Goal: Task Accomplishment & Management: Manage account settings

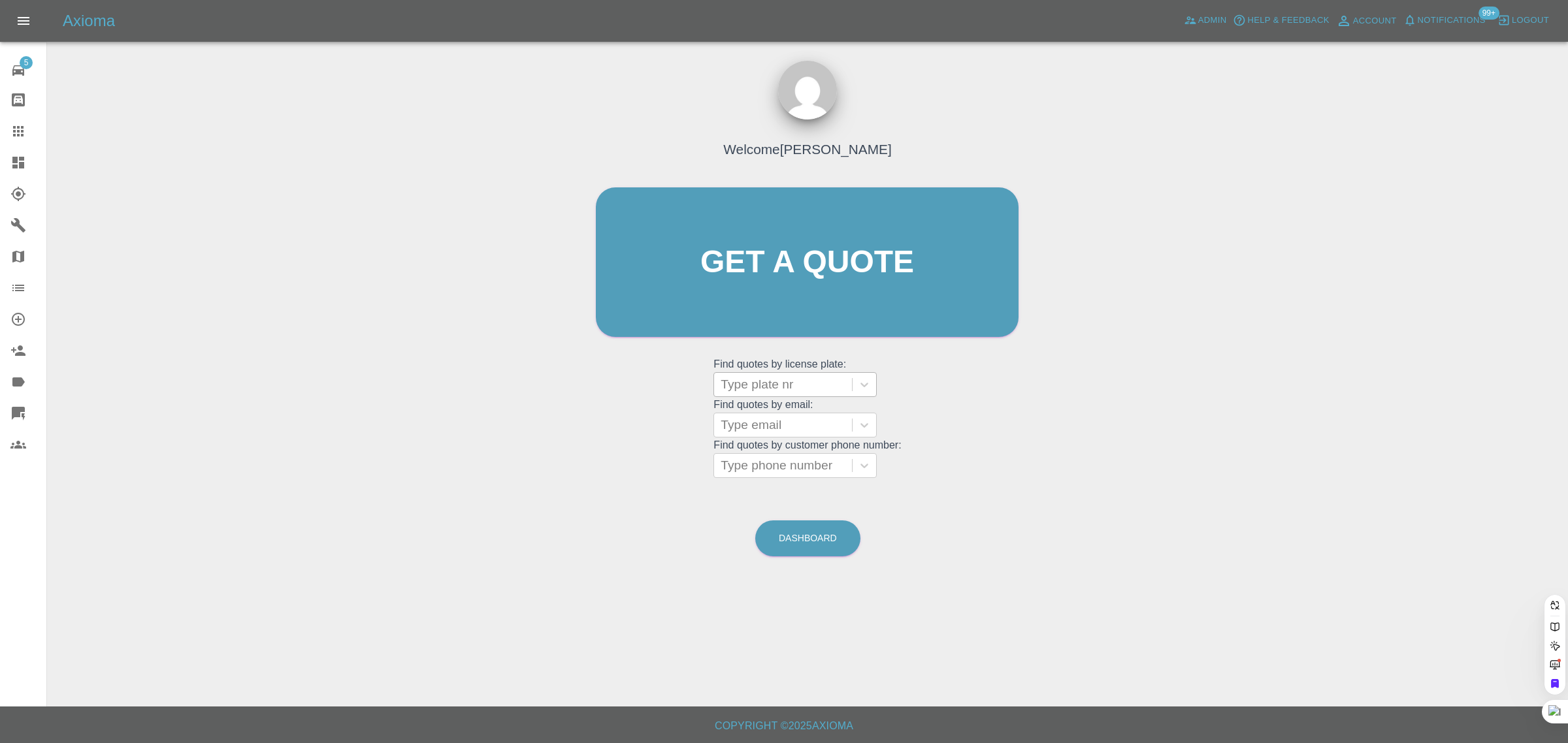
click at [758, 381] on div at bounding box center [783, 384] width 125 height 19
paste input "WP25 TZO"
type input "WP25 TZO"
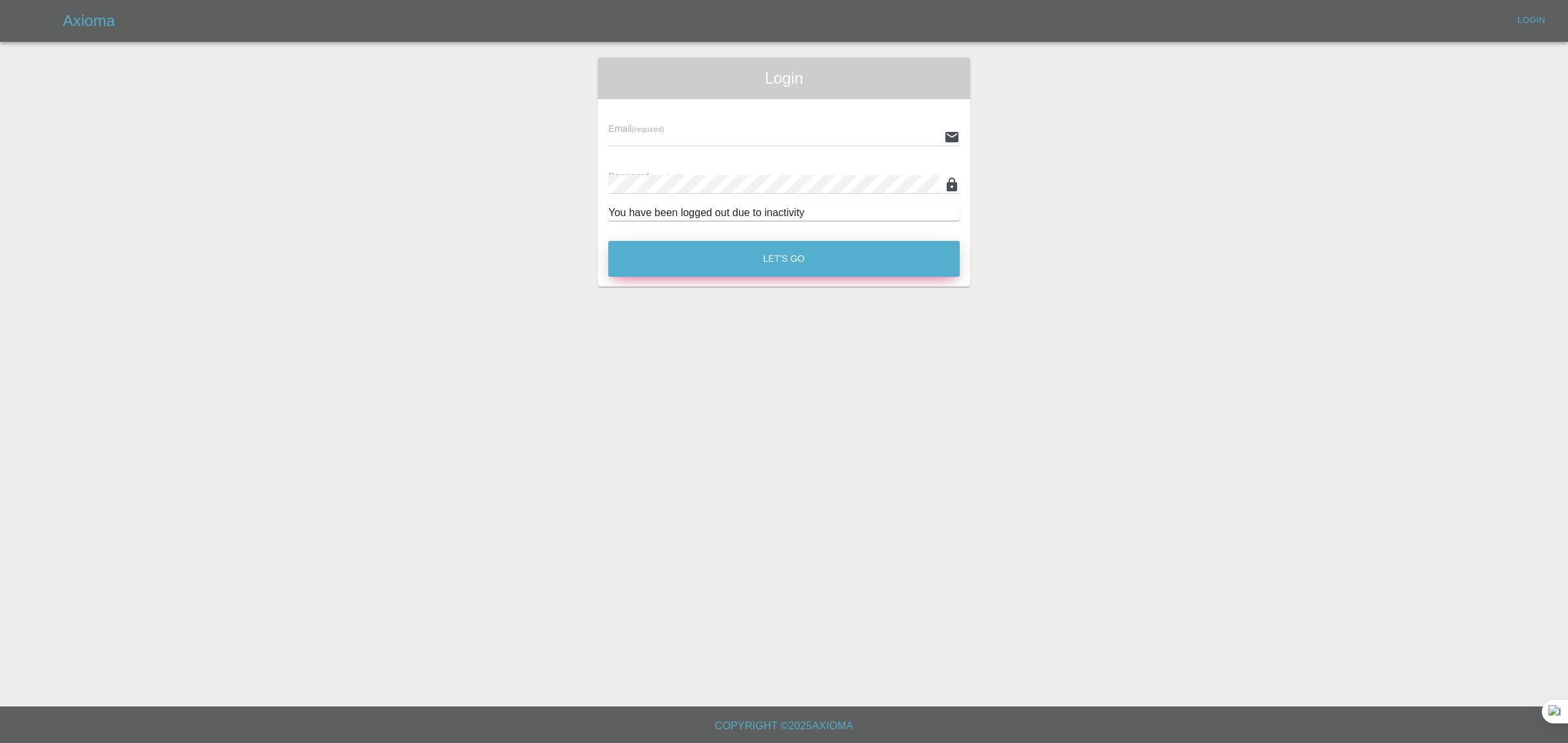
type input "[EMAIL_ADDRESS][DOMAIN_NAME]"
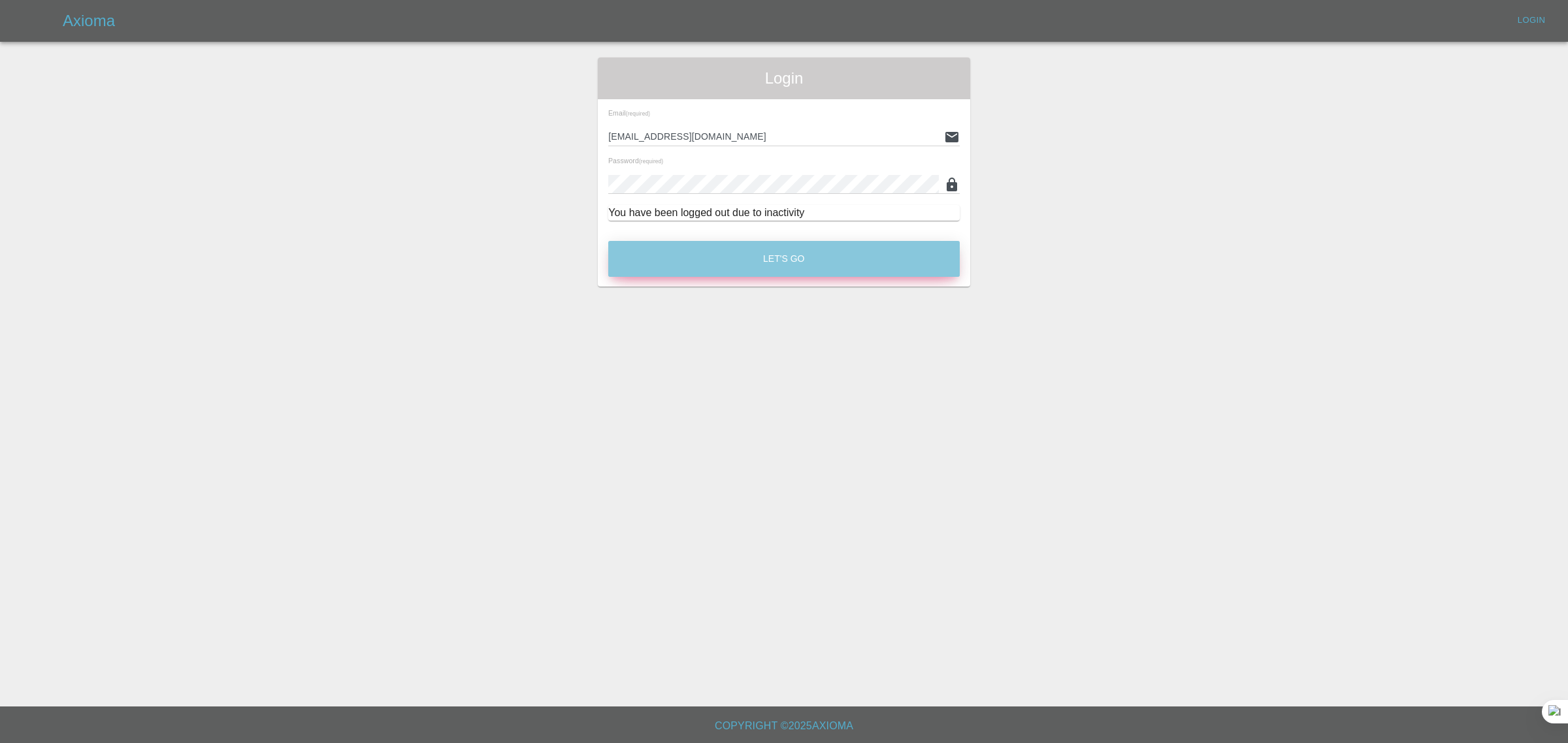
click at [756, 265] on button "Let's Go" at bounding box center [784, 258] width 352 height 36
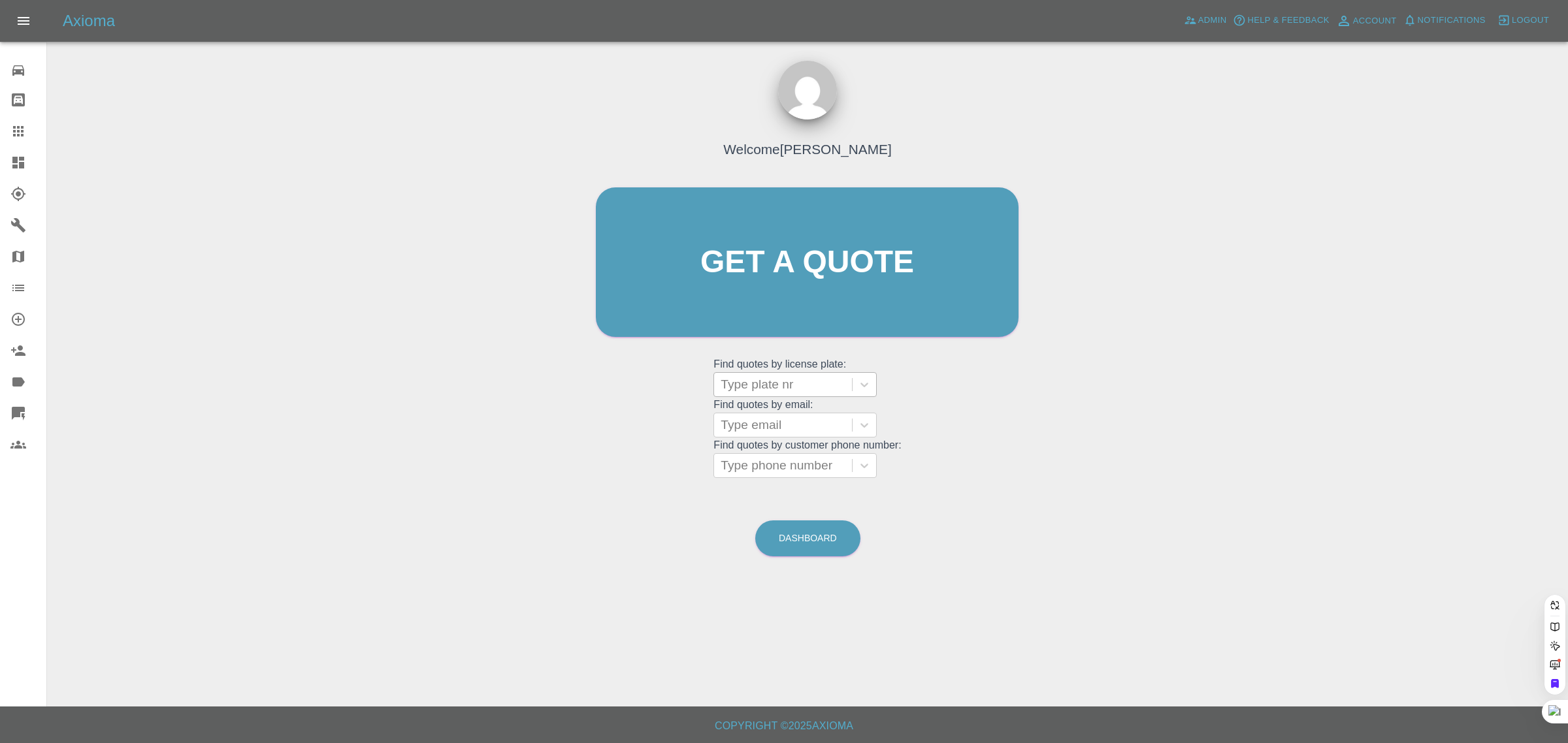
click at [753, 382] on div at bounding box center [783, 384] width 125 height 19
paste input "WP25 TZO"
type input "WP25 TZO"
click at [763, 423] on div "WP25 TZO, Finished" at bounding box center [795, 418] width 163 height 26
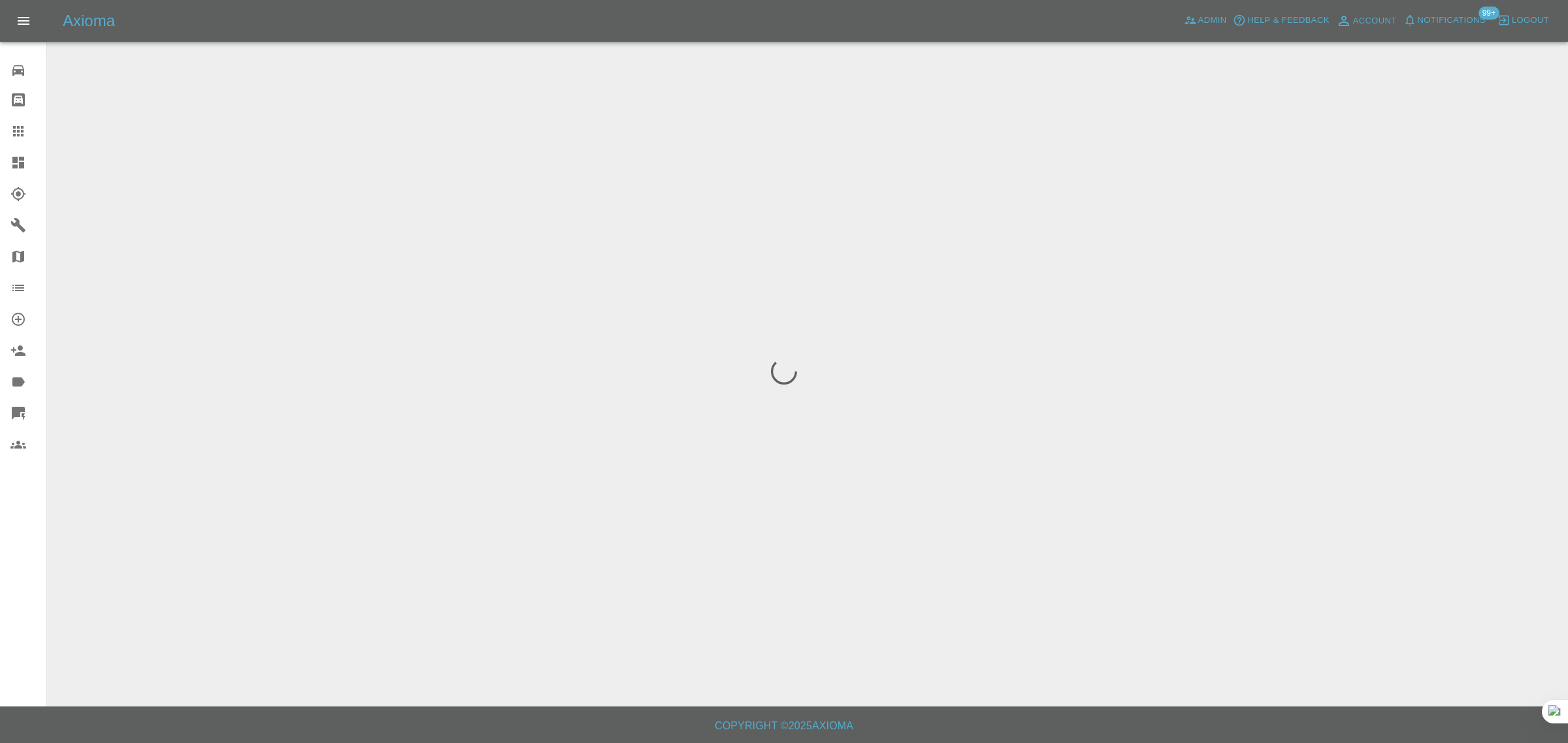
click at [18, 600] on div "0 Repair home Bodyshop home Claims Dashboard Explorer Garages Map Organization …" at bounding box center [24, 371] width 47 height 743
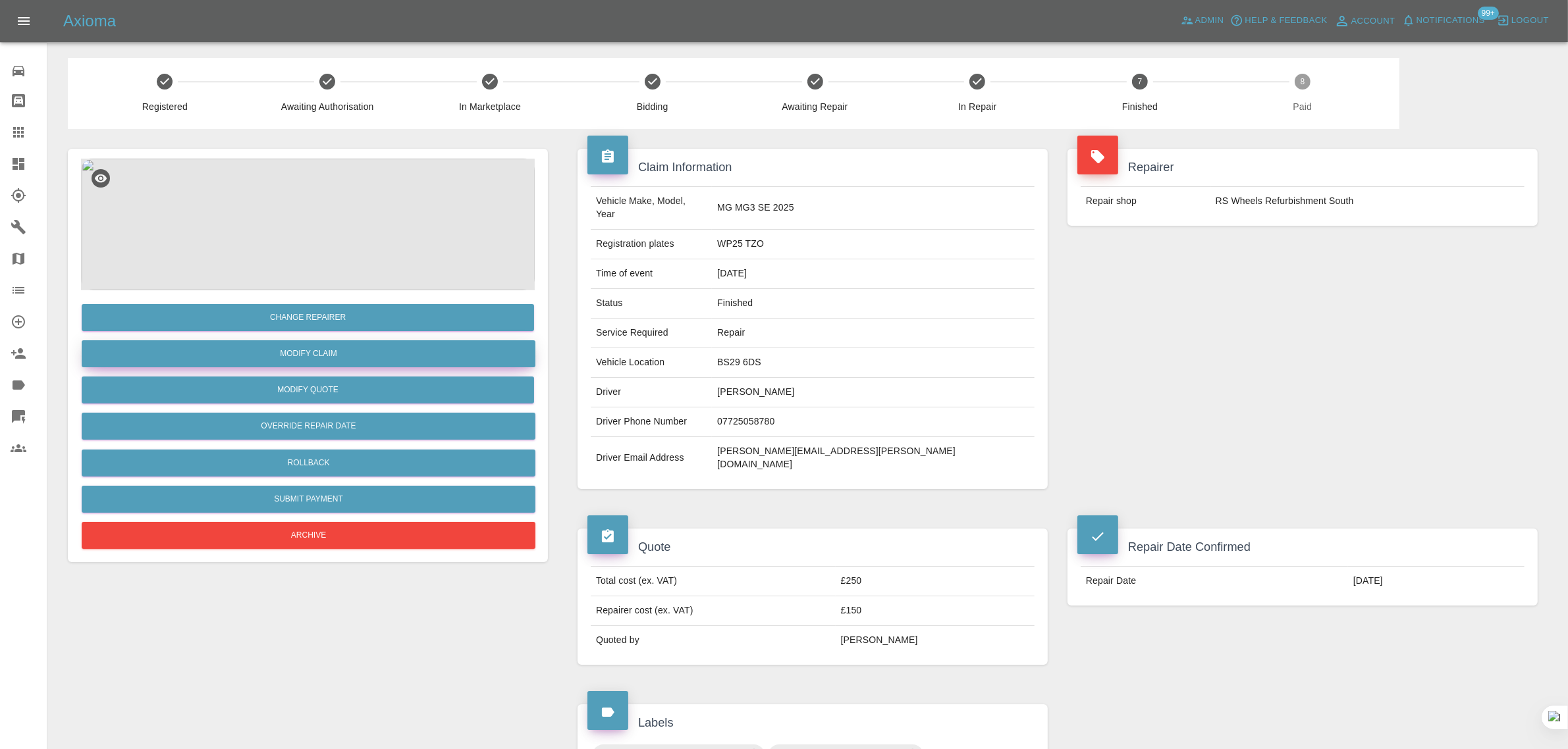
click at [333, 359] on link "Modify Claim" at bounding box center [308, 354] width 453 height 27
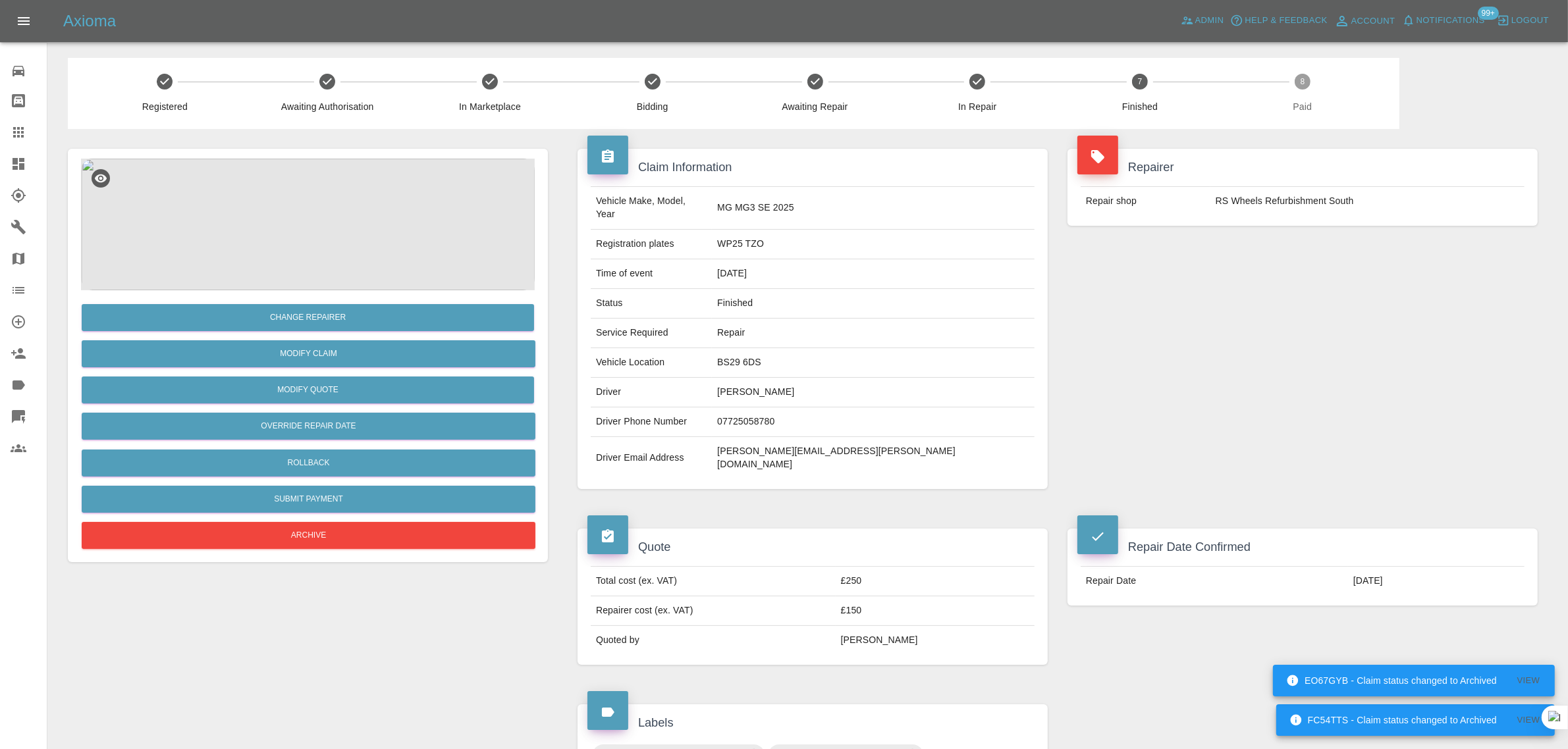
click at [25, 128] on icon at bounding box center [18, 132] width 16 height 16
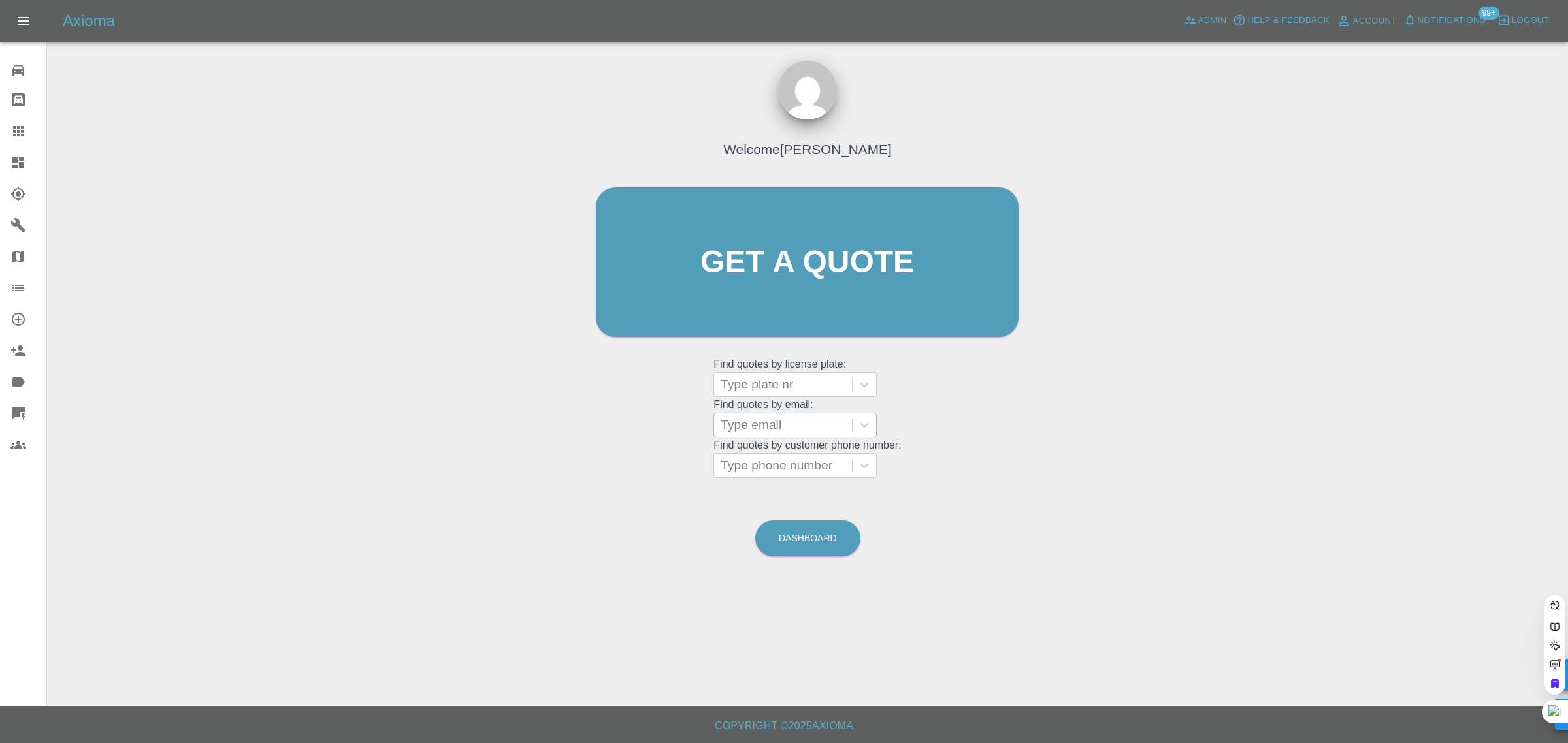
click at [763, 422] on div at bounding box center [783, 425] width 125 height 19
paste input "charles.platts@gmail.com"
type input "charles.platts@gmail.co"
click at [765, 460] on div "BW16HGU, Paid" at bounding box center [795, 459] width 163 height 26
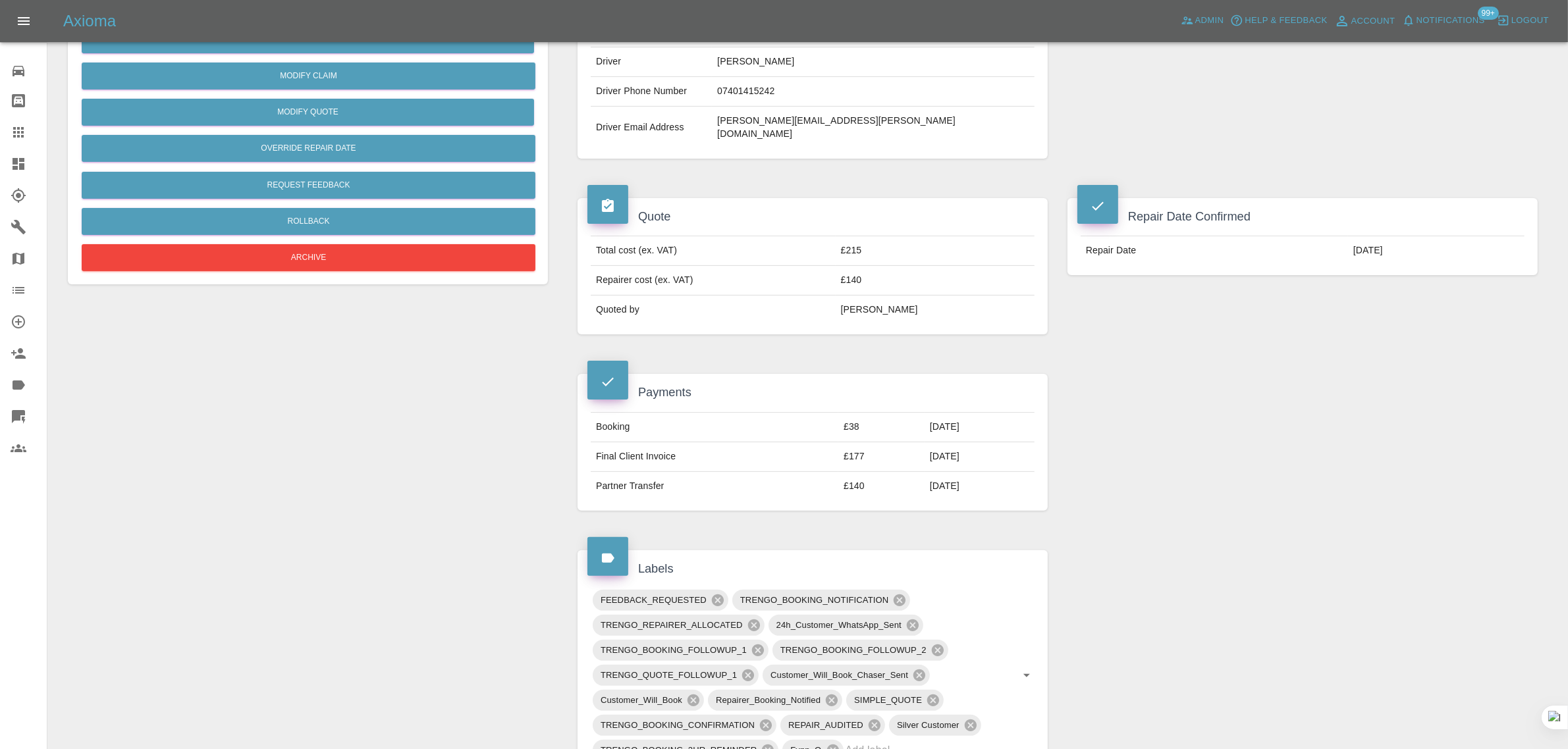
scroll to position [329, 0]
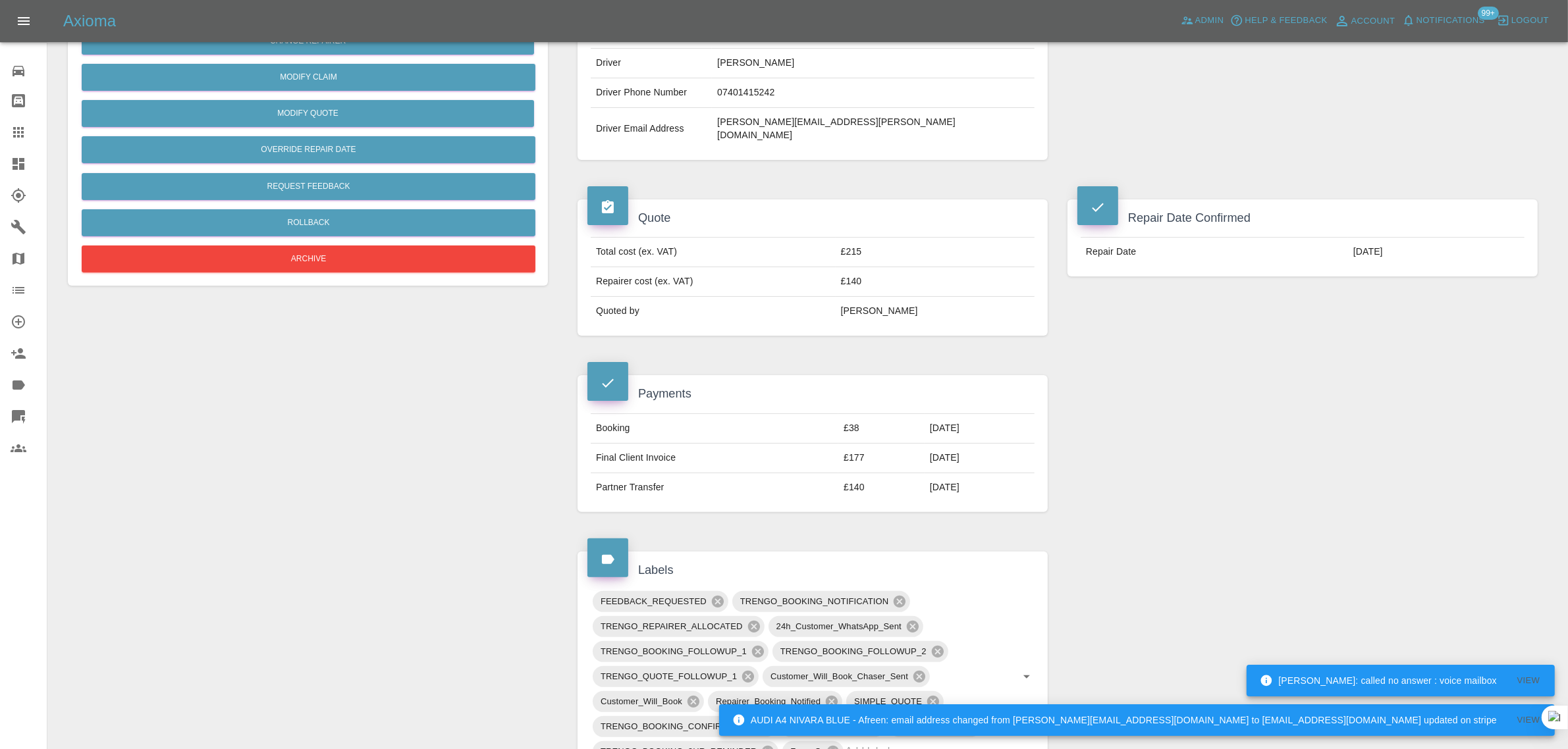
click at [17, 134] on icon at bounding box center [18, 132] width 16 height 16
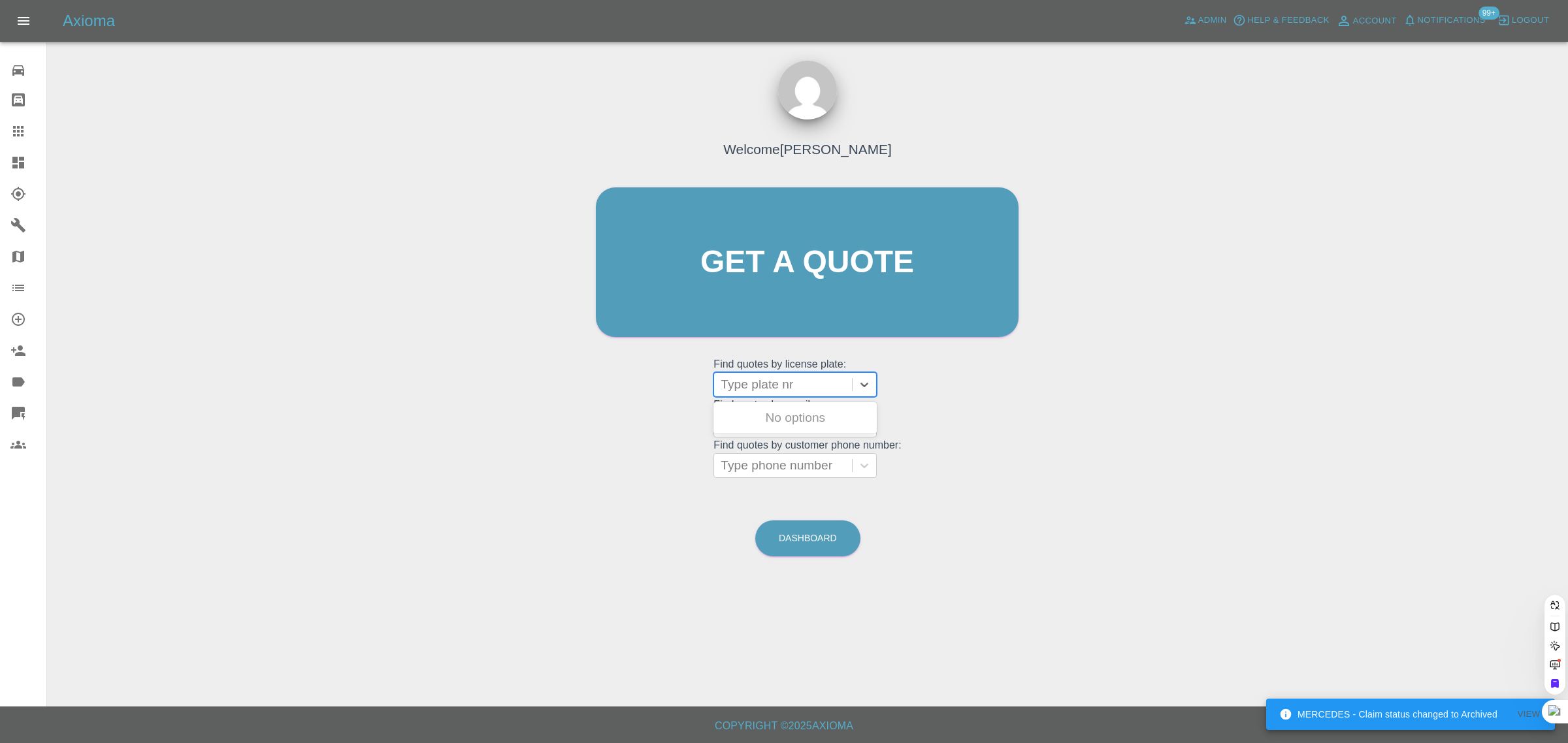
click at [755, 387] on div at bounding box center [783, 384] width 125 height 19
type input "a"
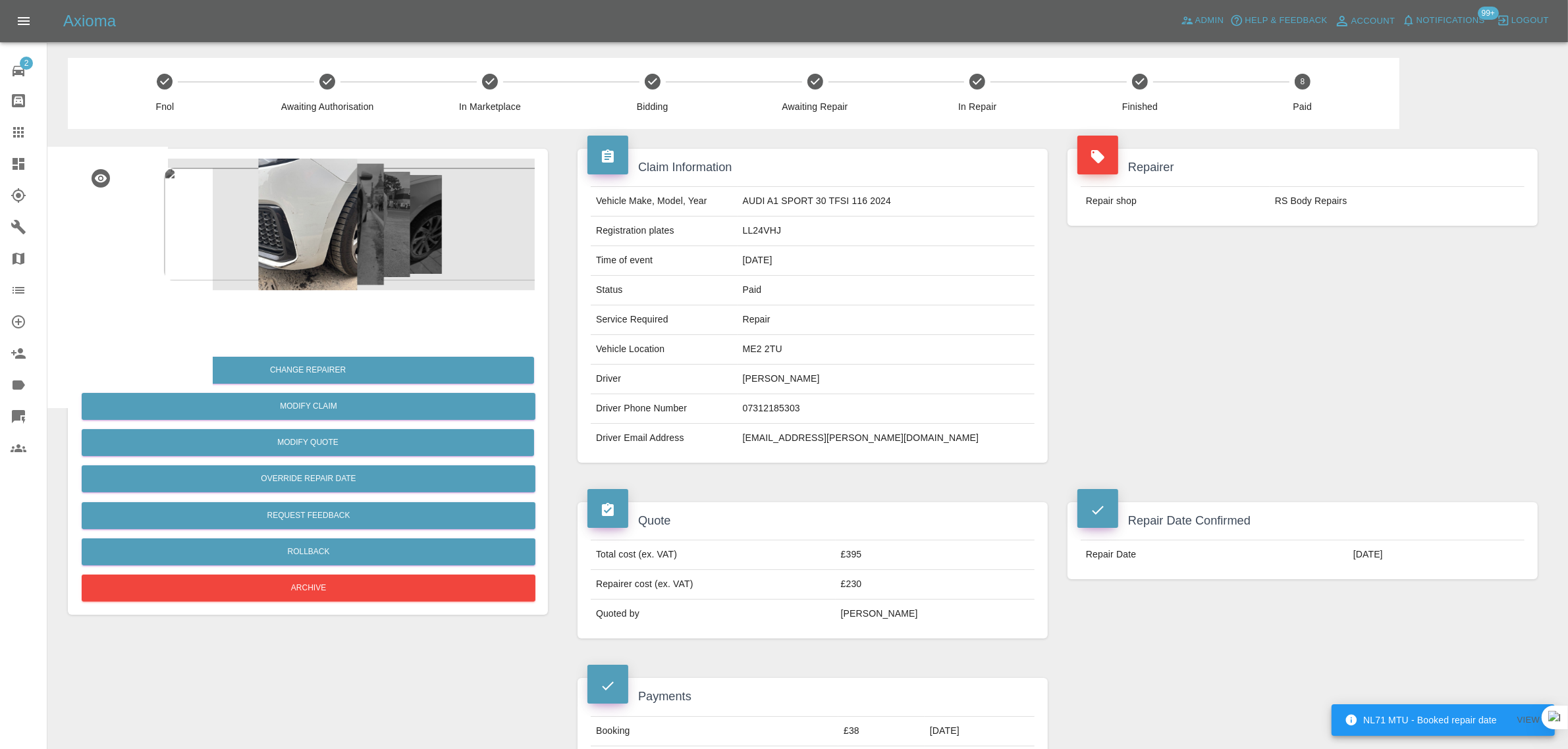
drag, startPoint x: 786, startPoint y: 384, endPoint x: 864, endPoint y: 382, distance: 78.0
click at [864, 382] on td "Bruce Thornton" at bounding box center [887, 380] width 297 height 29
copy td "Bruce Thornton"
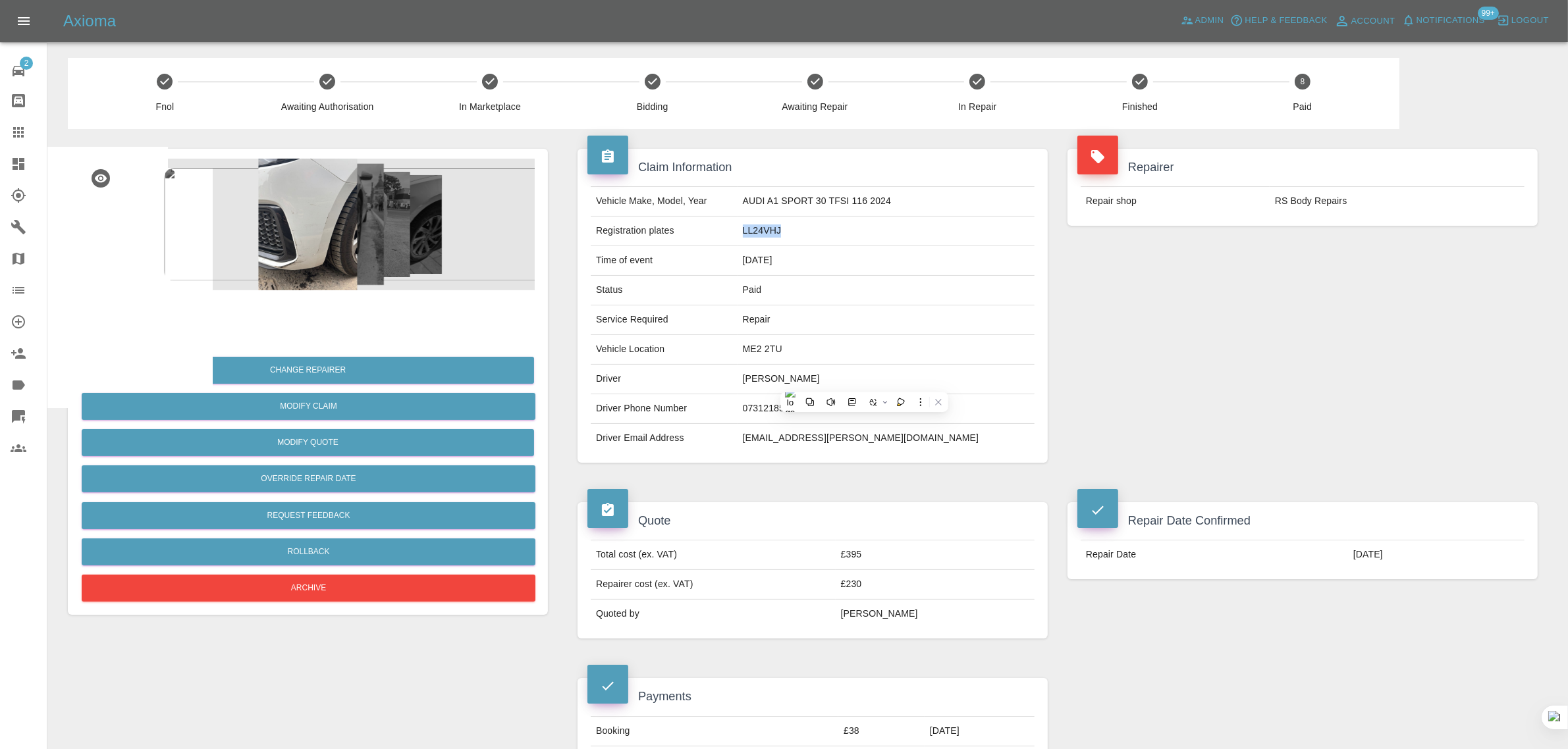
drag, startPoint x: 787, startPoint y: 229, endPoint x: 874, endPoint y: 225, distance: 87.1
click at [874, 225] on td "LL24VHJ" at bounding box center [887, 231] width 297 height 29
copy td "LL24VHJ"
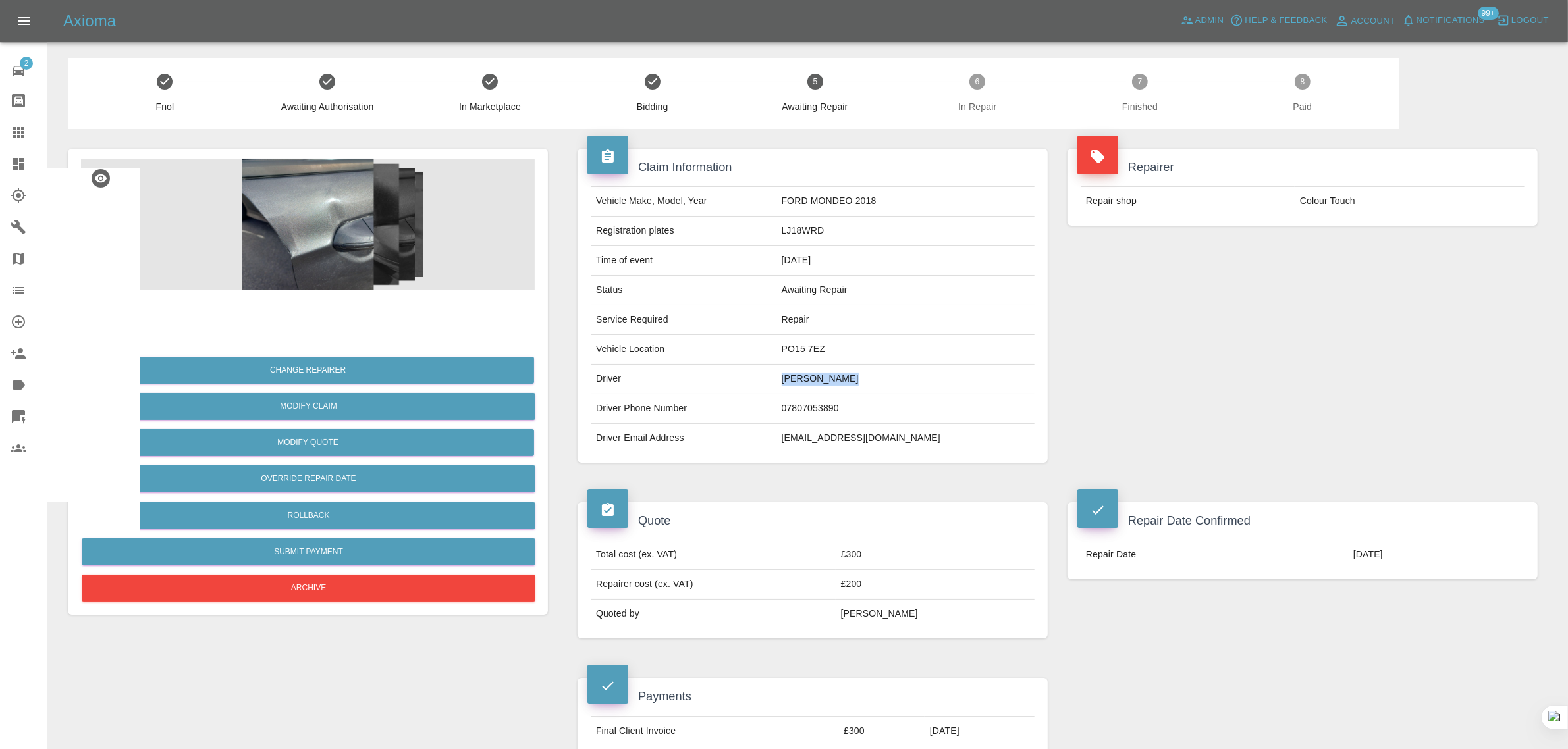
drag, startPoint x: 810, startPoint y: 377, endPoint x: 883, endPoint y: 381, distance: 73.1
click at [883, 381] on tr "Driver Carol Delaney" at bounding box center [812, 380] width 444 height 29
copy tr "Carol Delaney"
click at [791, 476] on div "Claim Information Vehicle Make, Model, Year FORD MONDEO 2018 Registration plate…" at bounding box center [813, 305] width 490 height 354
drag, startPoint x: 805, startPoint y: 346, endPoint x: 886, endPoint y: 346, distance: 81.0
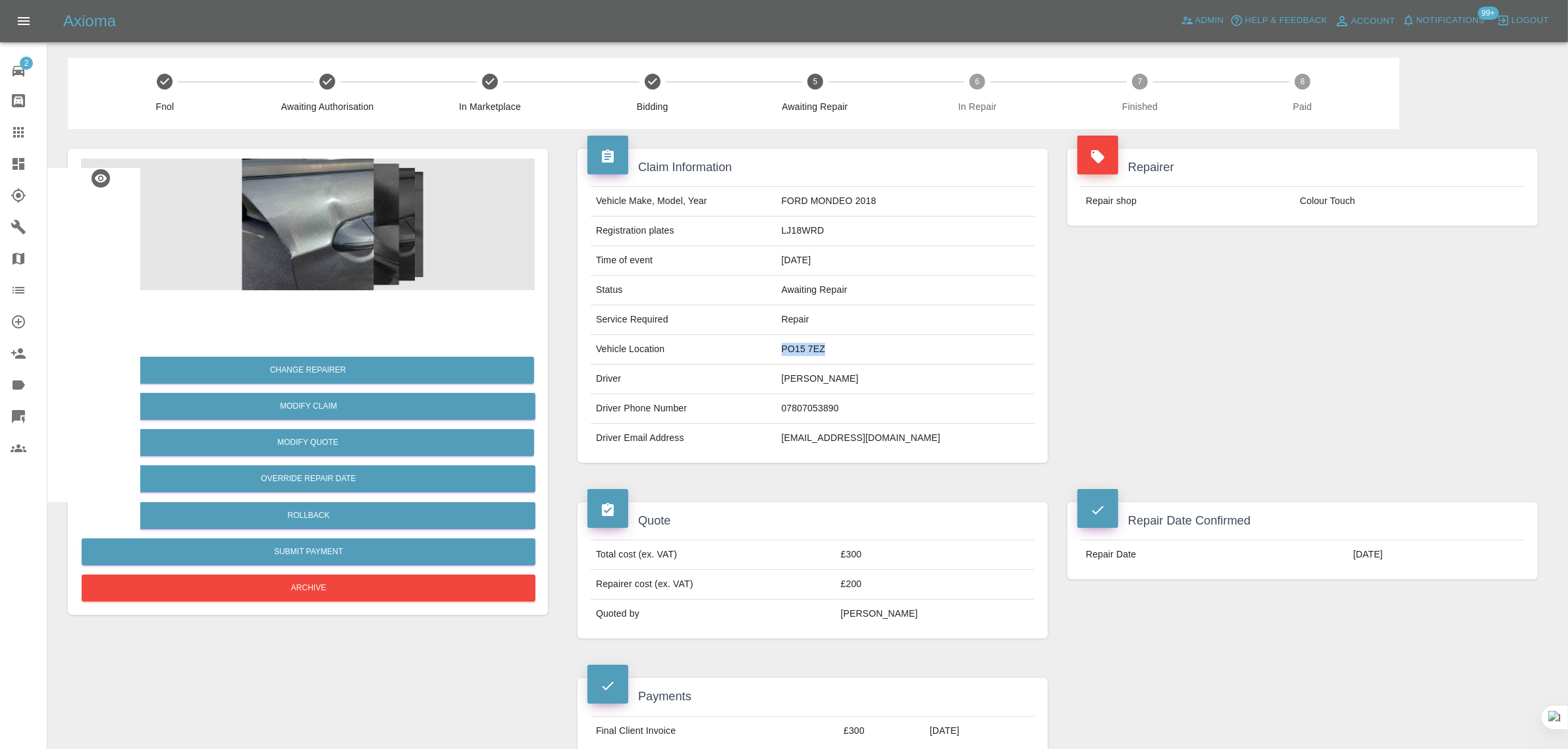
click at [886, 346] on tr "Vehicle Location PO15 7EZ" at bounding box center [812, 350] width 444 height 29
copy tr "PO15 7EZ"
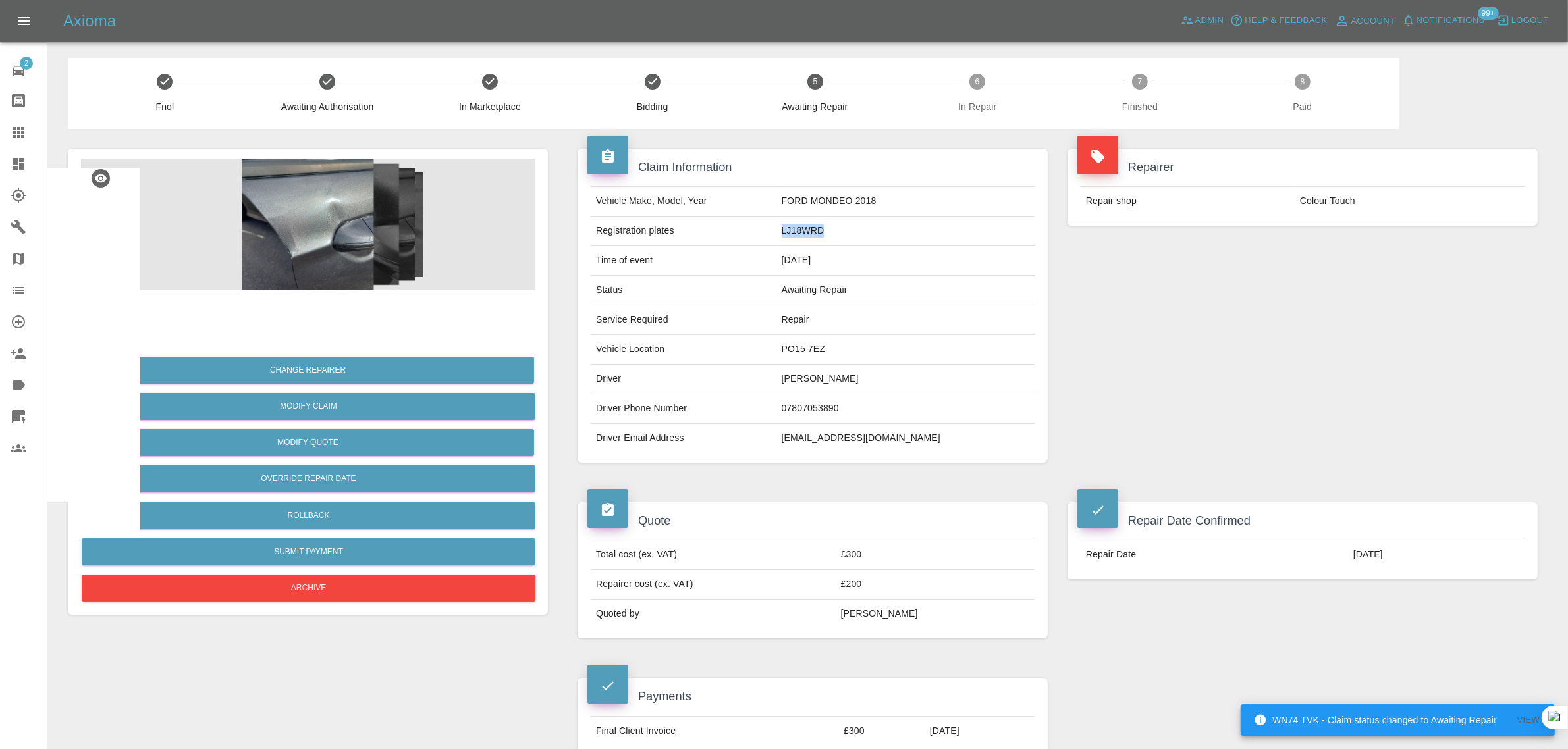
drag, startPoint x: 810, startPoint y: 225, endPoint x: 884, endPoint y: 229, distance: 74.1
click at [884, 229] on tr "Registration plates LJ18WRD" at bounding box center [812, 231] width 444 height 29
copy tr "LJ18WRD"
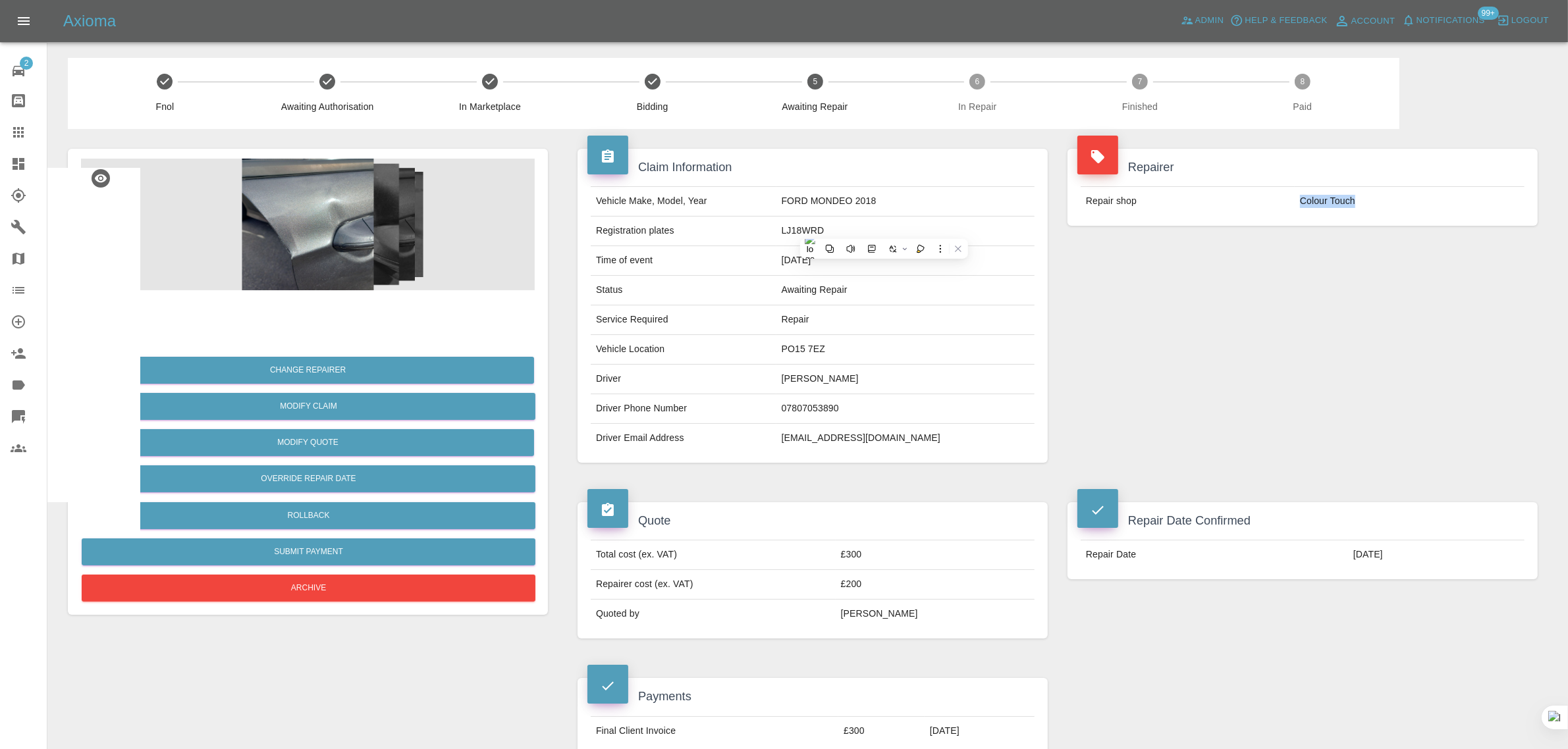
drag, startPoint x: 1304, startPoint y: 198, endPoint x: 1381, endPoint y: 214, distance: 78.6
click at [1381, 214] on td "Colour Touch" at bounding box center [1409, 201] width 230 height 29
copy td "Colour Touch"
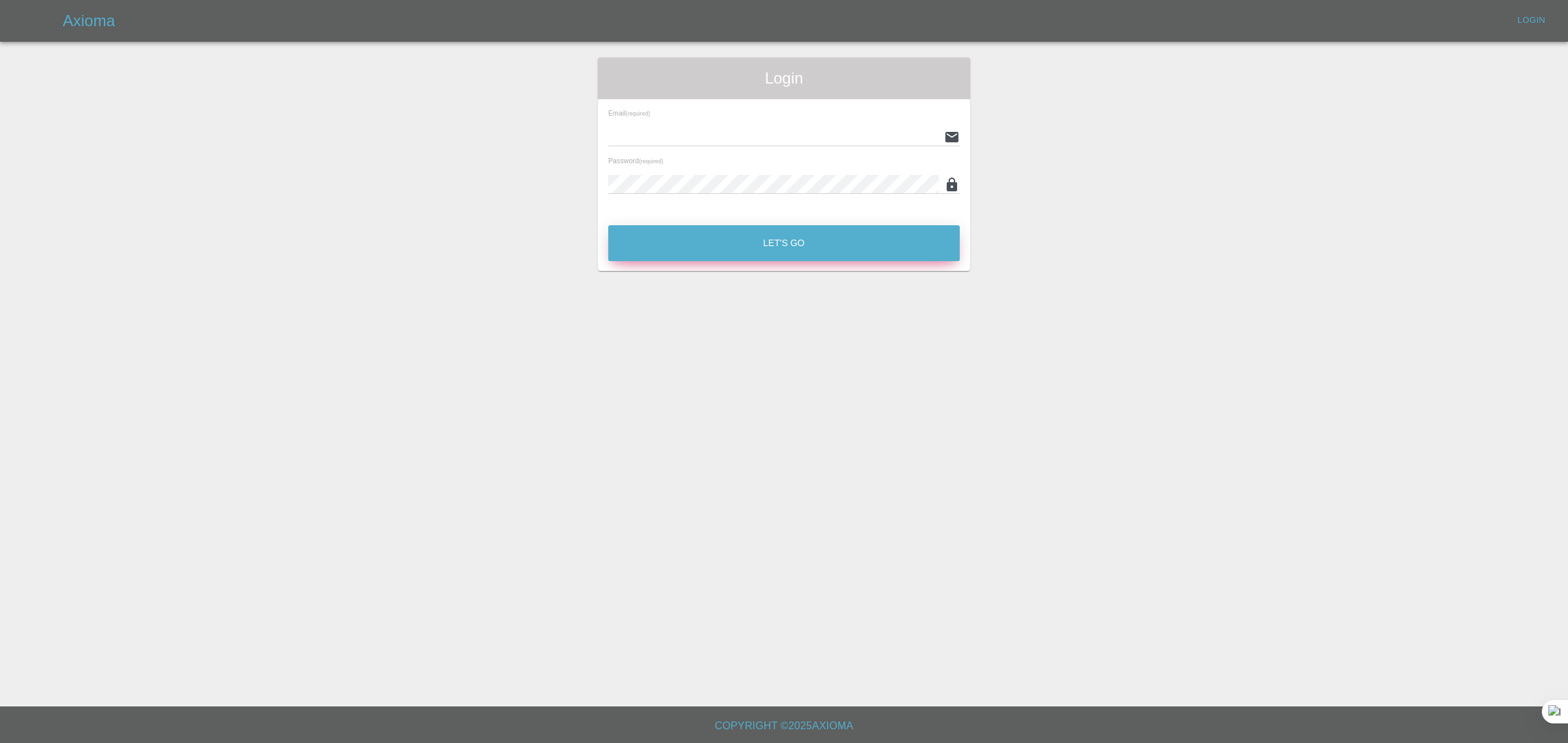
type input "[EMAIL_ADDRESS][DOMAIN_NAME]"
click at [729, 242] on button "Let's Go" at bounding box center [784, 243] width 352 height 36
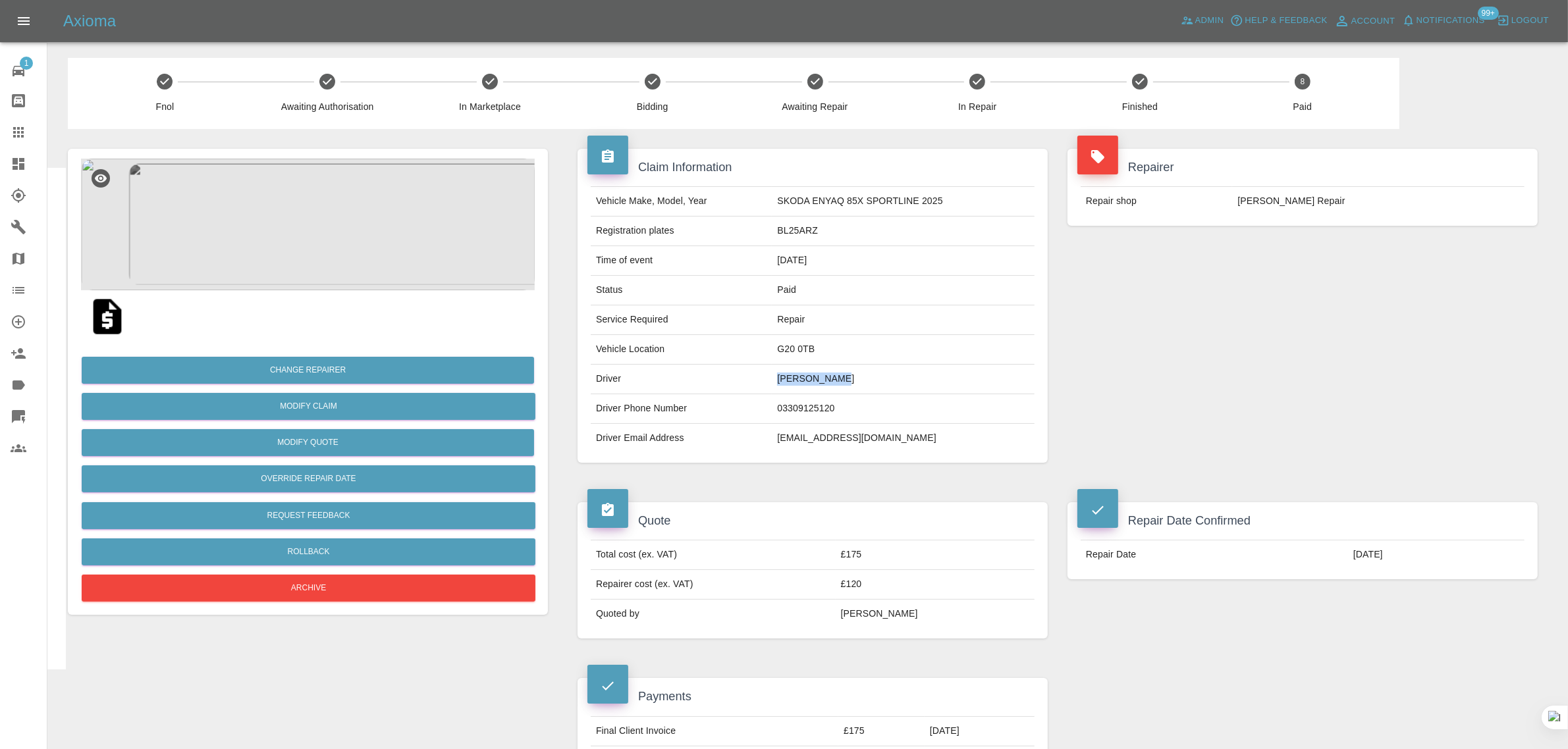
drag, startPoint x: 768, startPoint y: 377, endPoint x: 844, endPoint y: 376, distance: 76.0
click at [844, 376] on tr "Driver [PERSON_NAME]" at bounding box center [812, 380] width 444 height 29
copy tr "[PERSON_NAME]"
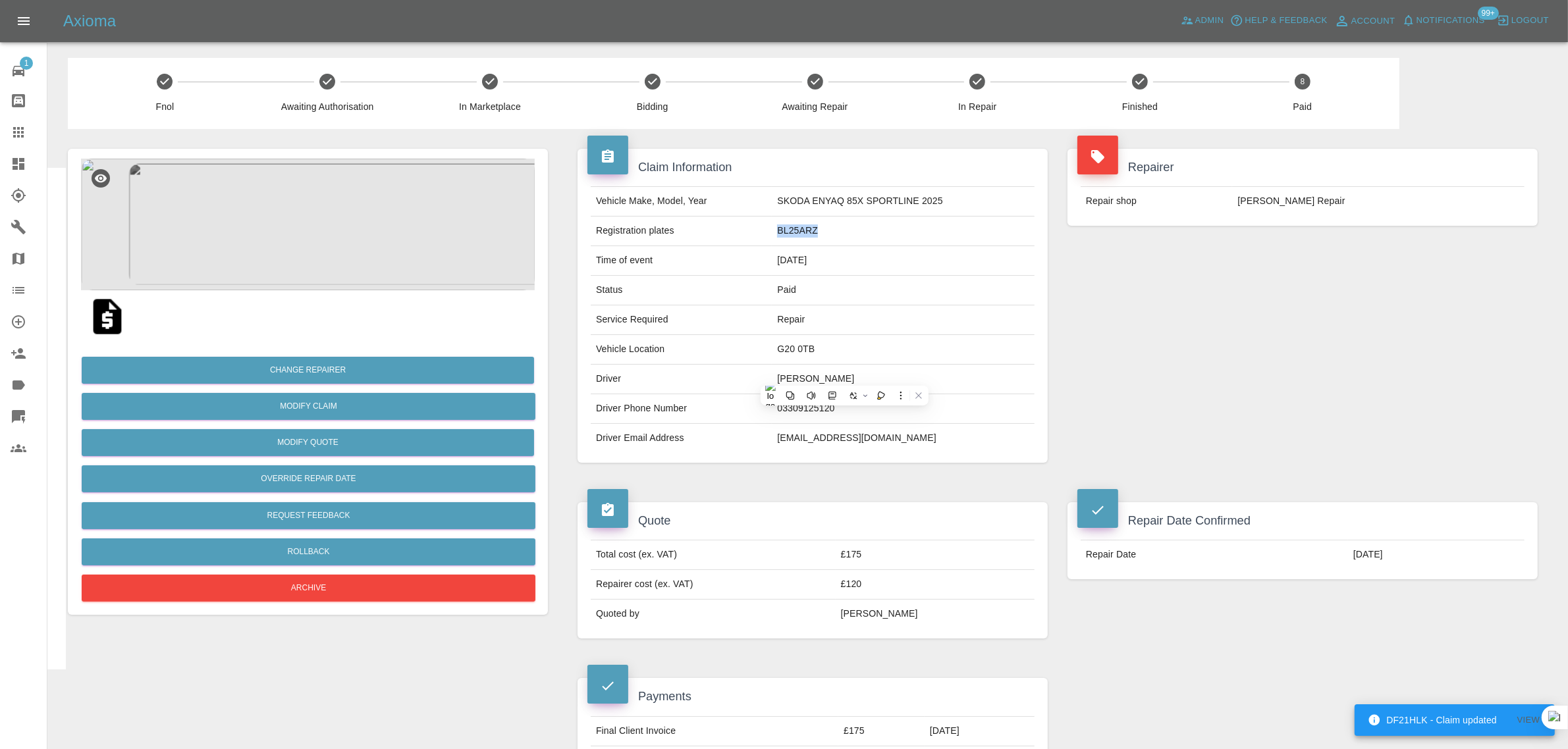
drag, startPoint x: 775, startPoint y: 229, endPoint x: 833, endPoint y: 235, distance: 58.3
click at [833, 235] on td "BL25ARZ" at bounding box center [904, 231] width 263 height 29
copy td "BL25ARZ"
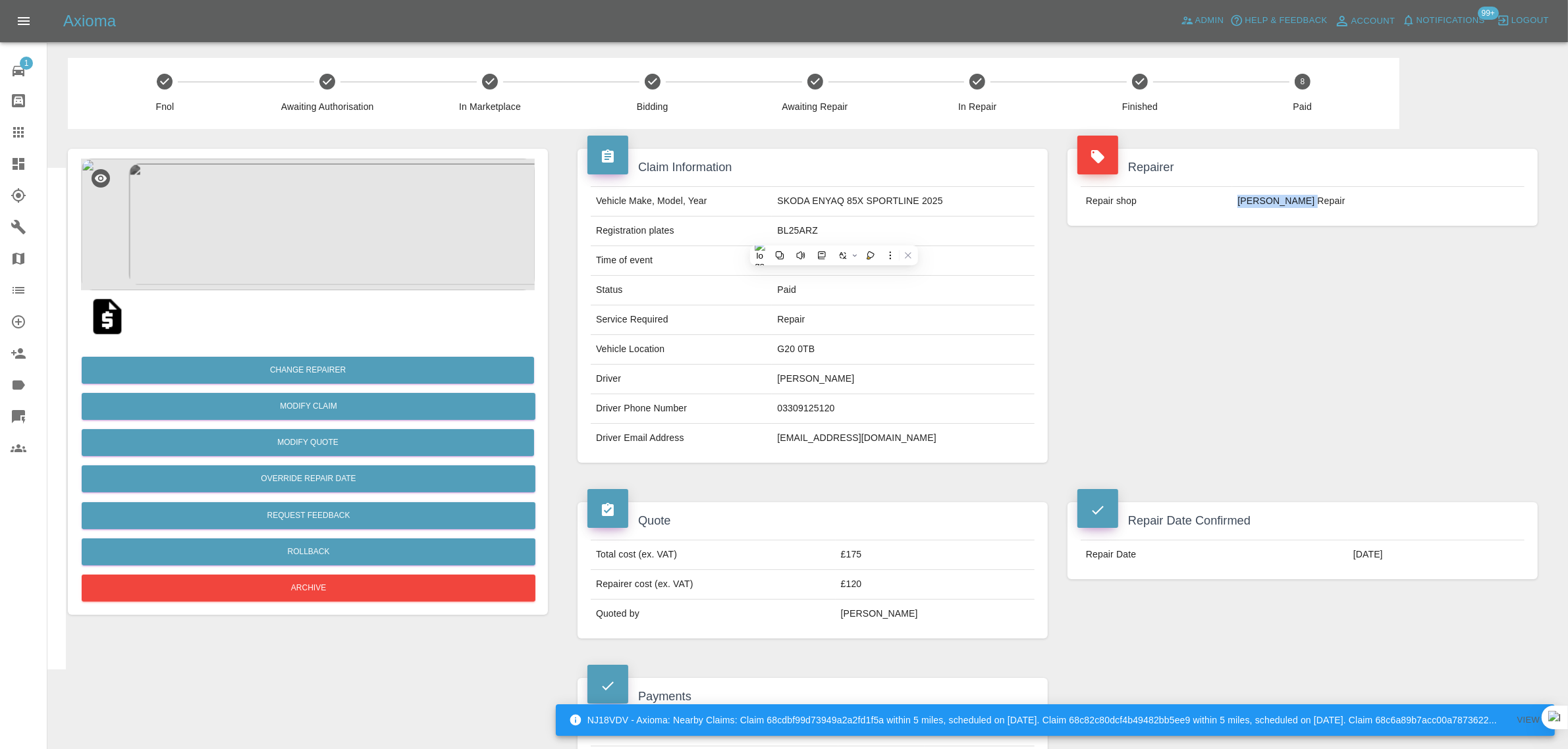
drag, startPoint x: 1283, startPoint y: 192, endPoint x: 1382, endPoint y: 198, distance: 99.2
click at [1382, 198] on td "SL Dent Repair" at bounding box center [1378, 201] width 293 height 29
copy td "SL Dent Repair"
click at [27, 123] on link "Claims" at bounding box center [23, 132] width 47 height 32
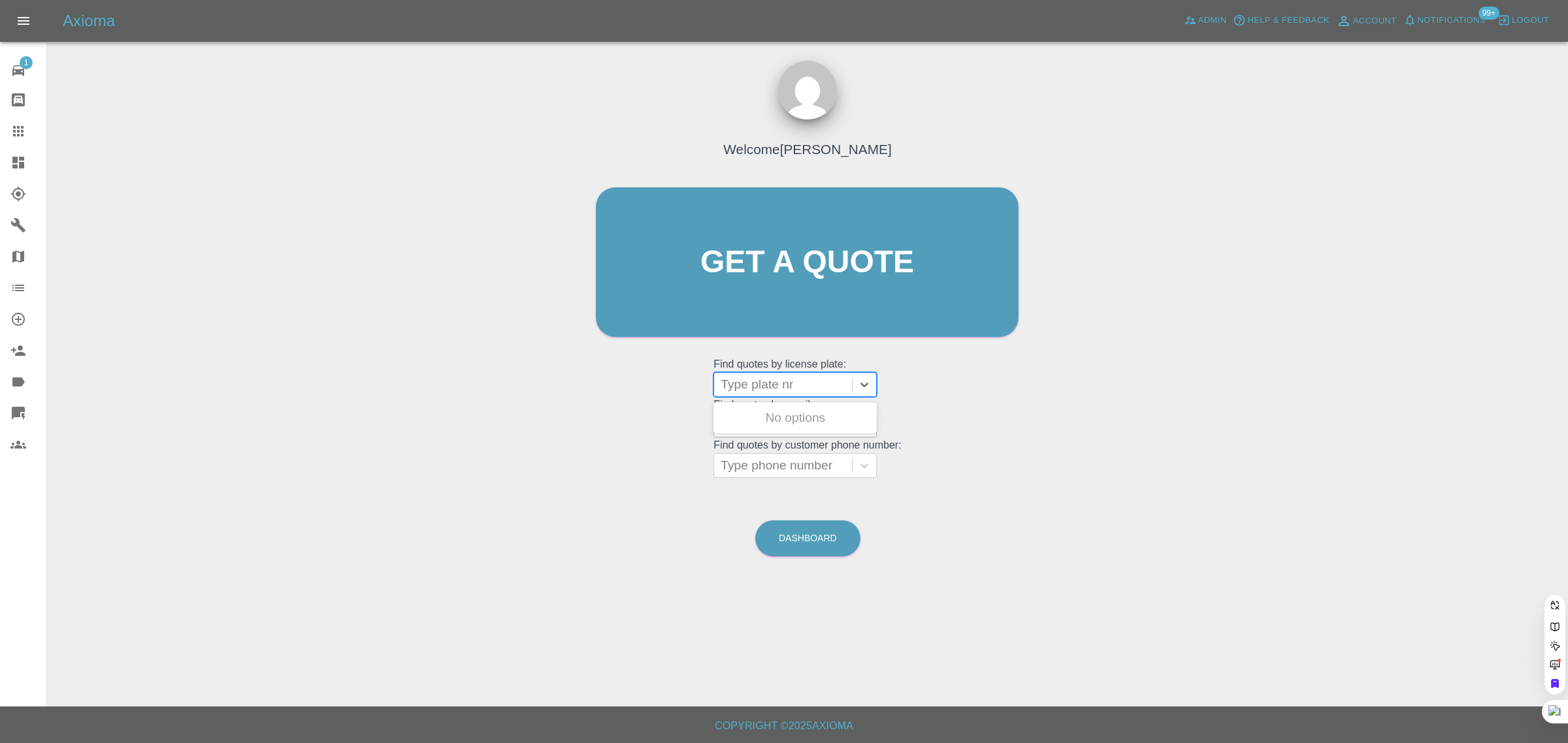
click at [783, 375] on div at bounding box center [783, 384] width 125 height 19
click at [631, 393] on div "Welcome Saleem Anwar Get a quote Get a quote Find quotes by license plate: Use …" at bounding box center [807, 287] width 450 height 395
click at [781, 434] on div at bounding box center [783, 425] width 125 height 19
paste input "daddyjules10@yahoo.co.uk"
type input "daddyjules10@yahoo.co.uk"
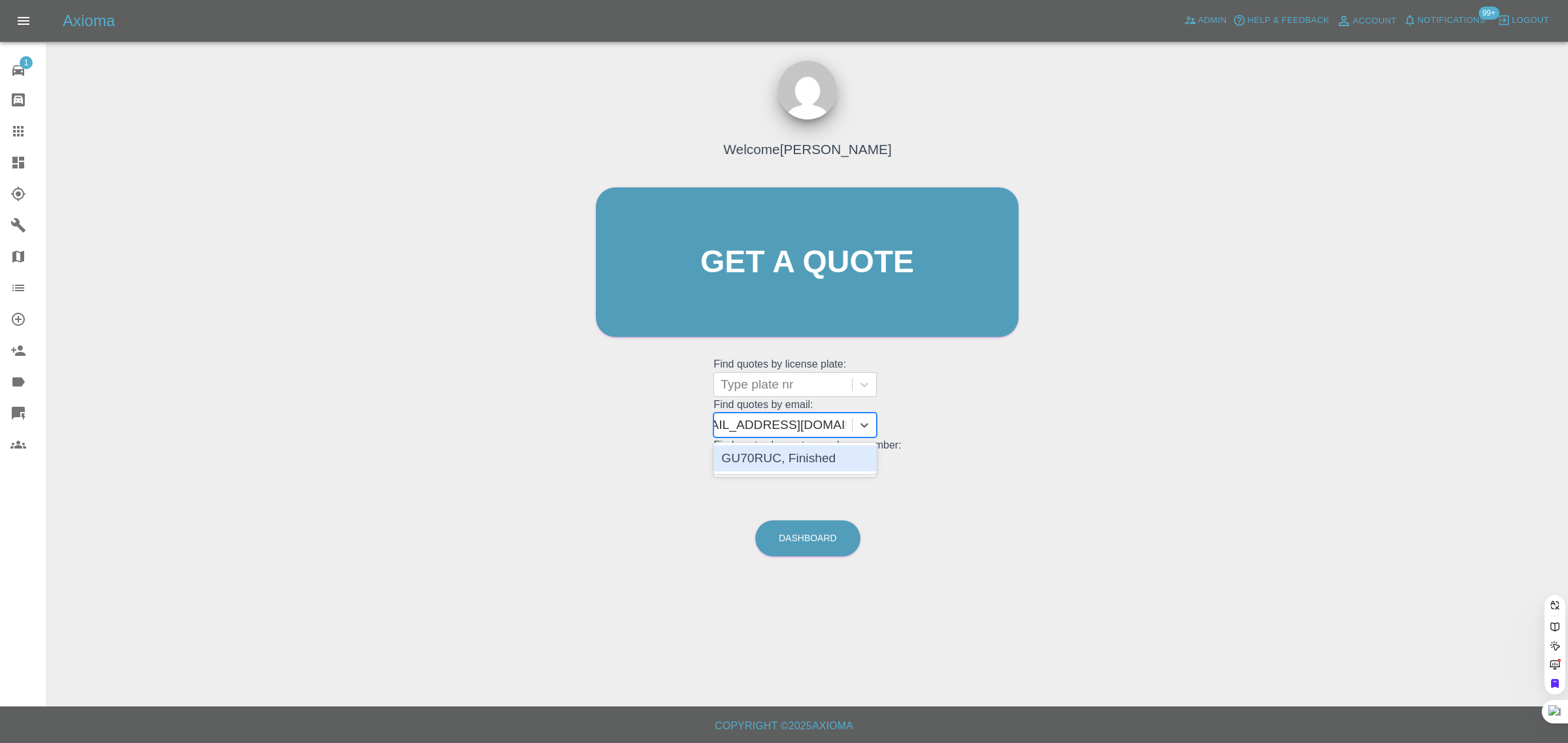
scroll to position [0, 21]
click at [773, 455] on div "GU70RUC, Finished" at bounding box center [795, 459] width 163 height 26
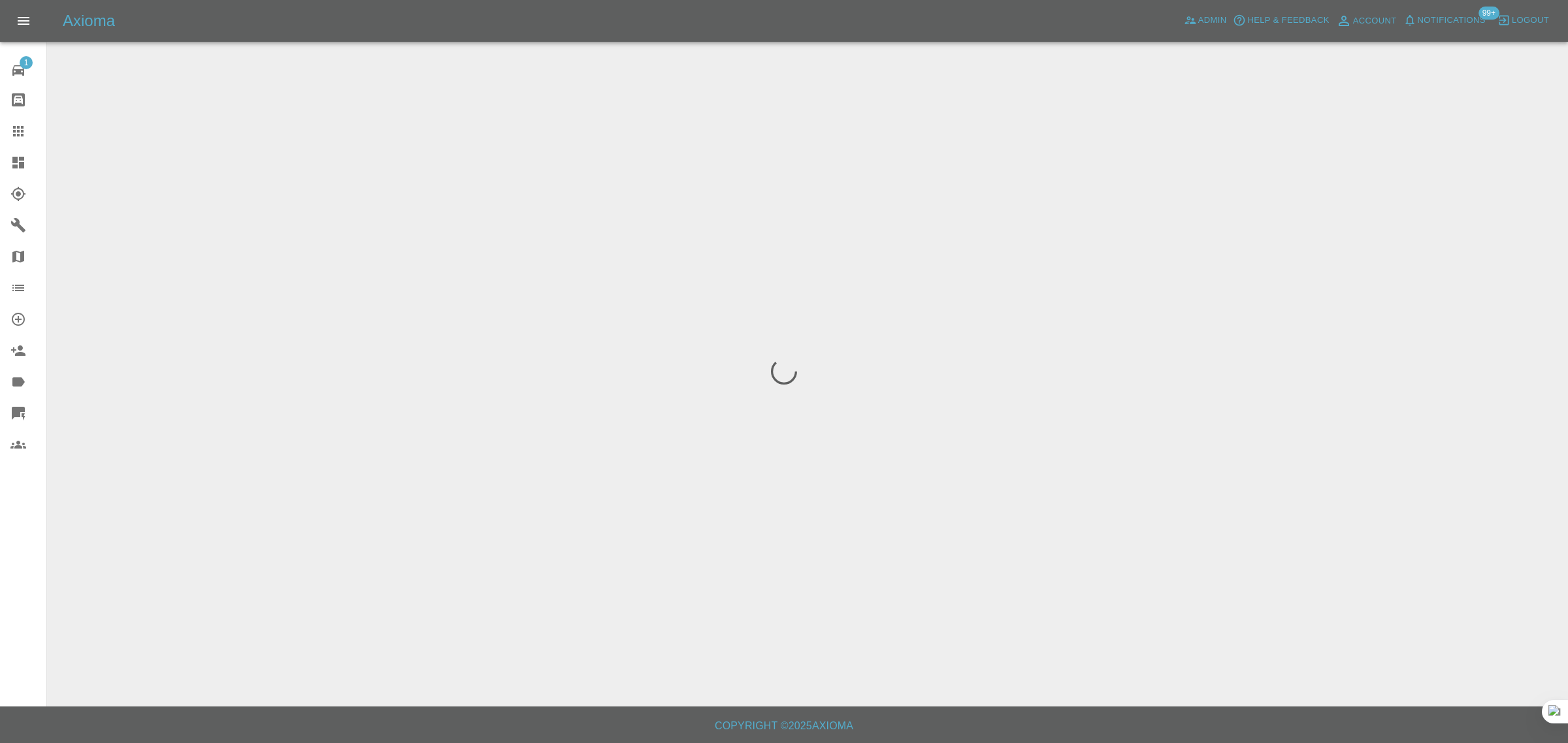
click at [35, 527] on div "1 Repair home Bodyshop home Claims Dashboard Explorer Garages Map Organization …" at bounding box center [24, 371] width 47 height 743
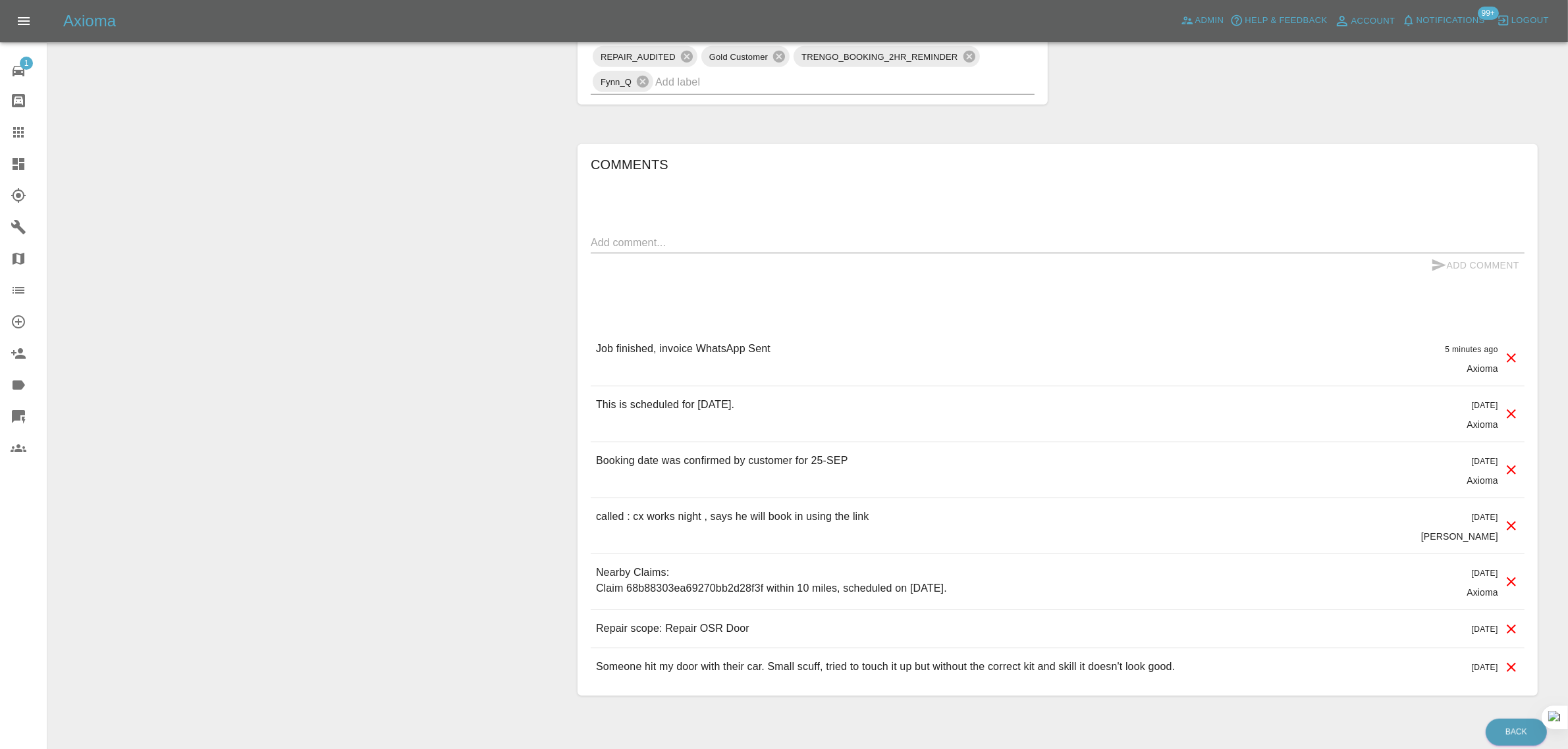
scroll to position [905, 0]
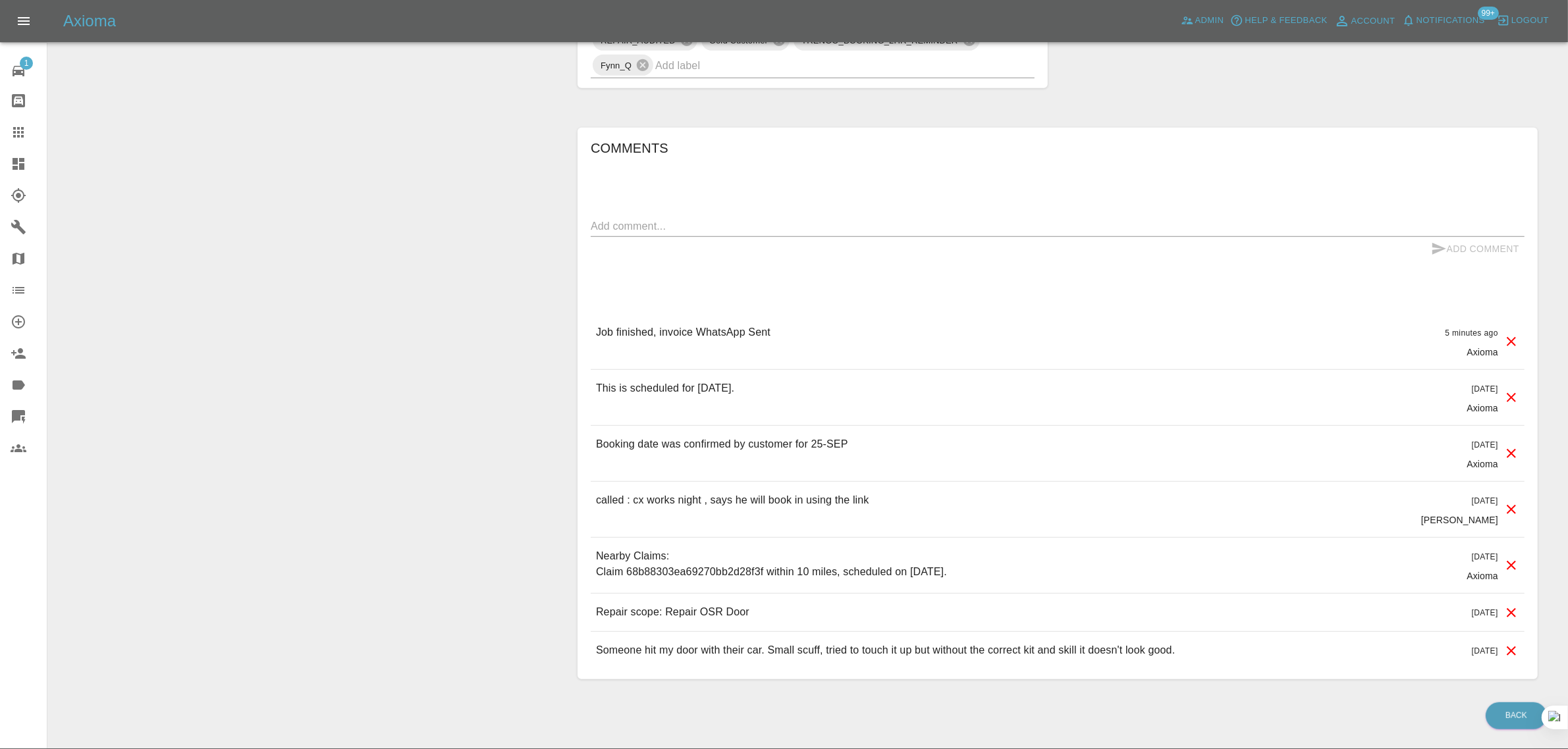
click at [21, 135] on icon at bounding box center [18, 132] width 16 height 16
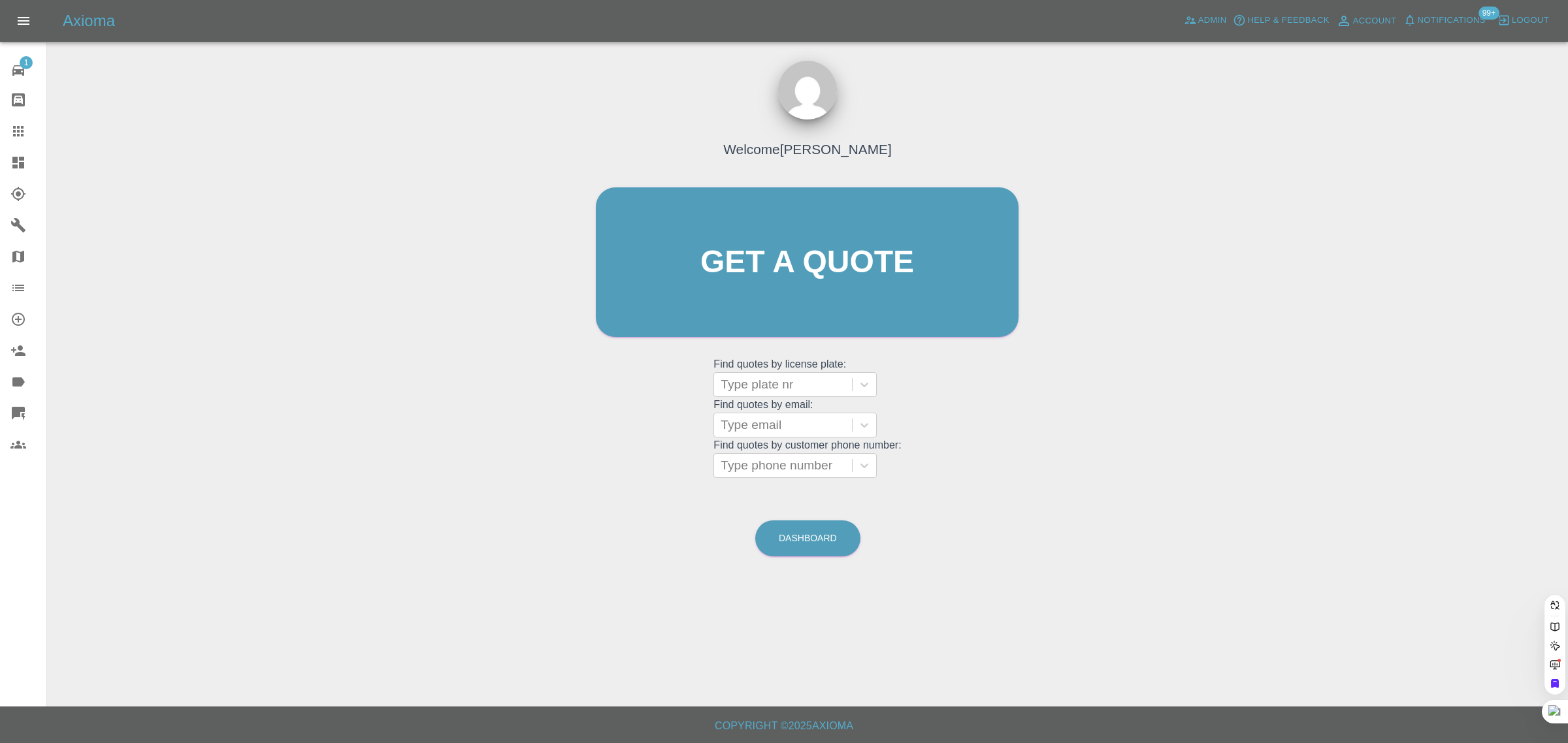
click at [782, 408] on grid "Find quotes by email: Type email" at bounding box center [807, 418] width 187 height 39
click at [756, 426] on div at bounding box center [783, 425] width 125 height 19
paste input "barrynewton1954@googlemail.com"
type input "barrynewton1954@googlemail.com"
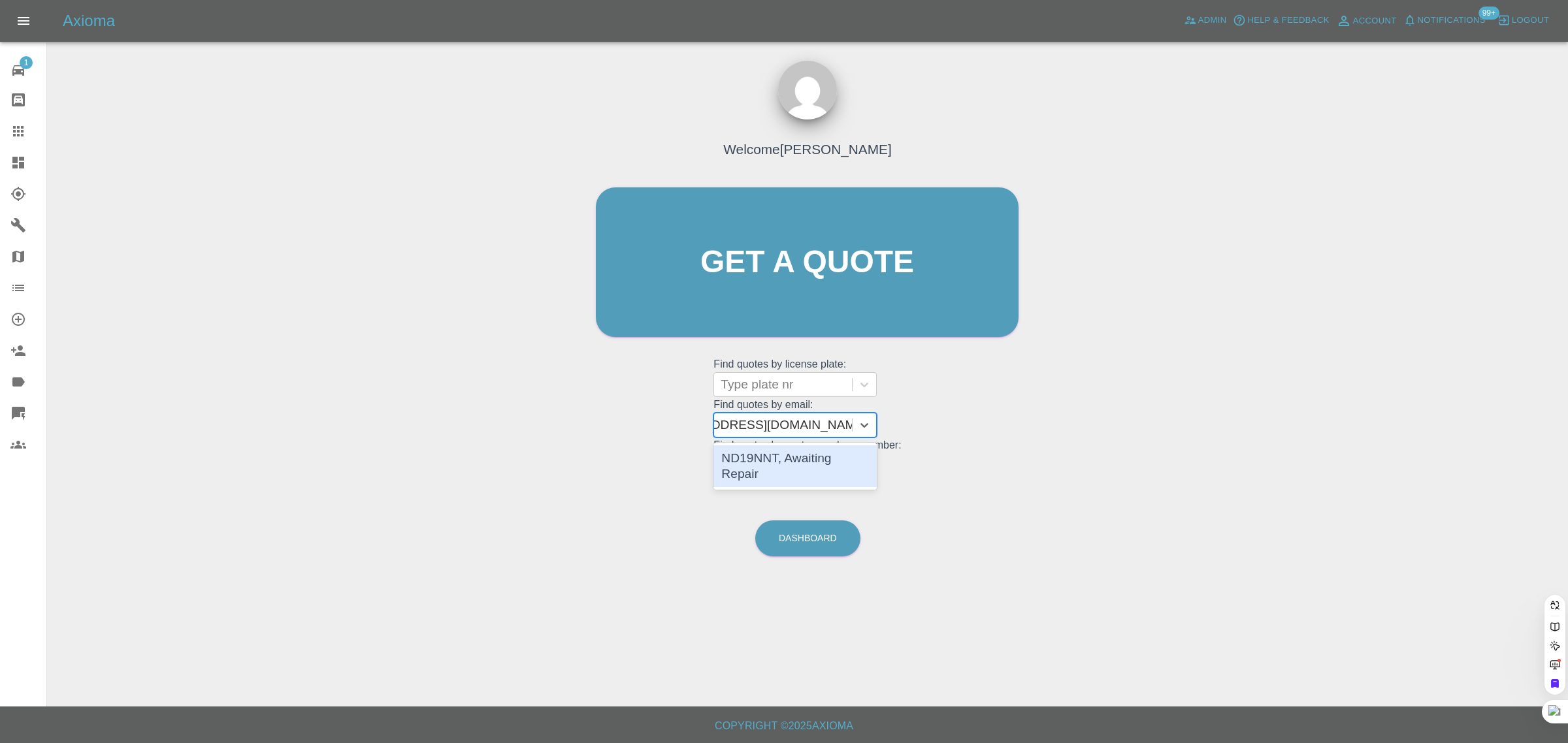
click at [785, 460] on div "ND19NNT, Awaiting Repair" at bounding box center [795, 467] width 163 height 42
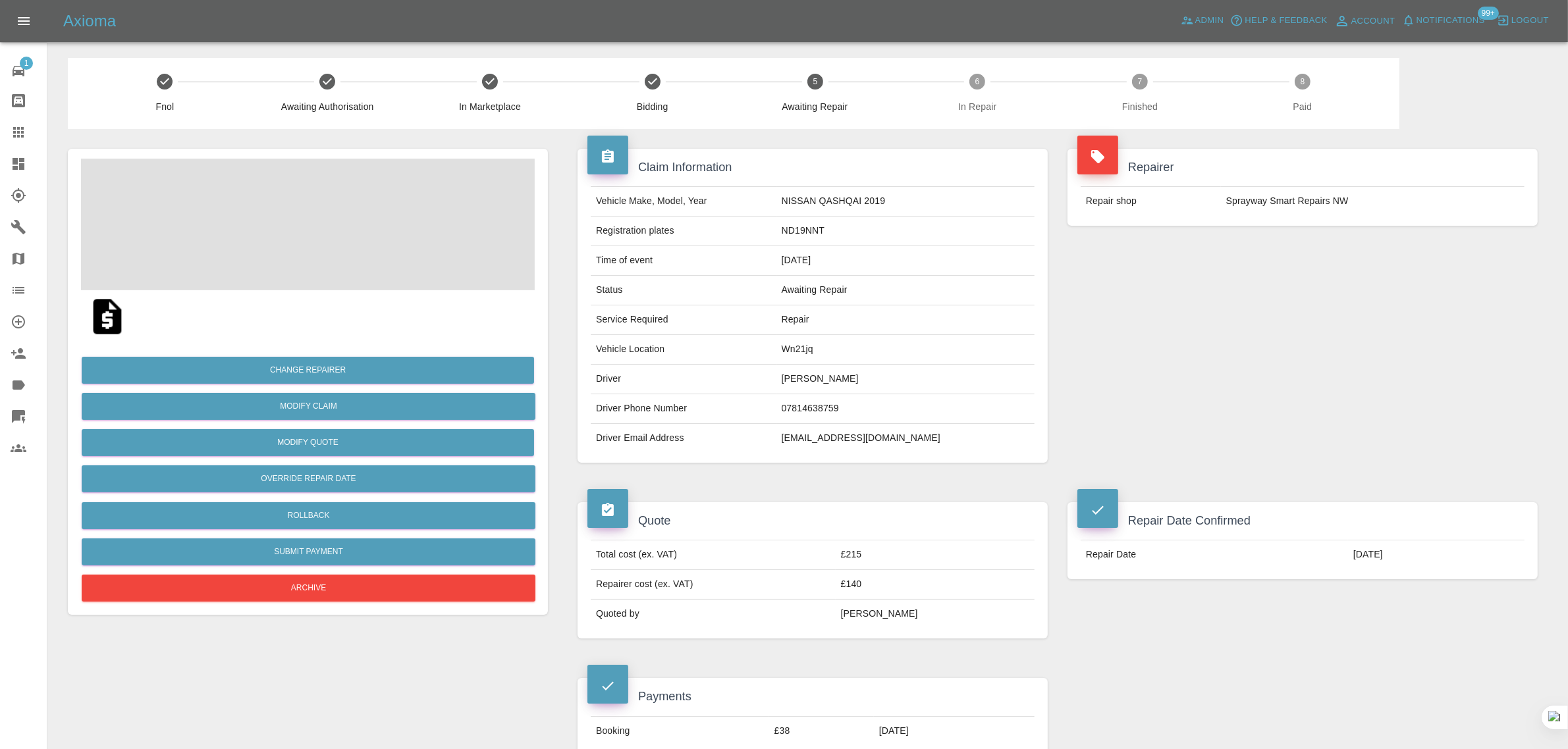
click at [103, 314] on img at bounding box center [108, 317] width 42 height 42
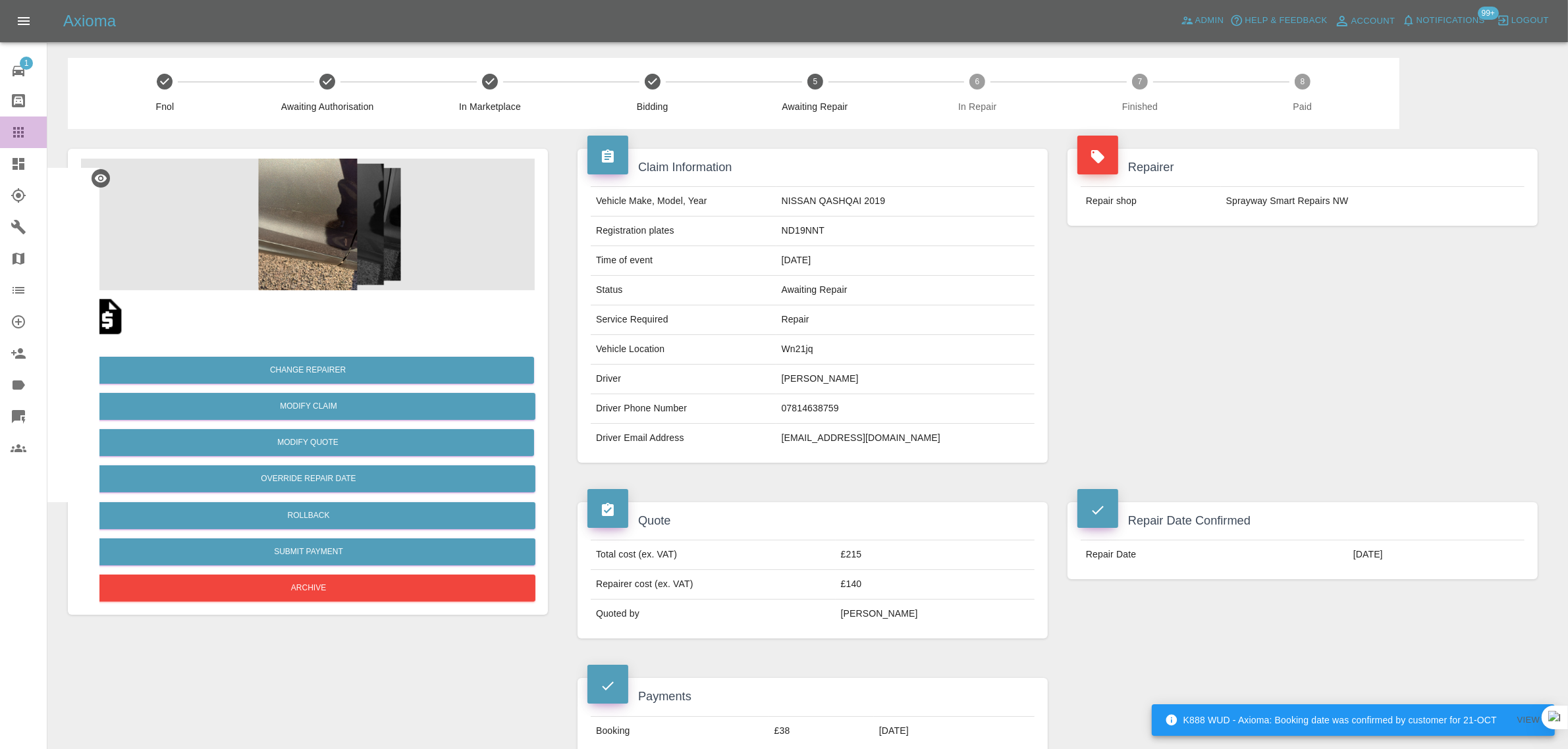
click at [19, 131] on icon at bounding box center [18, 132] width 16 height 16
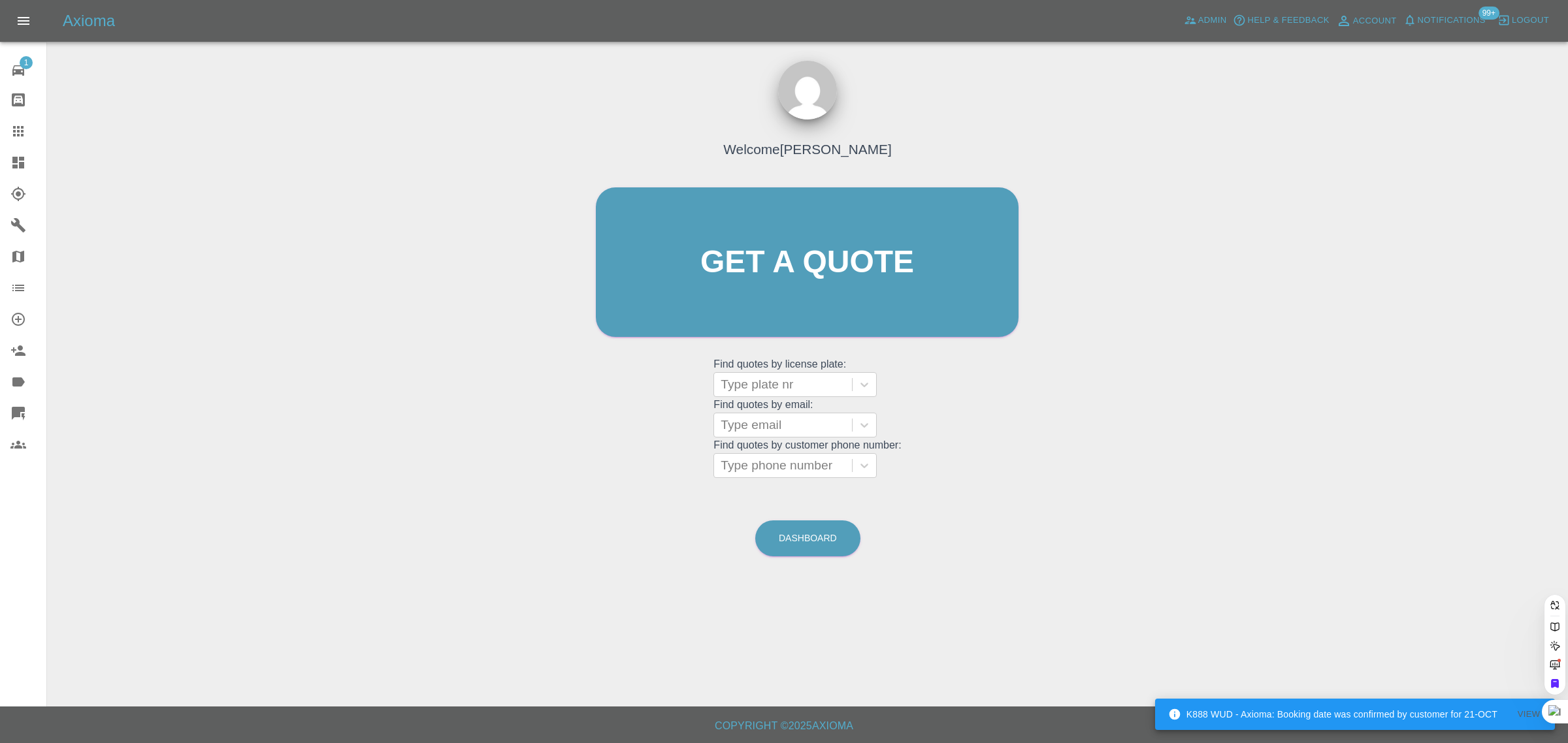
click at [748, 438] on grid "Find quotes by license plate: Type plate nr Find quotes by email: Type email Fi…" at bounding box center [807, 417] width 187 height 122
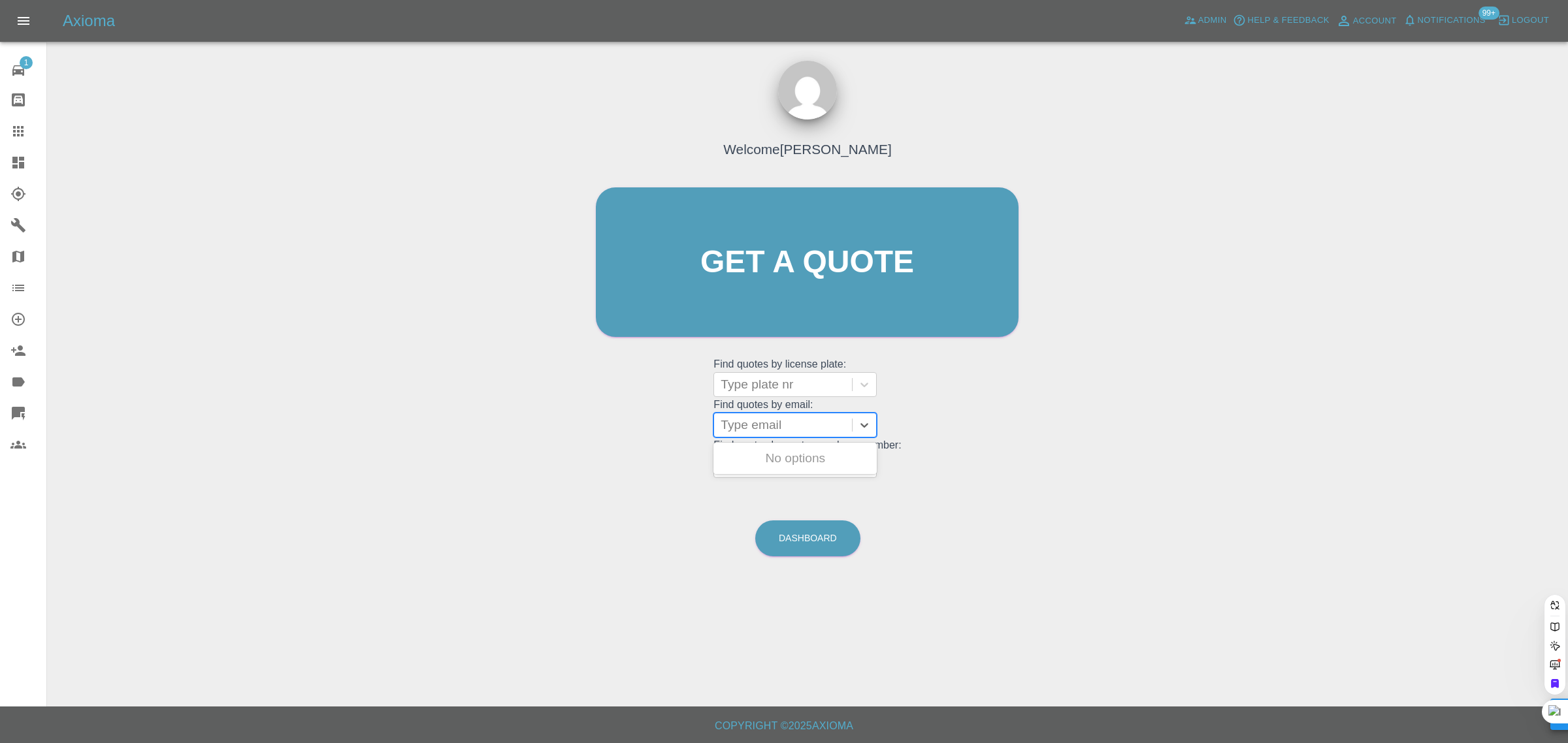
click at [747, 426] on div at bounding box center [783, 425] width 125 height 19
paste input "david@davidsmithconsulting.co.uk"
type input "david@davidsmithconsulting.co.uk"
click at [756, 463] on div "DW25MJF, Finished" at bounding box center [795, 459] width 163 height 26
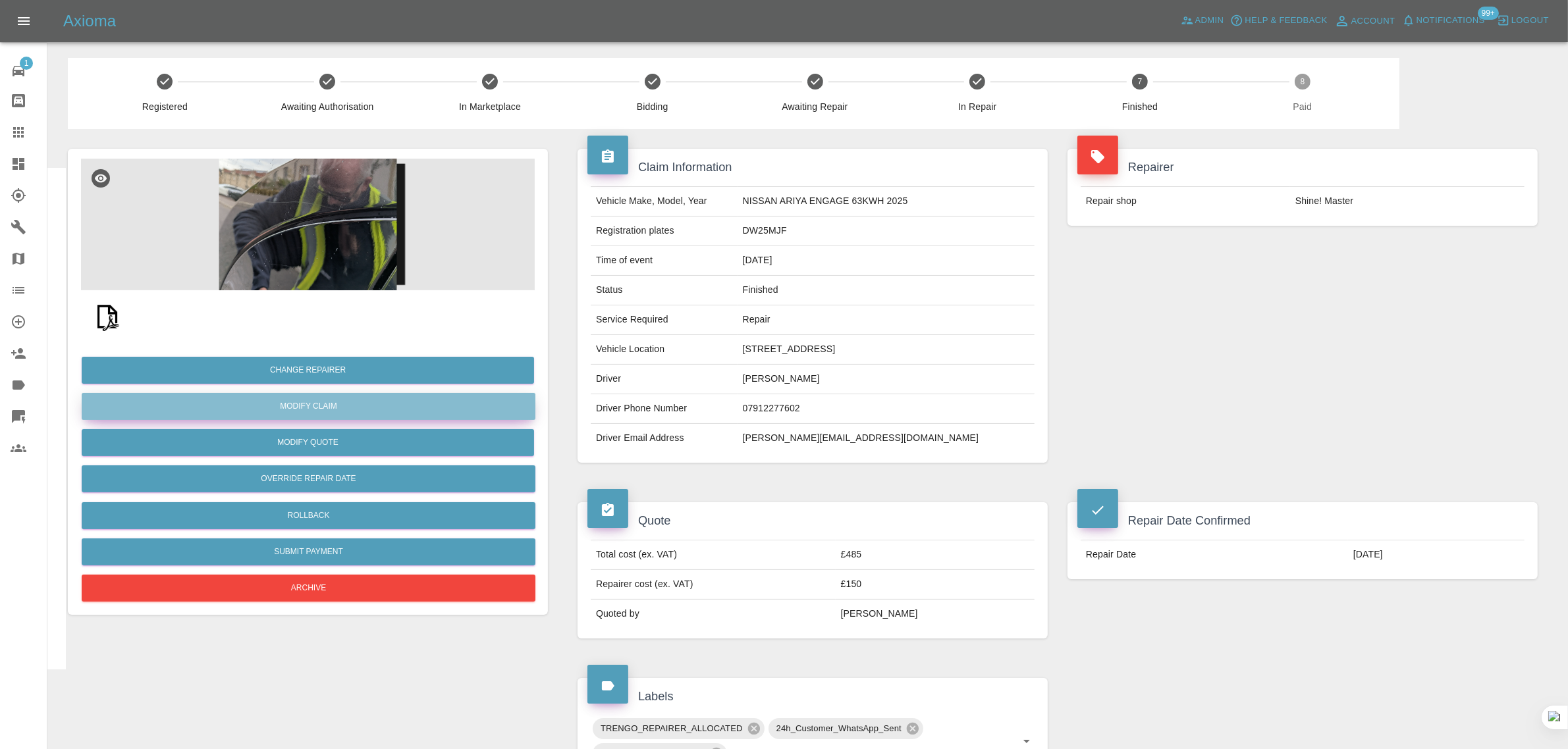
click at [290, 395] on link "Modify Claim" at bounding box center [308, 406] width 453 height 27
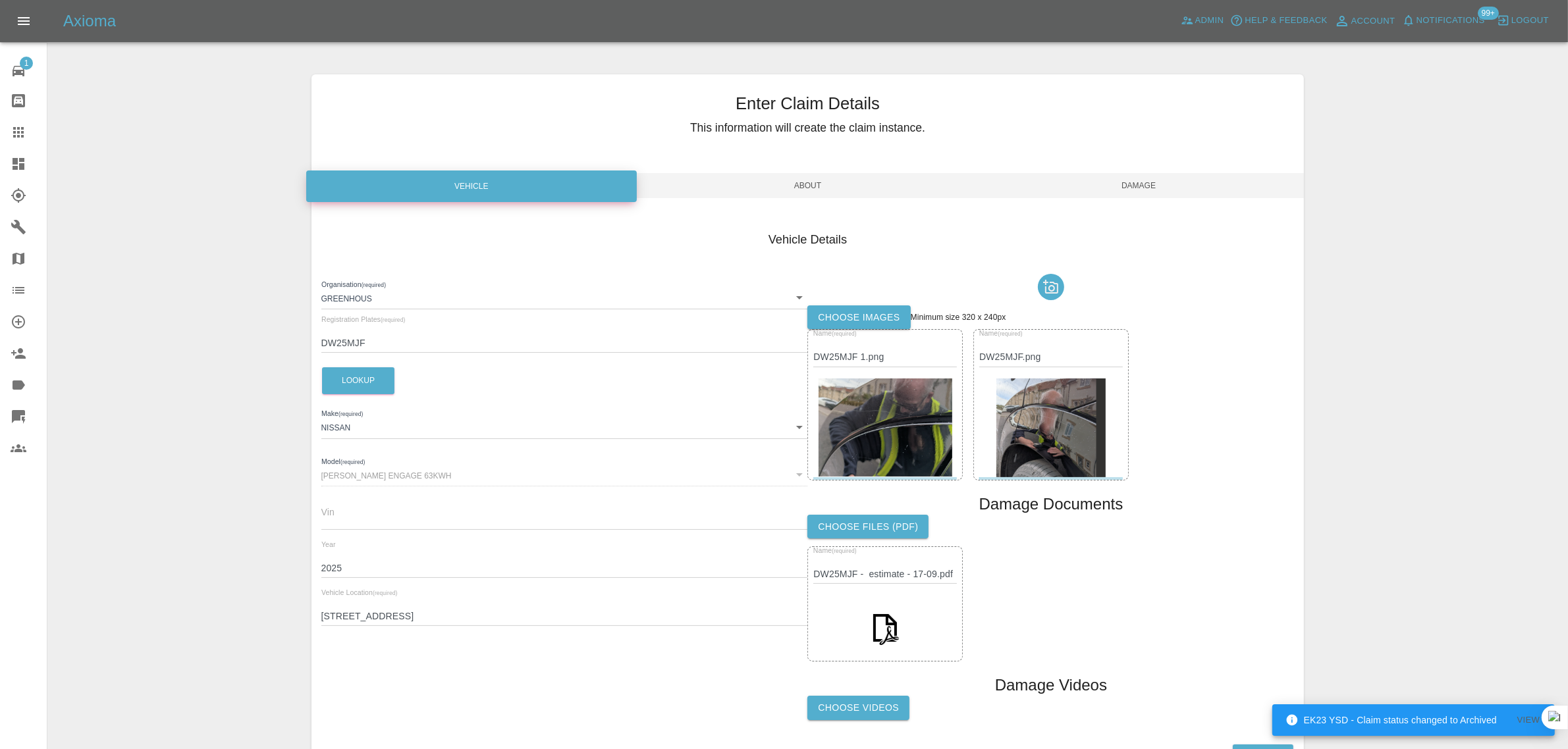
click at [21, 130] on icon at bounding box center [18, 132] width 16 height 16
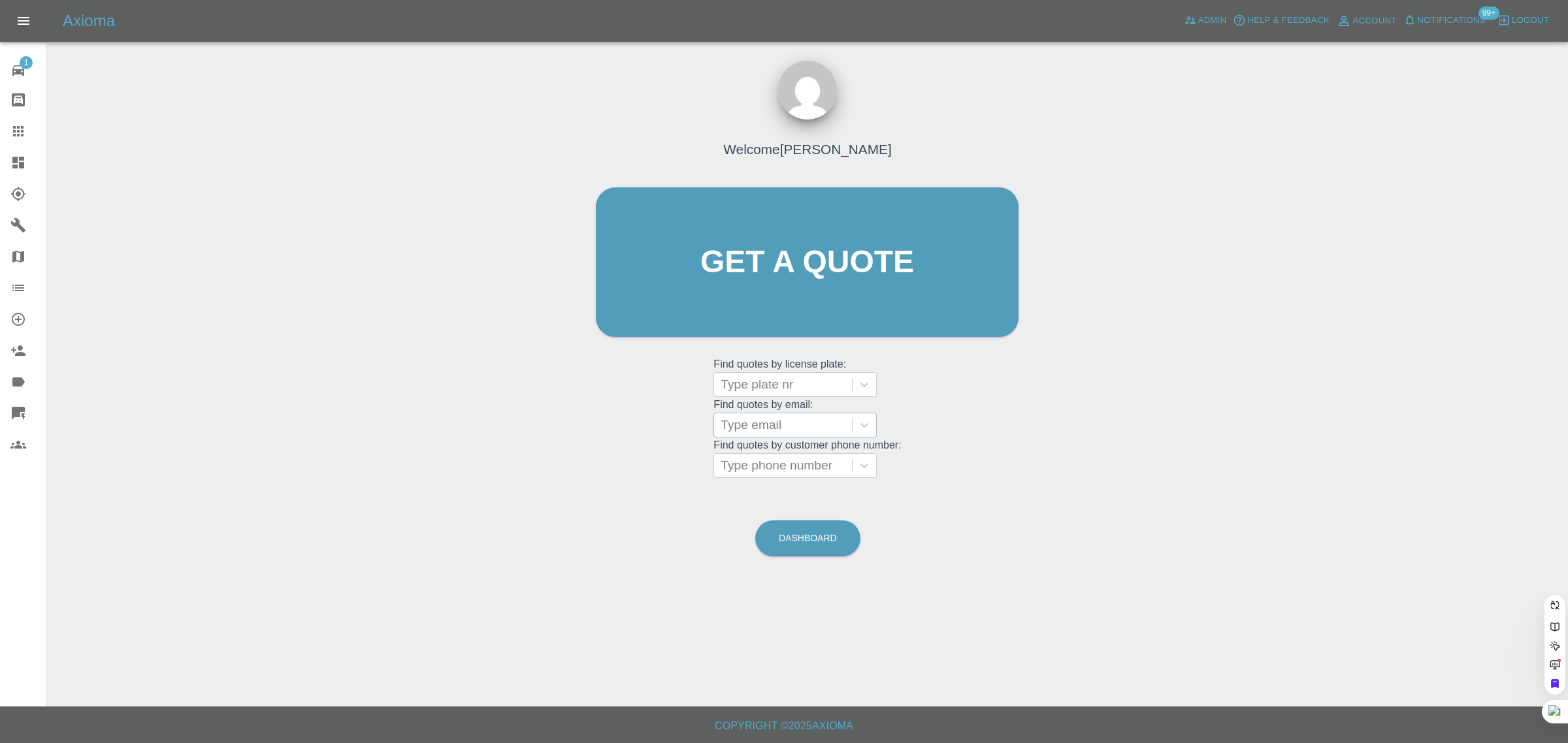
click at [793, 431] on div at bounding box center [783, 425] width 125 height 19
paste input "anijpj@yahoo.co.in"
type input "anijpj@yahoo.co.in"
click at [775, 460] on div "NC16 DUY, Awaiting Repair" at bounding box center [795, 467] width 163 height 42
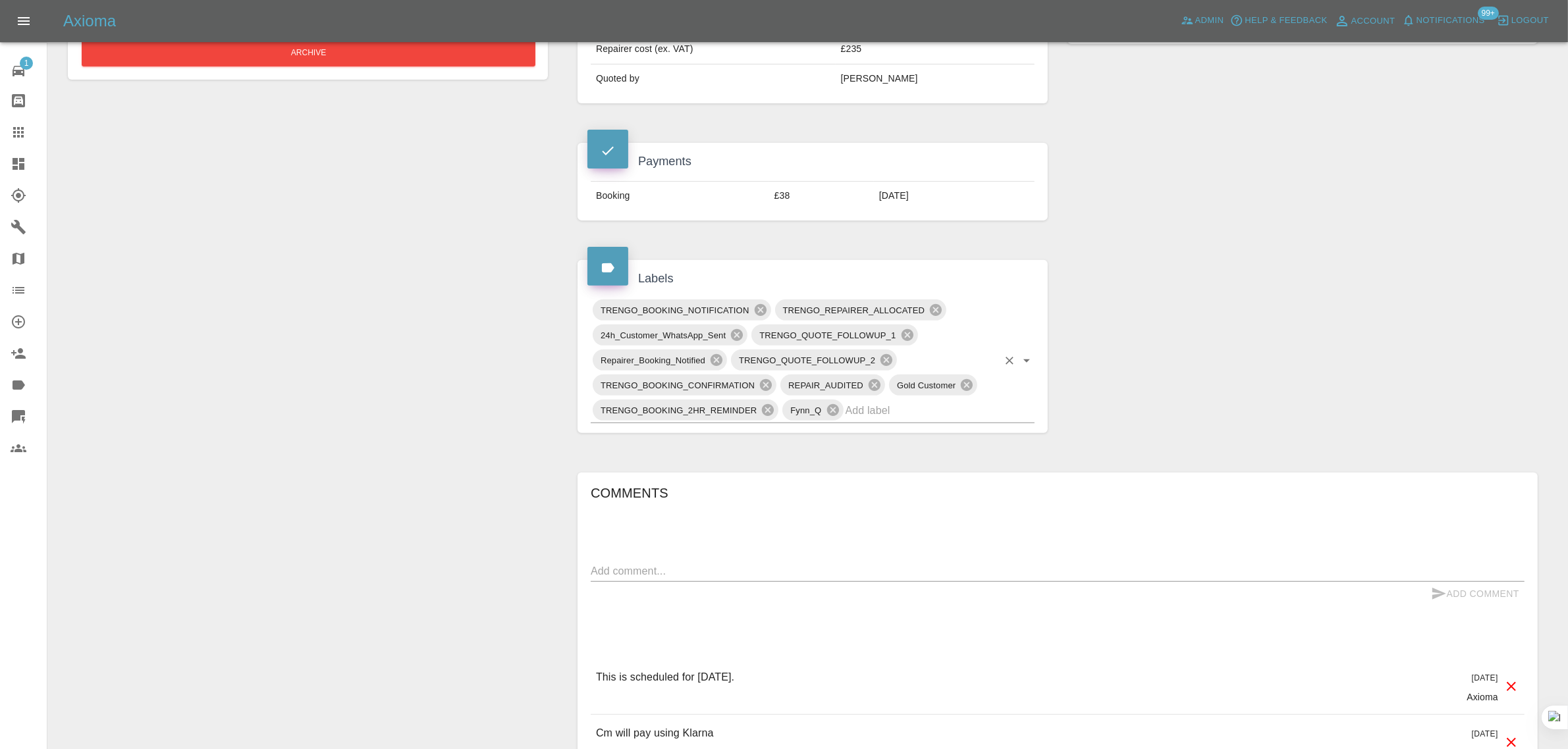
scroll to position [741, 0]
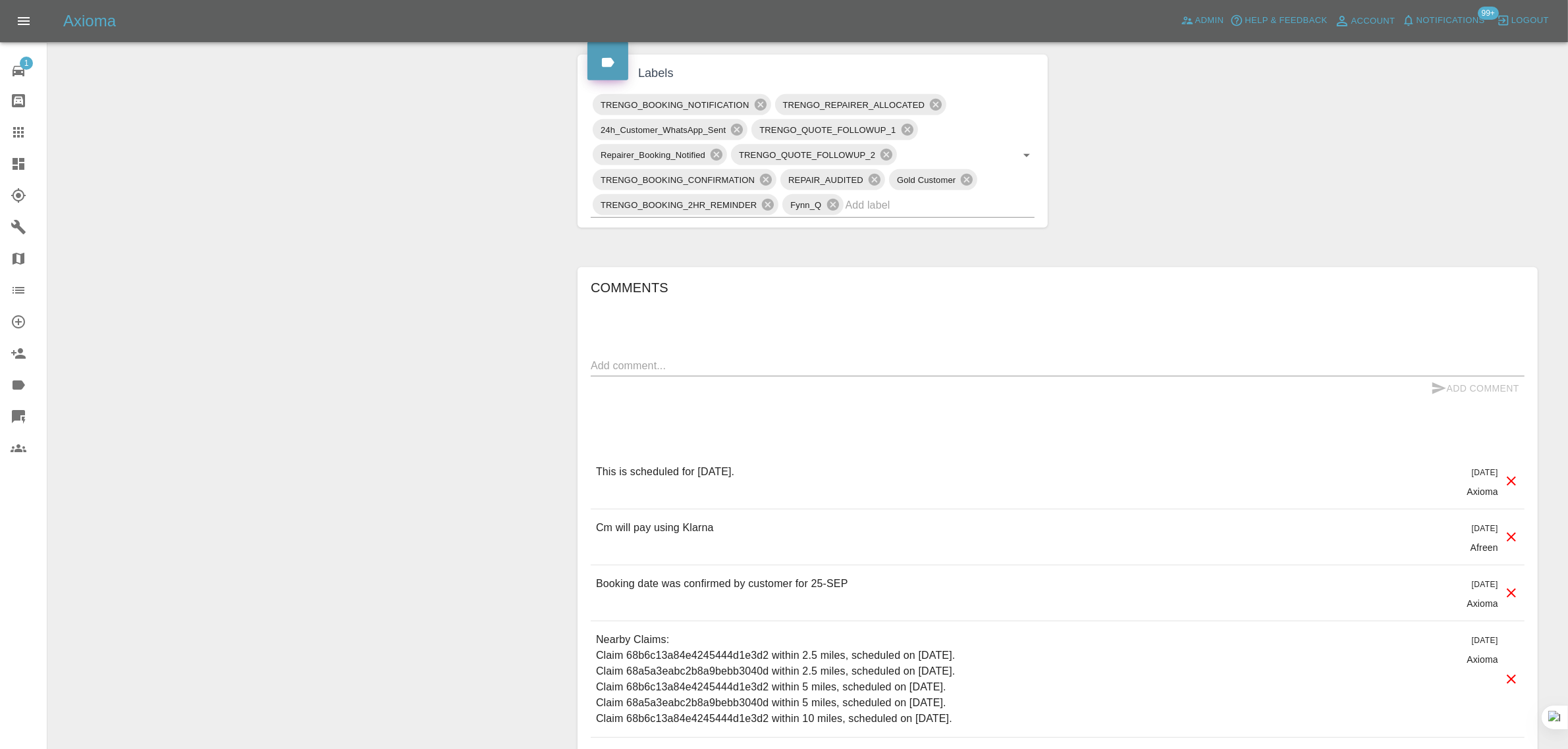
click at [897, 366] on textarea at bounding box center [1057, 365] width 934 height 16
paste textarea "Thank You for Your follow-up . Hope this Mail finds You Well . The repairer had…"
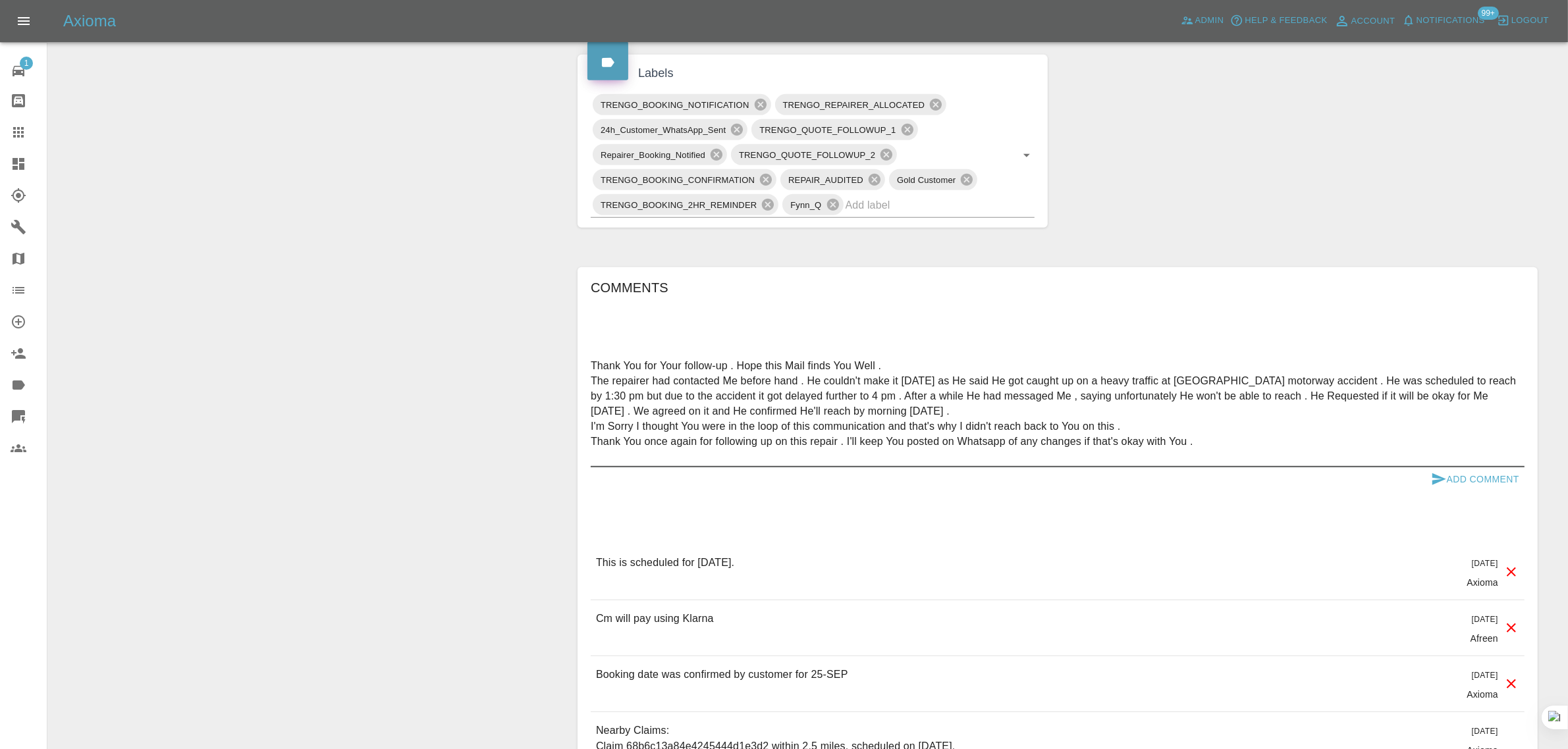
type textarea "Thank You for Your follow-up . Hope this Mail finds You Well . The repairer had…"
click at [1465, 482] on button "Add Comment" at bounding box center [1475, 479] width 99 height 25
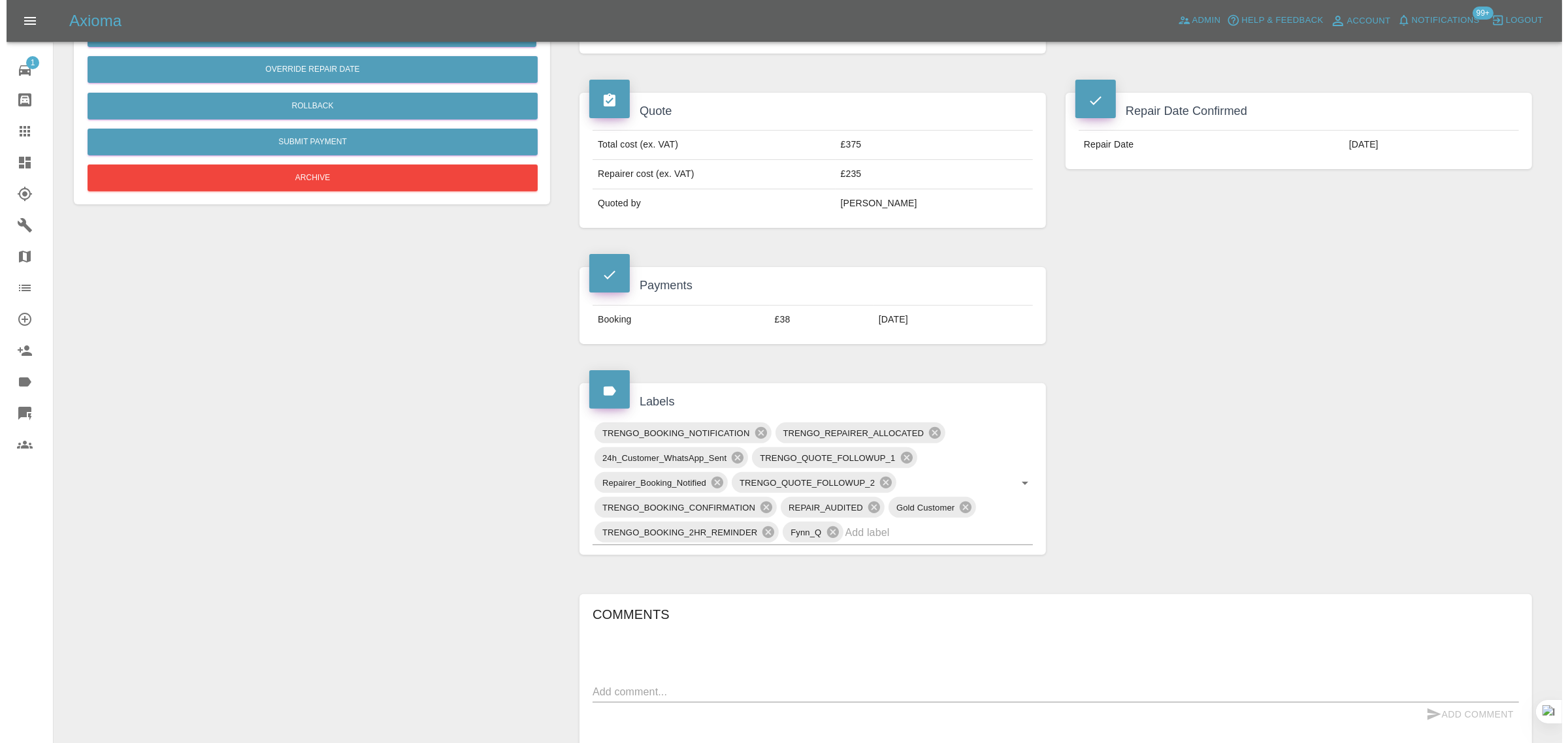
scroll to position [245, 0]
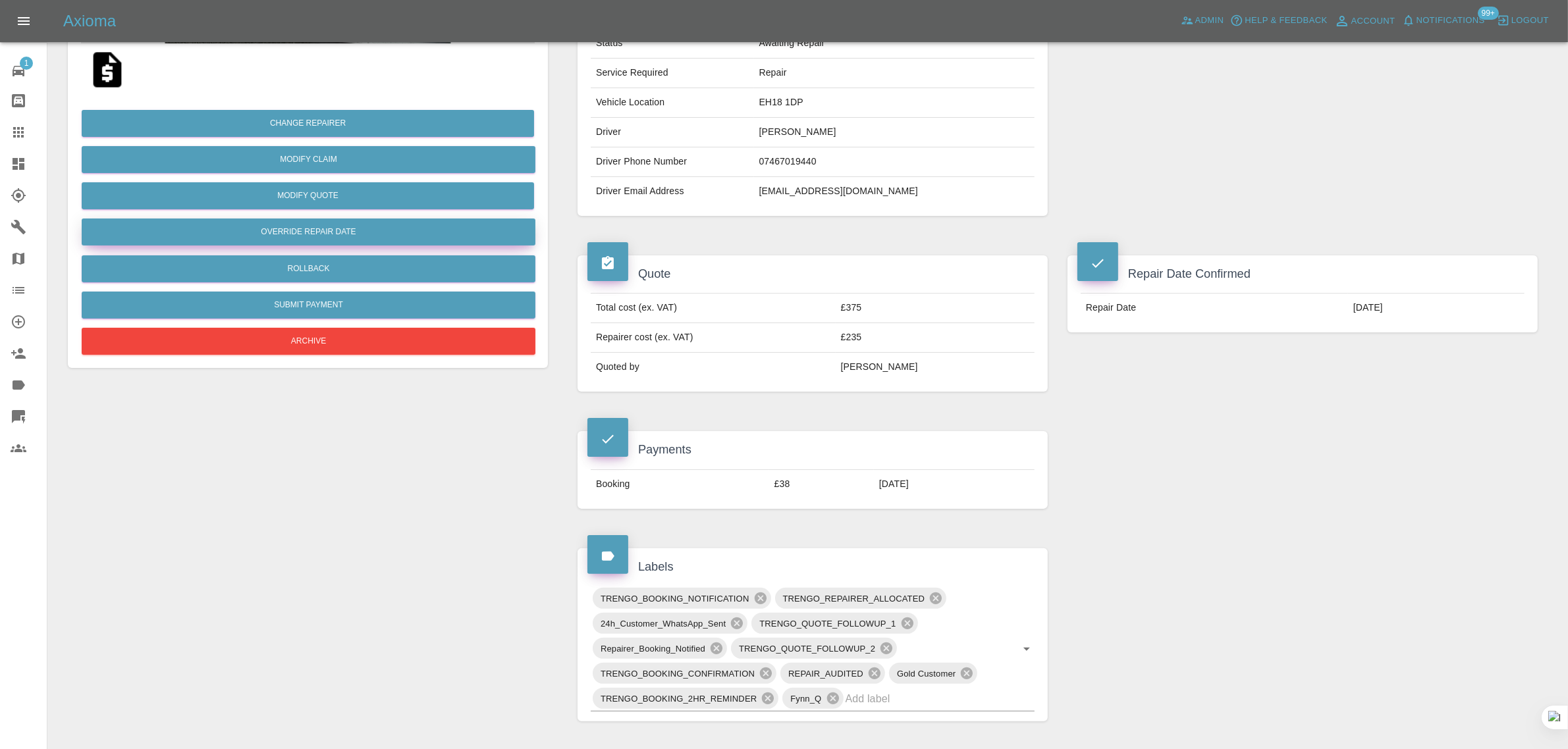
click at [291, 234] on button "Override Repair Date" at bounding box center [308, 232] width 453 height 27
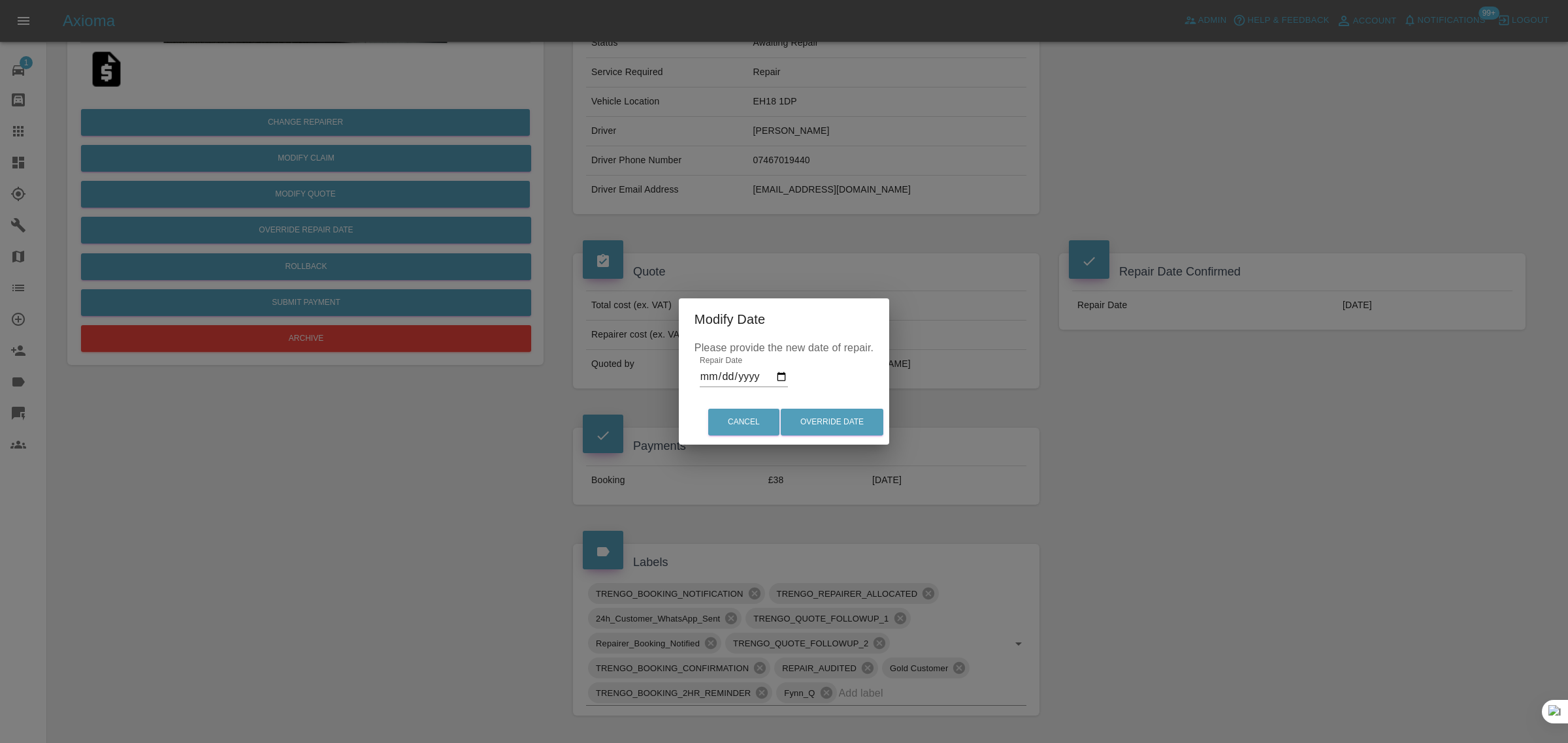
click at [778, 373] on input "2025-09-25" at bounding box center [743, 377] width 88 height 21
type input "2025-09-30"
click at [820, 410] on button "Override Date" at bounding box center [832, 422] width 103 height 27
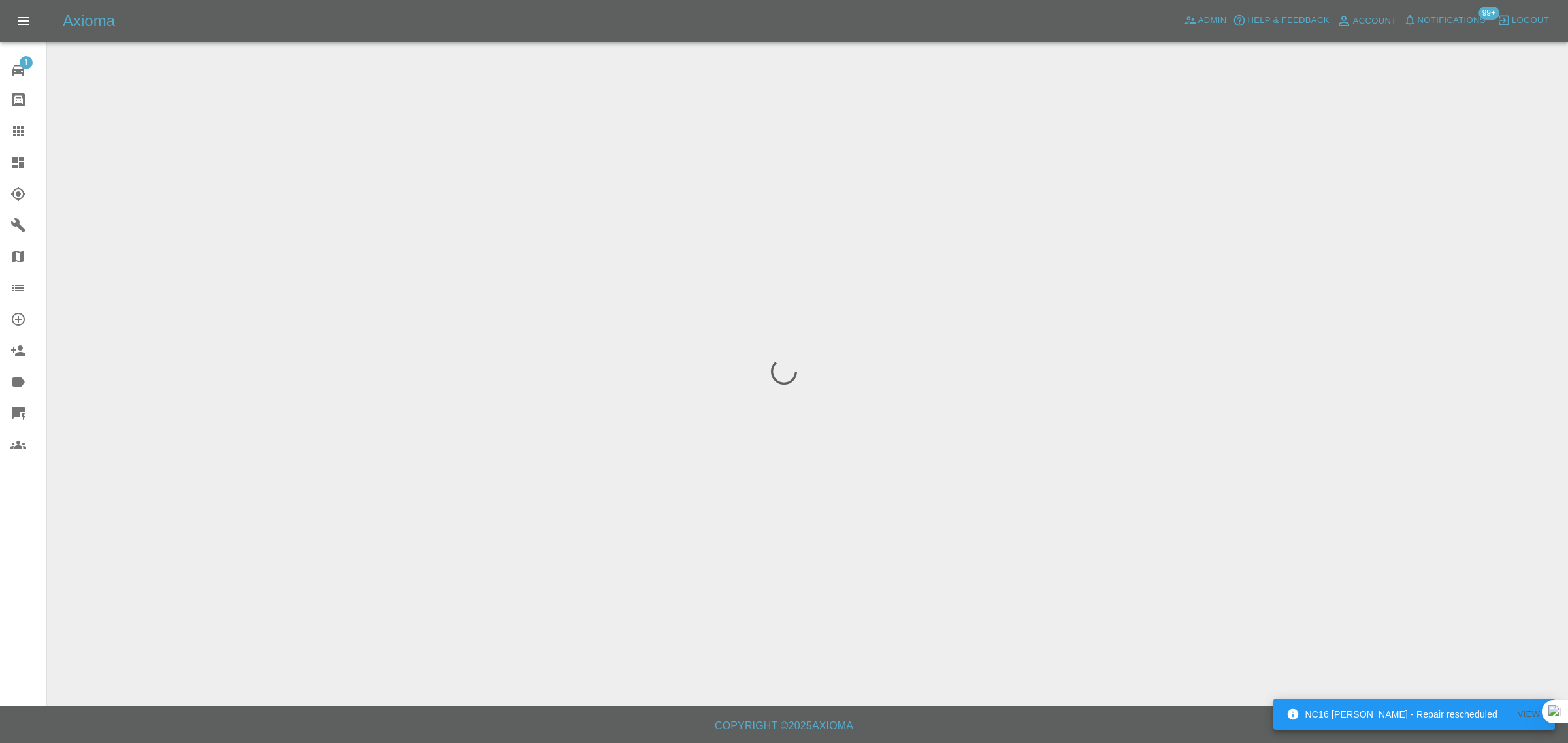
scroll to position [0, 0]
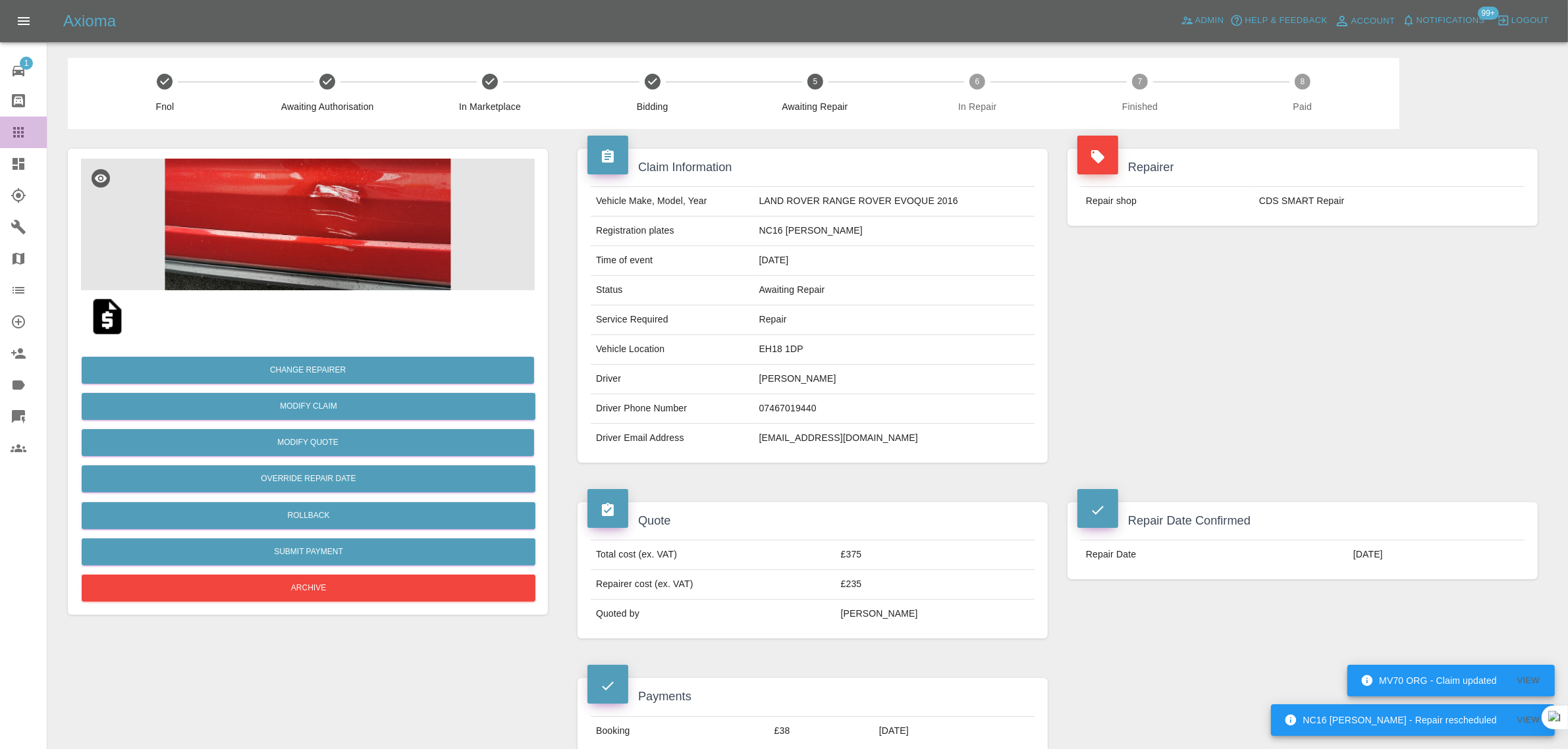
click at [11, 133] on icon at bounding box center [18, 132] width 16 height 16
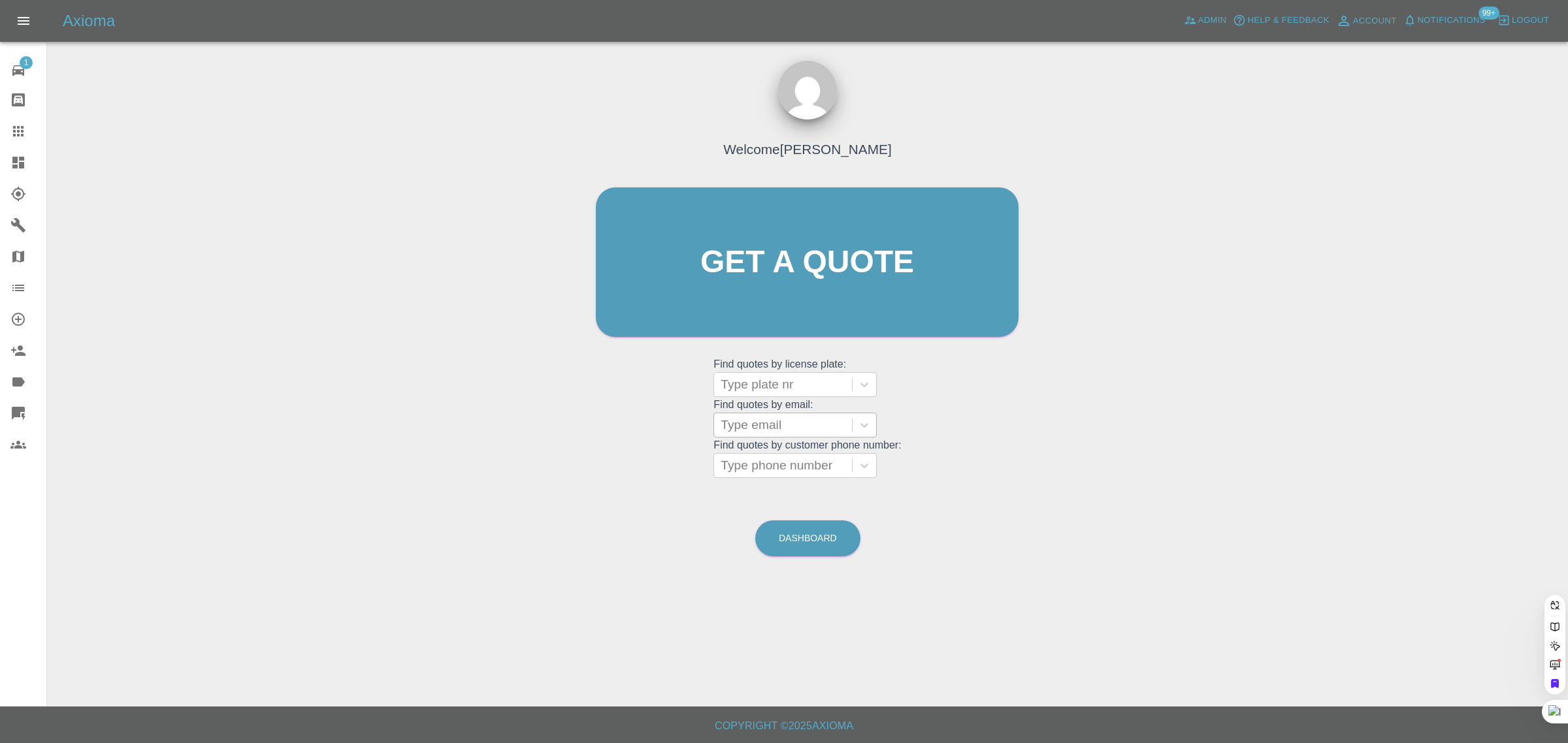
click at [743, 422] on div at bounding box center [783, 425] width 125 height 19
paste input "barrynewton1954@googlemail.com"
type input "barrynewton1954@googlemail.com"
drag, startPoint x: 749, startPoint y: 457, endPoint x: 769, endPoint y: 446, distance: 22.8
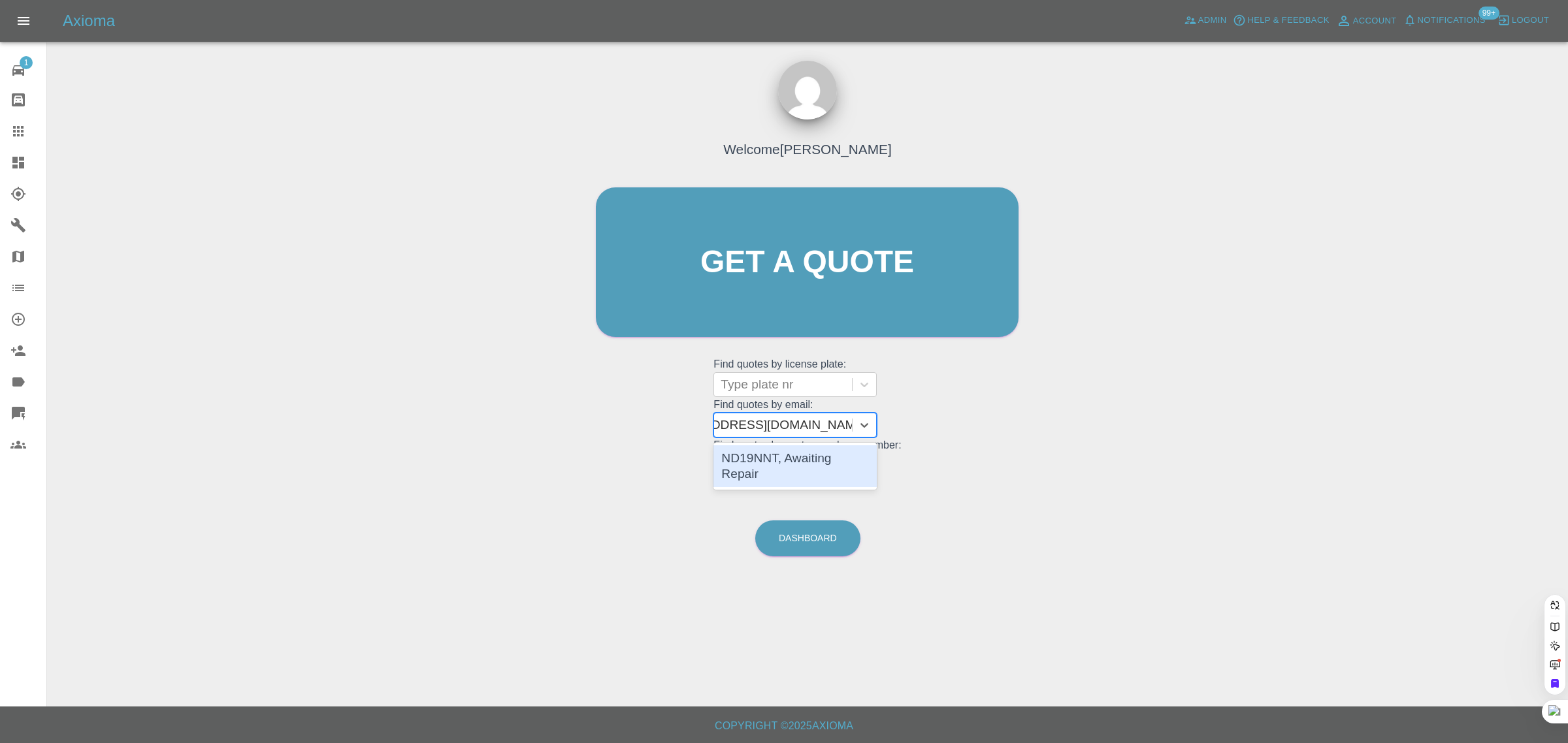
click at [752, 456] on div "ND19NNT, Awaiting Repair" at bounding box center [795, 467] width 163 height 42
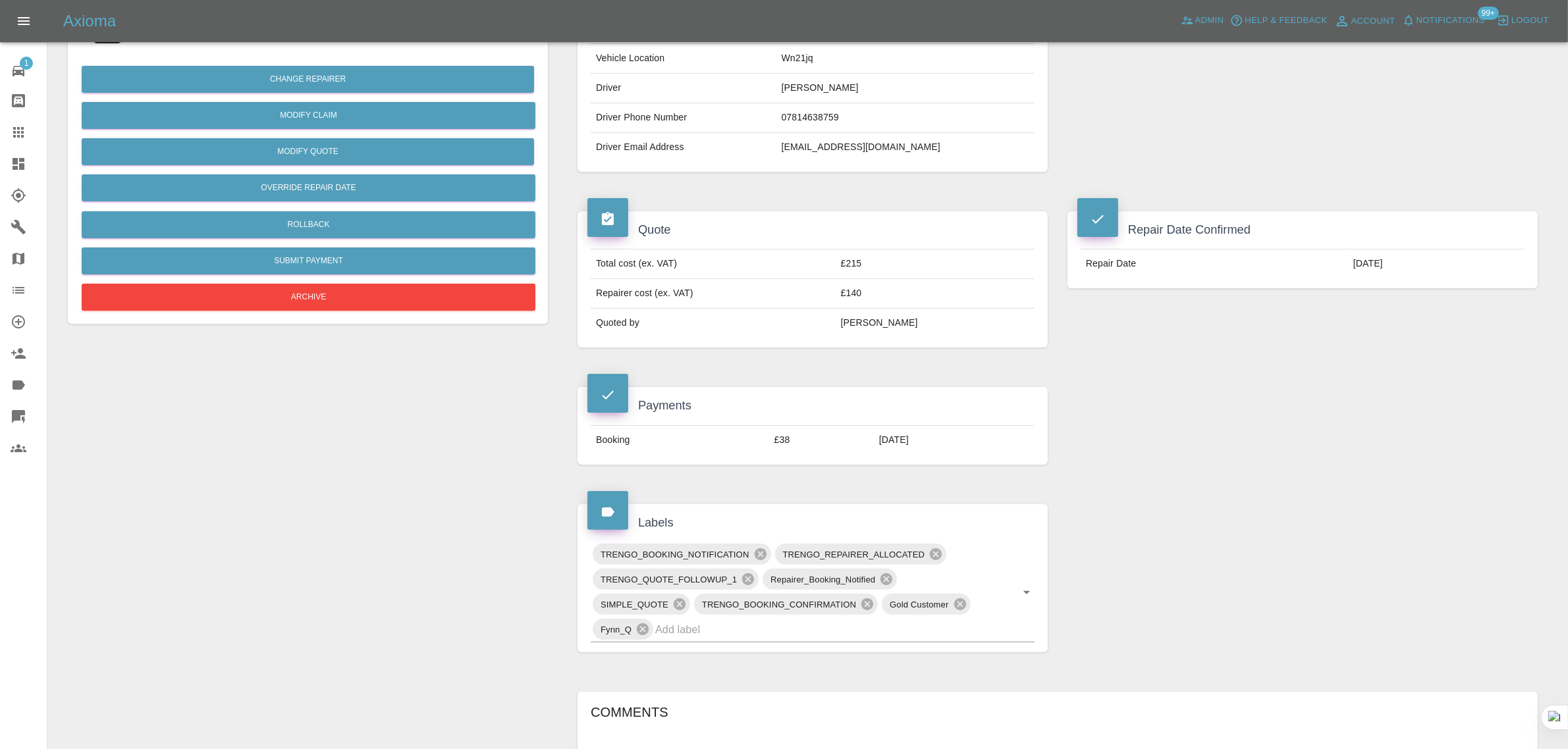
scroll to position [82, 0]
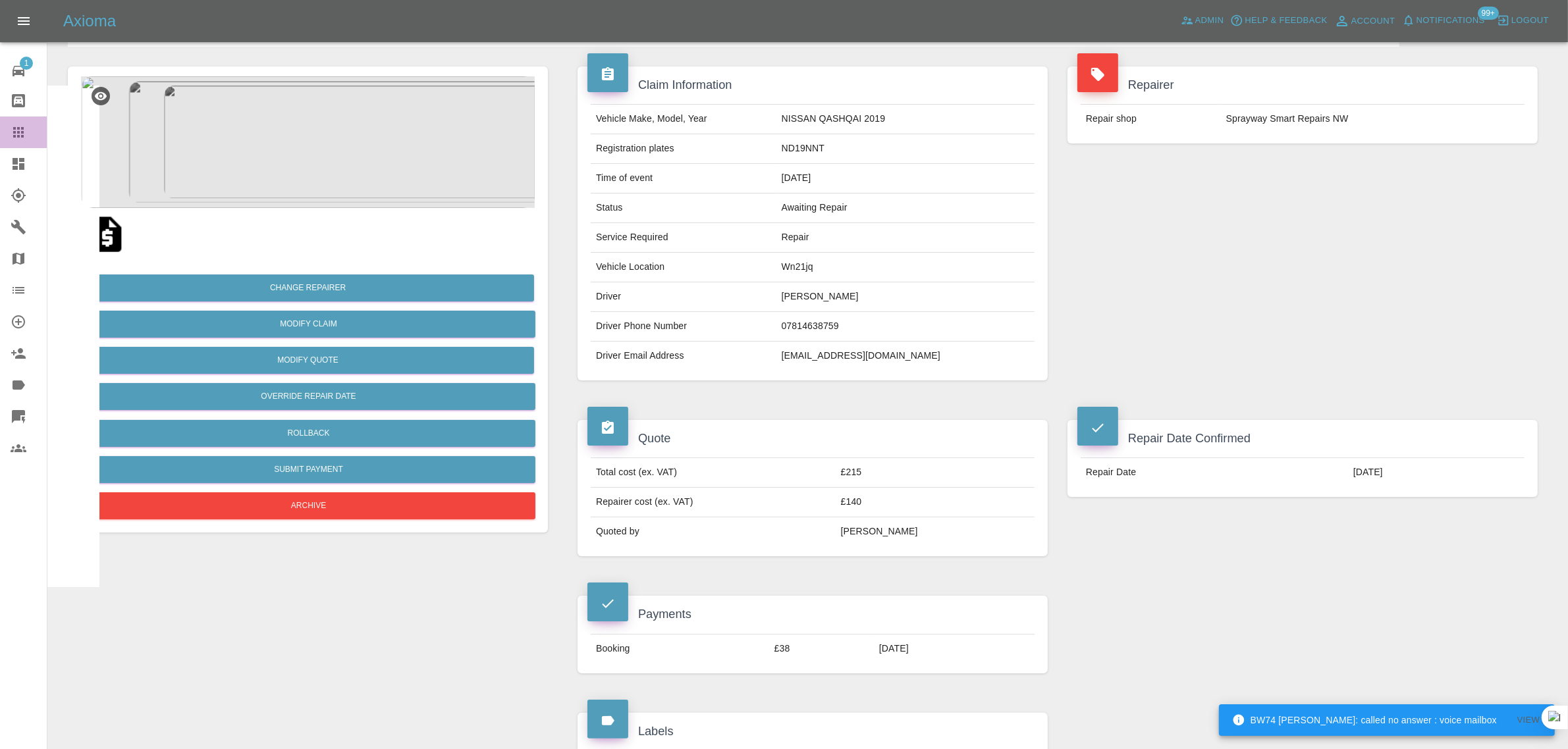
drag, startPoint x: 20, startPoint y: 130, endPoint x: 4, endPoint y: 181, distance: 53.5
click at [20, 129] on icon at bounding box center [18, 132] width 16 height 16
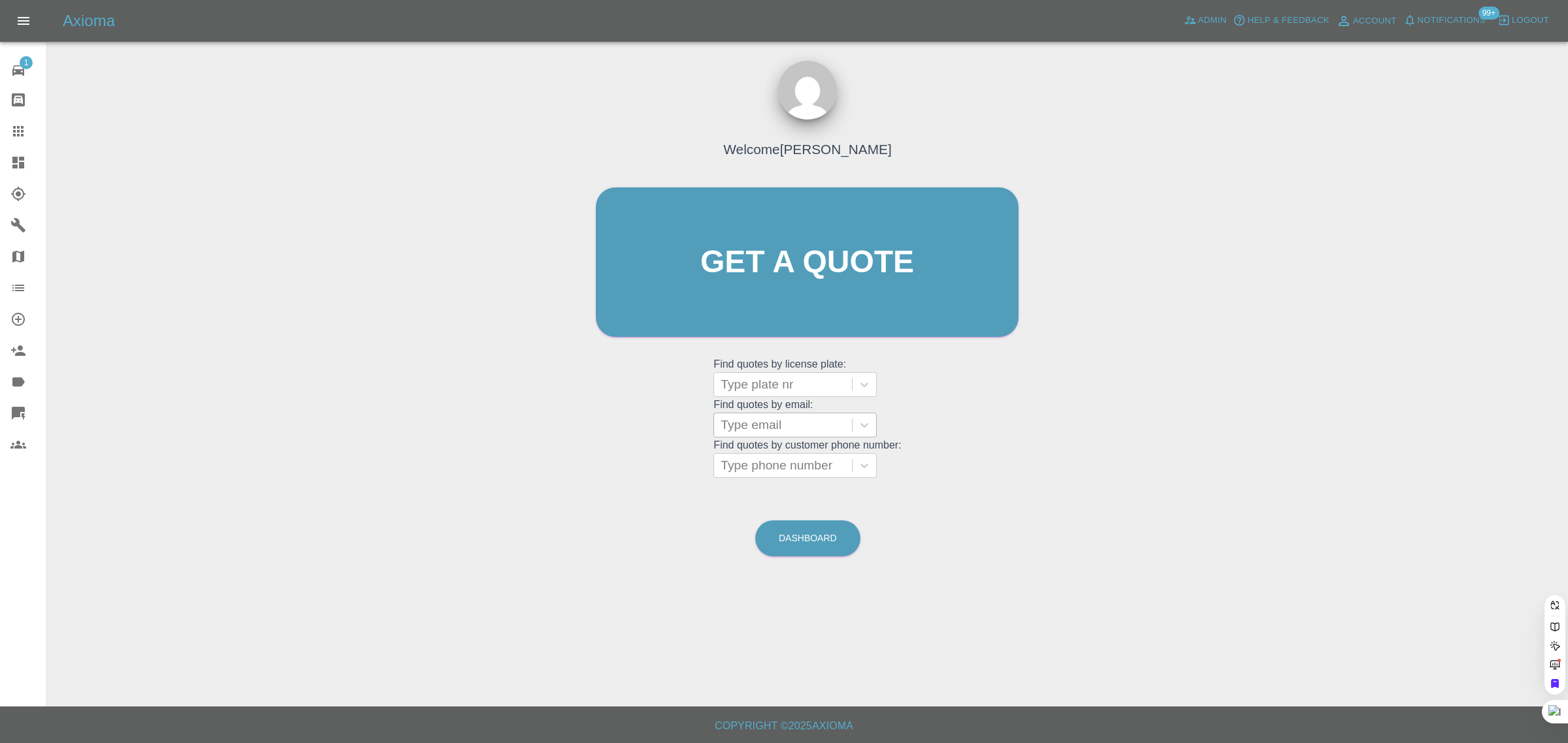
click at [750, 426] on div at bounding box center [783, 425] width 125 height 19
paste input "smudger7019@yahoo.co.uk"
type input "smudger7019@yahoo.co.u"
click at [761, 452] on div "WF13OPZ, Awaiting Repair" at bounding box center [795, 467] width 163 height 42
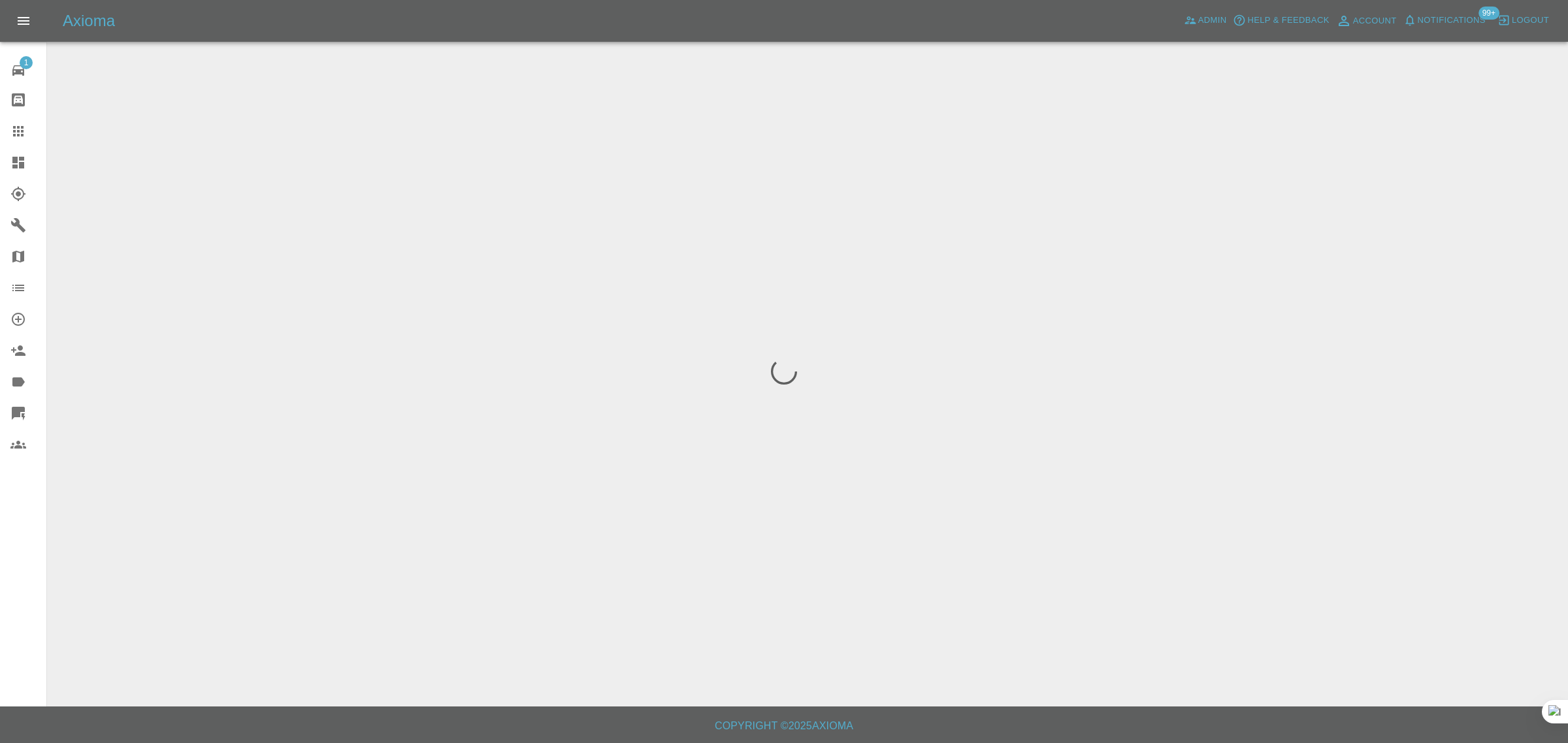
click at [28, 550] on div "1 Repair home Bodyshop home Claims Dashboard Explorer Garages Map Organization …" at bounding box center [24, 371] width 47 height 743
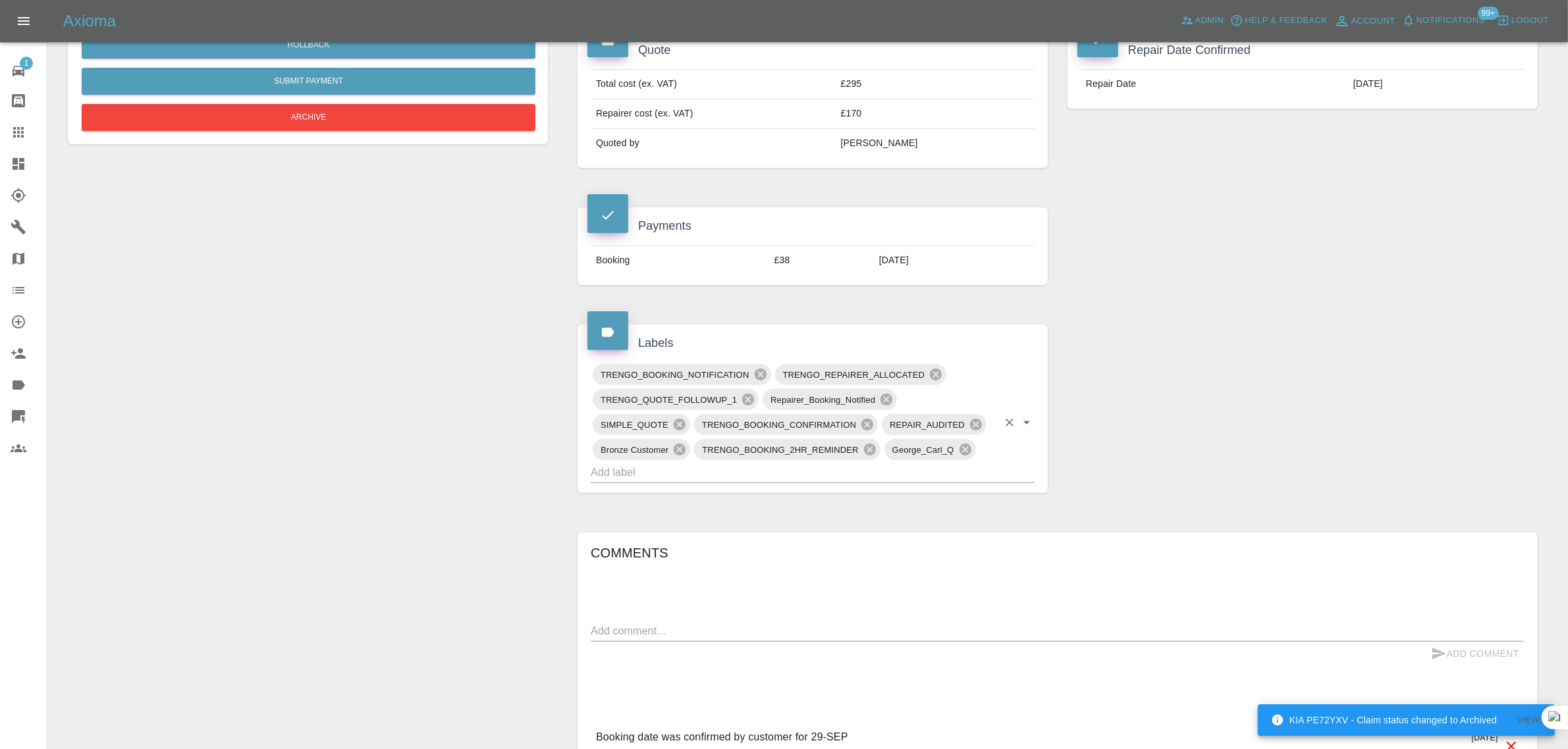
scroll to position [253, 0]
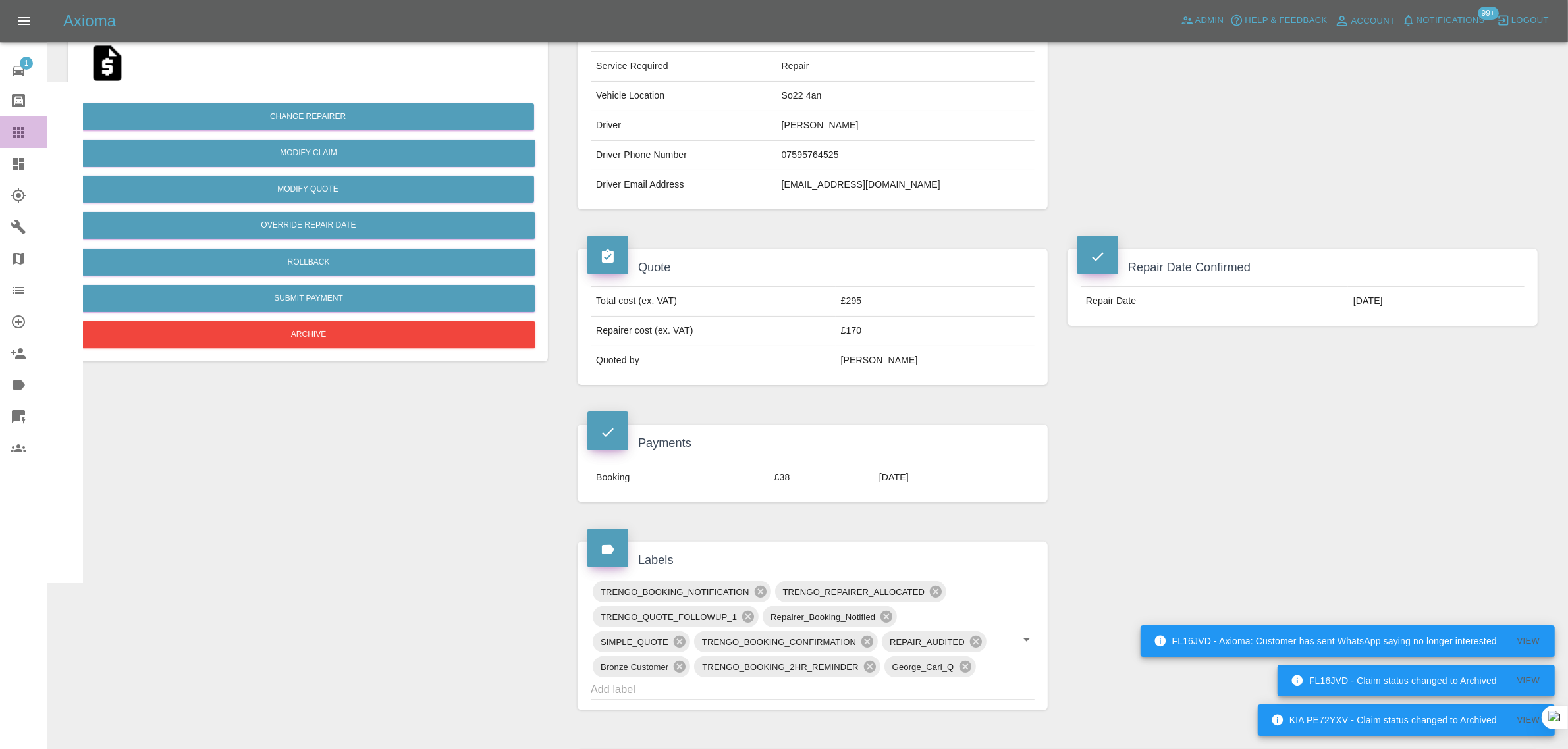
click at [25, 136] on icon at bounding box center [18, 132] width 16 height 16
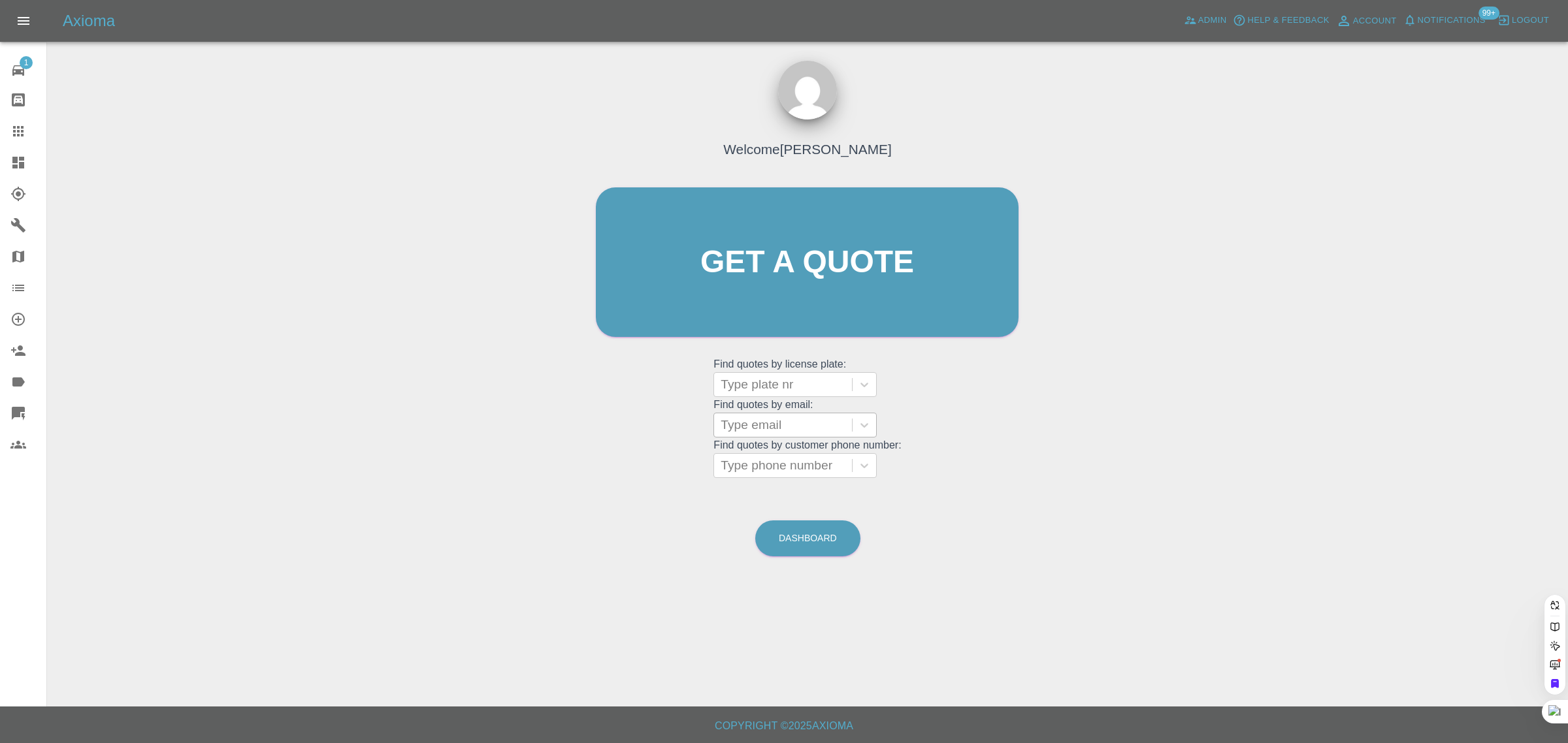
click at [737, 422] on div at bounding box center [783, 425] width 125 height 19
paste input "peacockbrian05@googlemail.com"
type input "peacockbrian05@googlemail.com"
click at [753, 471] on div "LX63XSC, Awaiting Authorisation" at bounding box center [795, 467] width 163 height 42
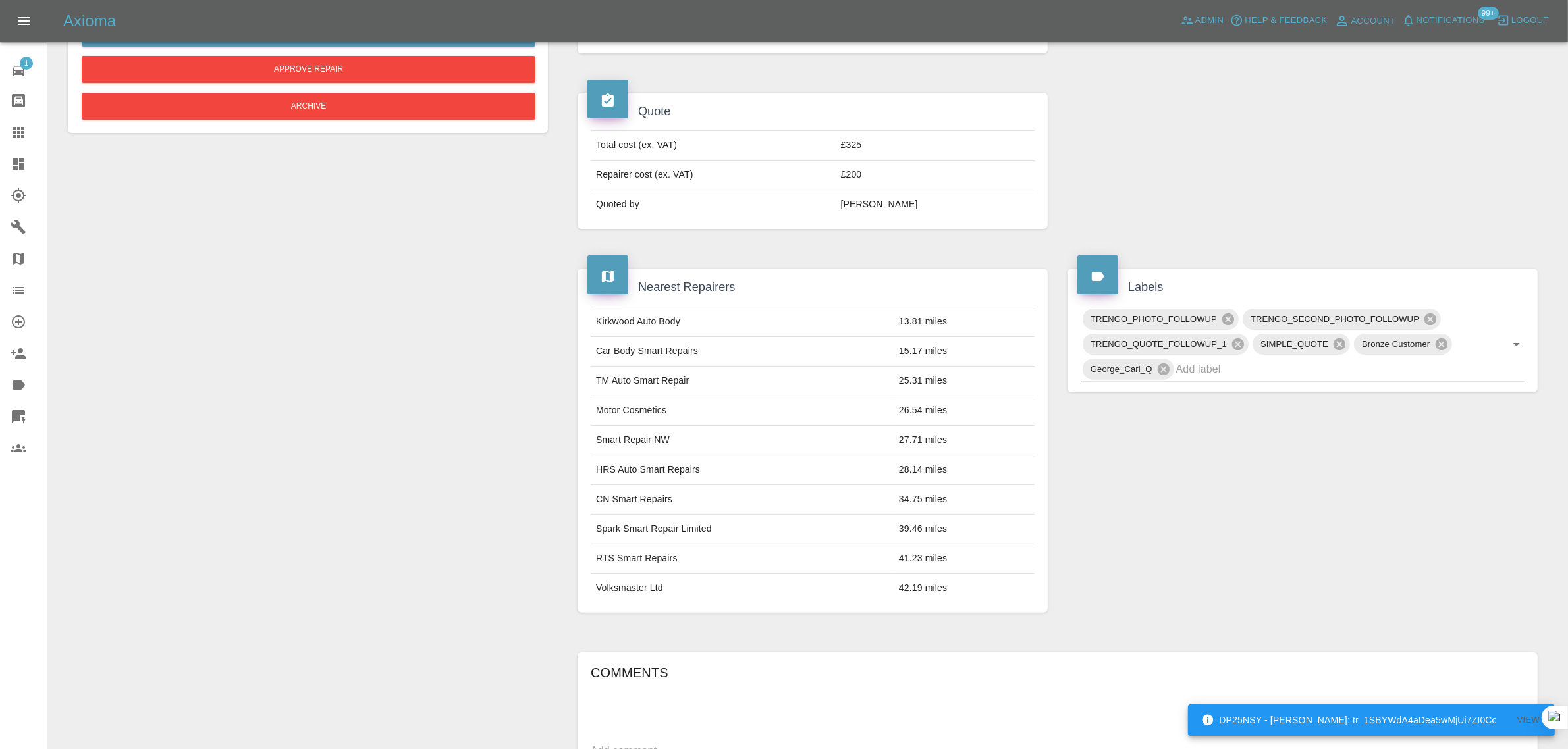
scroll to position [412, 0]
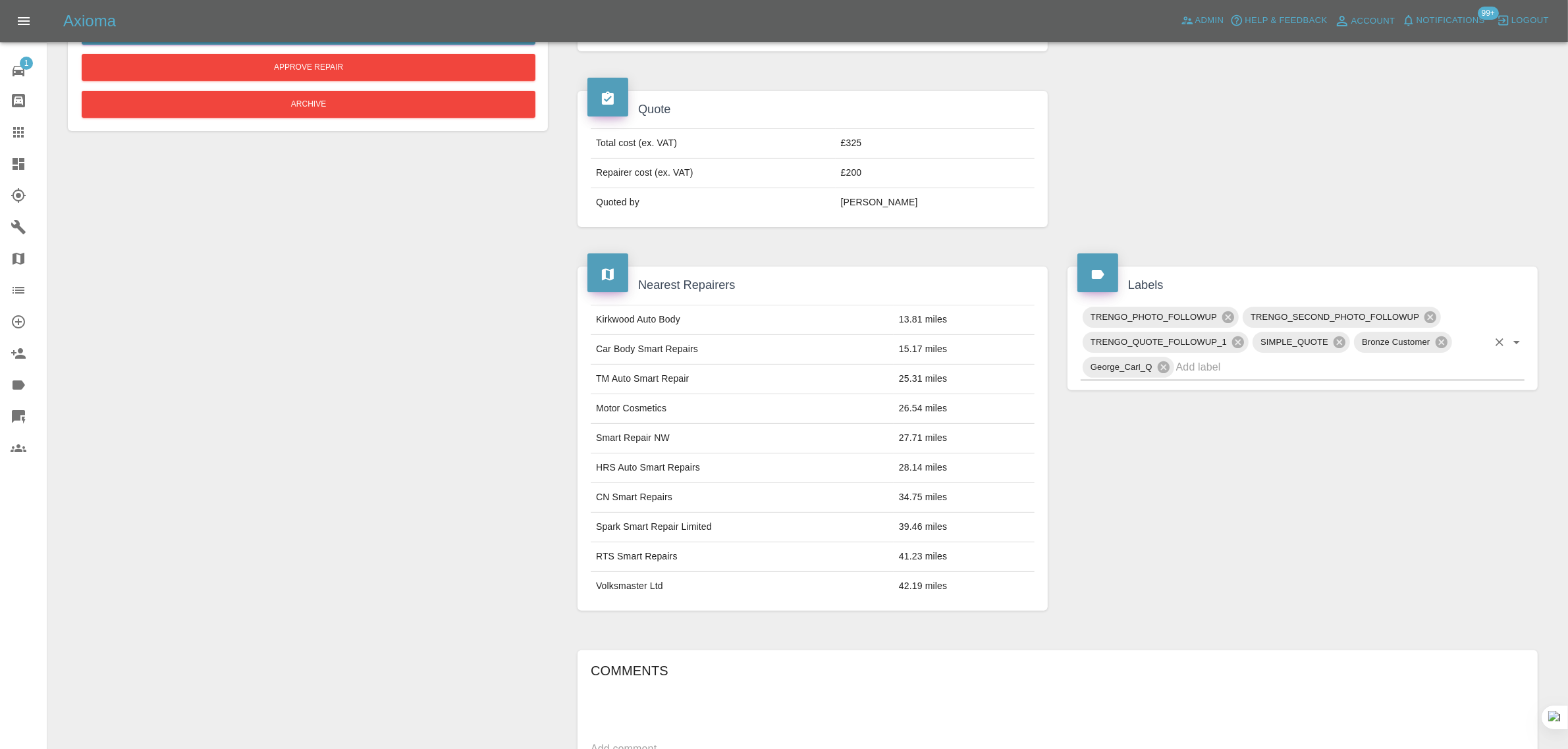
click at [1249, 377] on input "text" at bounding box center [1332, 367] width 311 height 20
type input "space"
click at [1144, 393] on li "NO_SPACE_OR_POWER" at bounding box center [1302, 399] width 444 height 24
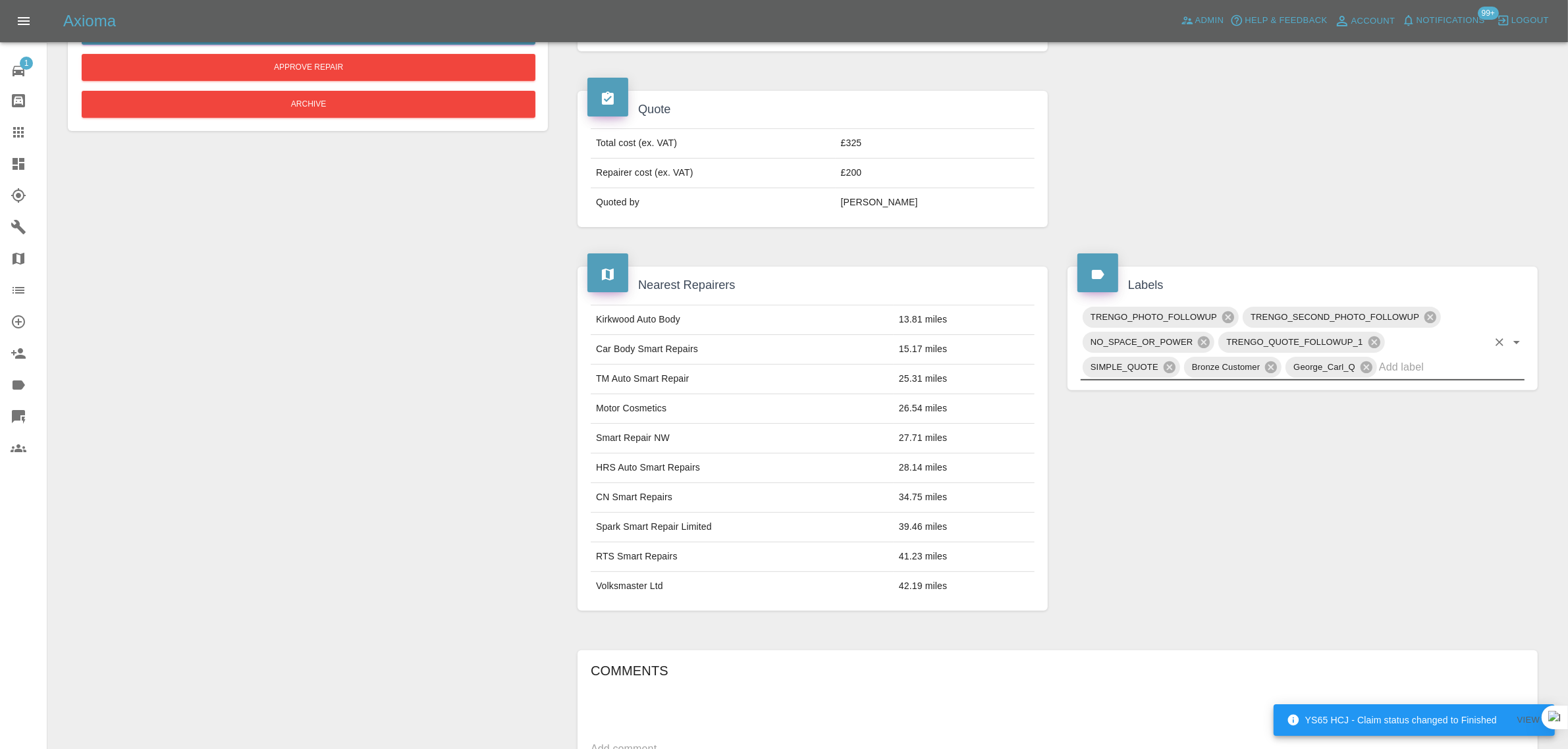
scroll to position [694, 0]
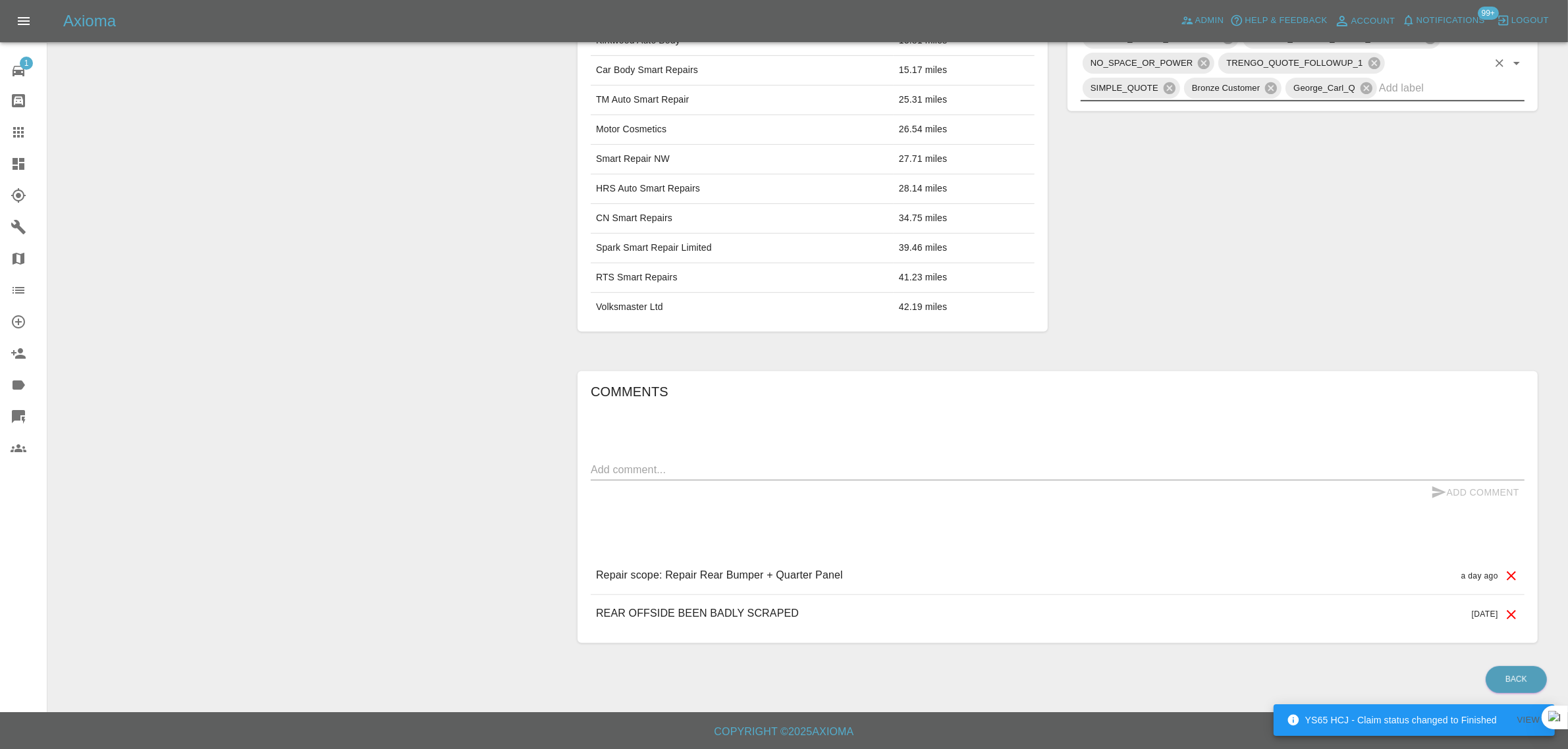
click at [824, 463] on textarea at bounding box center [1057, 470] width 934 height 16
paste textarea "Estimate looks good looking for place to have the work done as we live in a fir…"
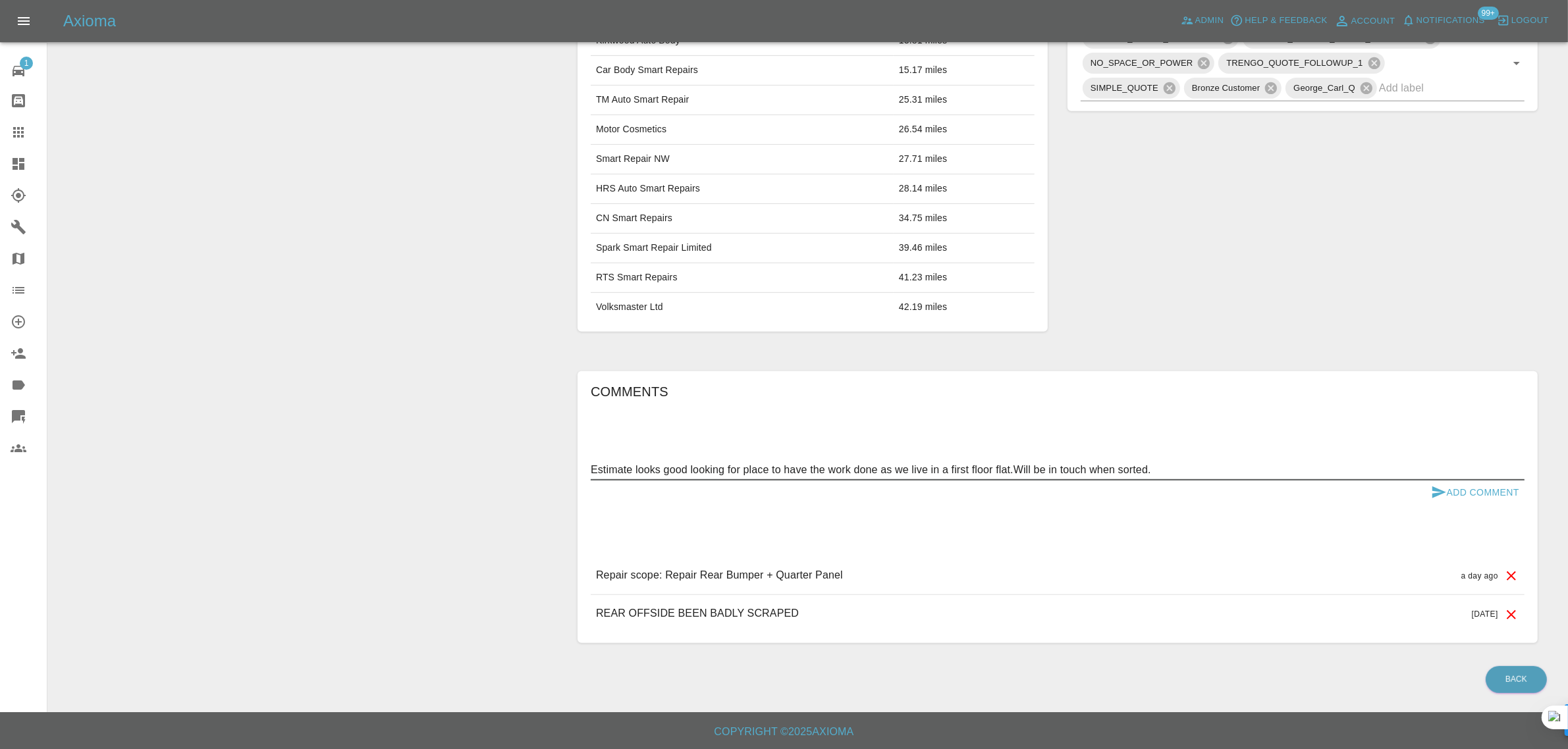
type textarea "Estimate looks good looking for place to have the work done as we live in a fir…"
click at [1459, 484] on button "Add Comment" at bounding box center [1475, 493] width 99 height 25
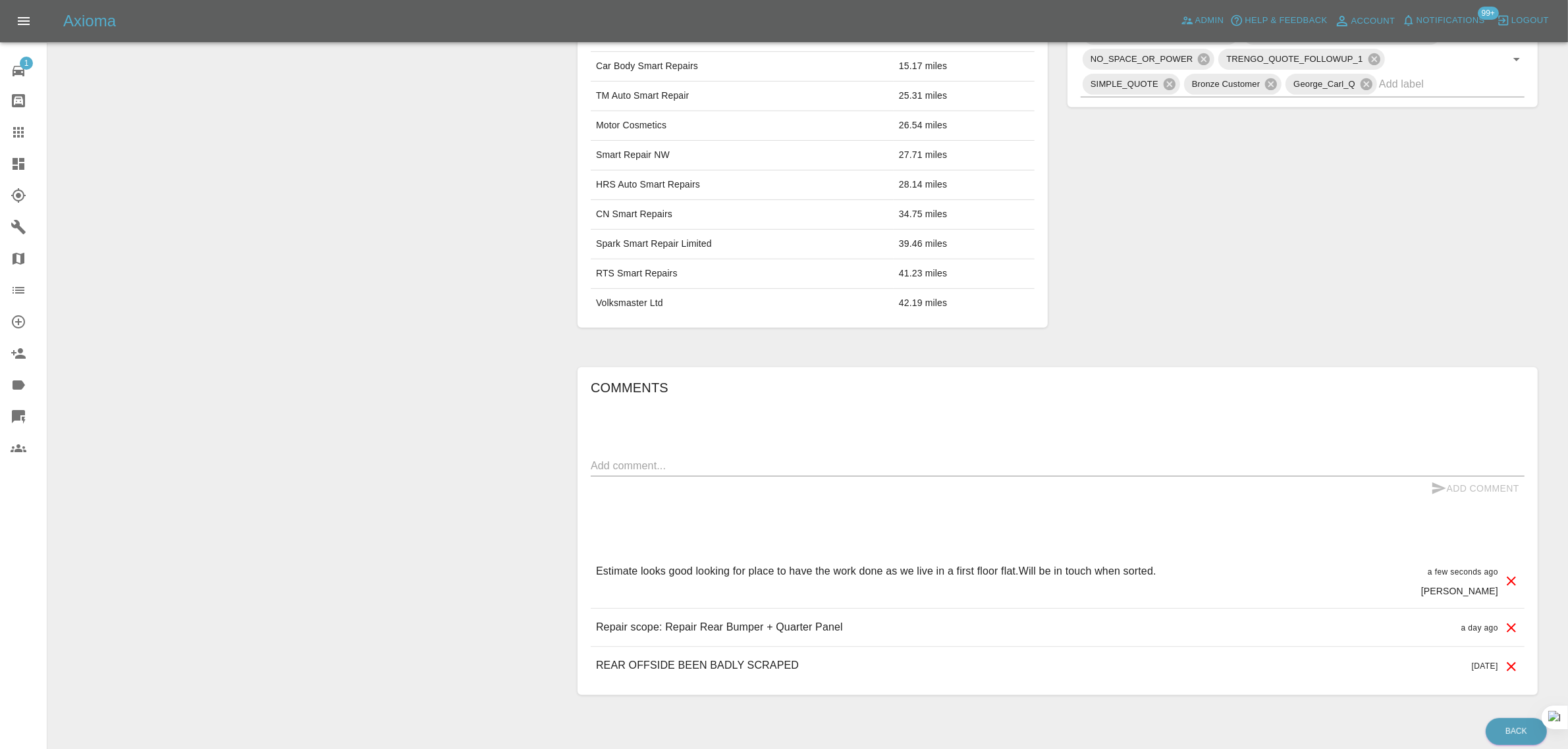
click at [25, 129] on icon at bounding box center [18, 132] width 16 height 16
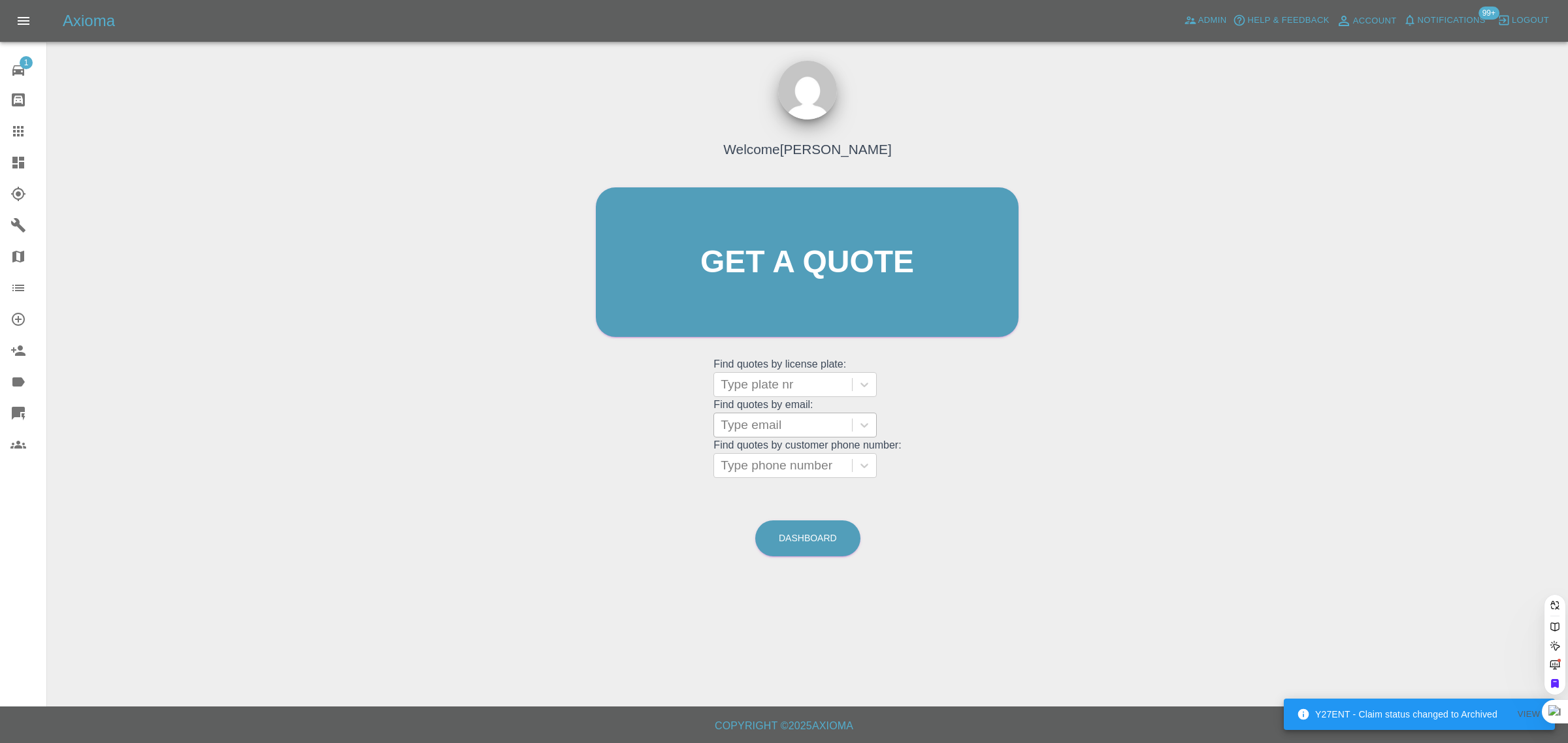
click at [821, 426] on div at bounding box center [783, 425] width 125 height 19
paste input "chloe.lee1818@icloud.com"
type input "chloe.lee1818@icloud.co"
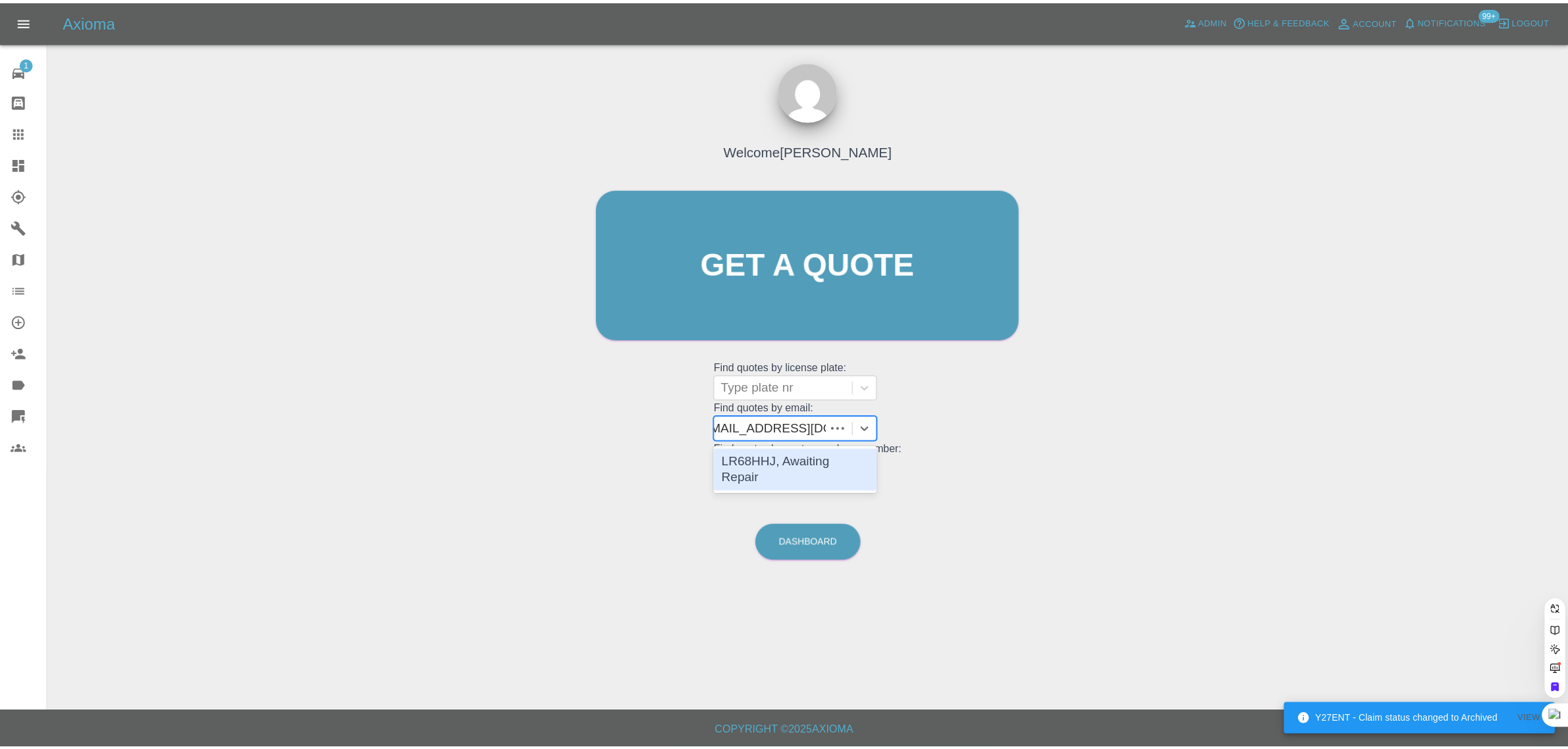
scroll to position [0, 7]
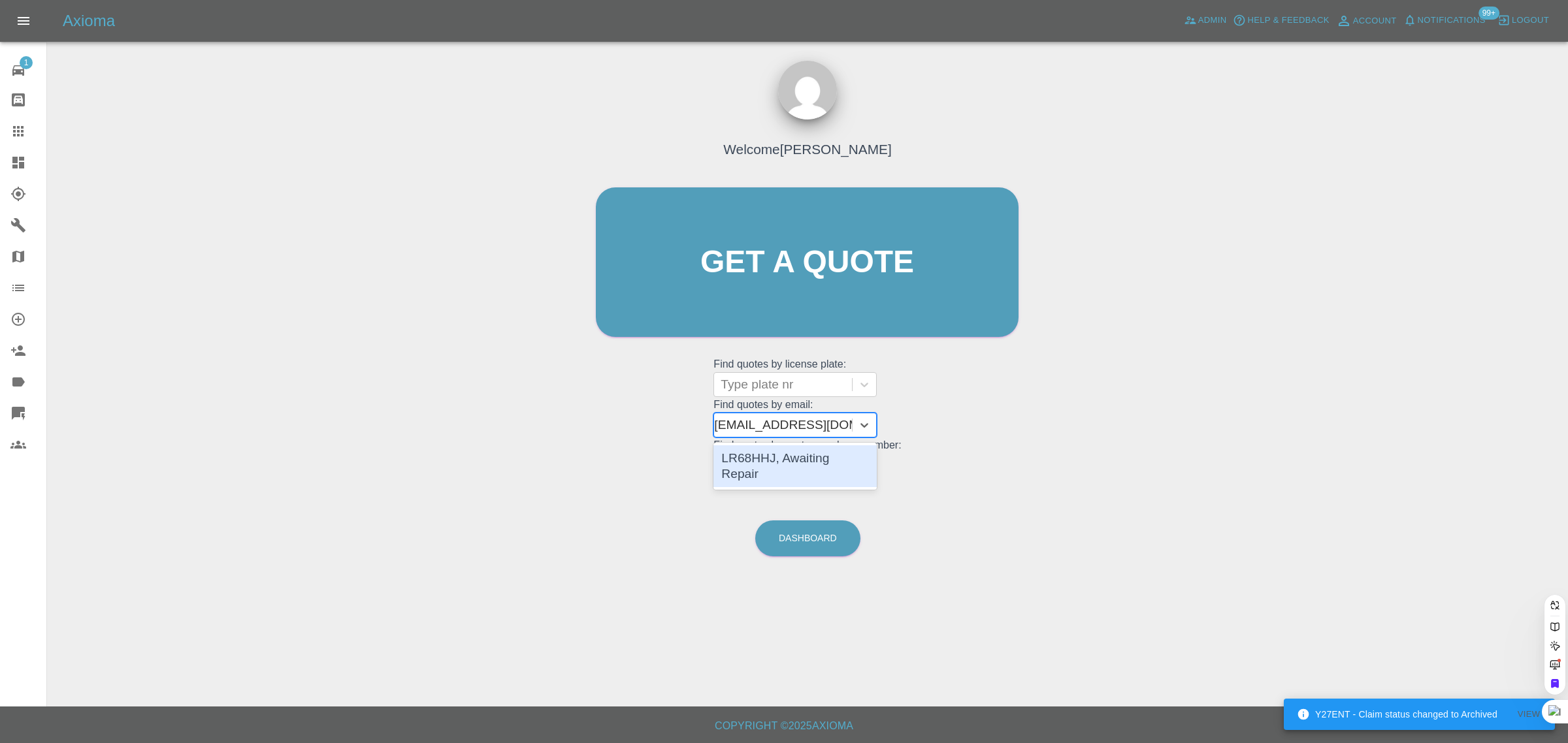
click at [778, 460] on div "LR68HHJ, Awaiting Repair" at bounding box center [795, 467] width 163 height 42
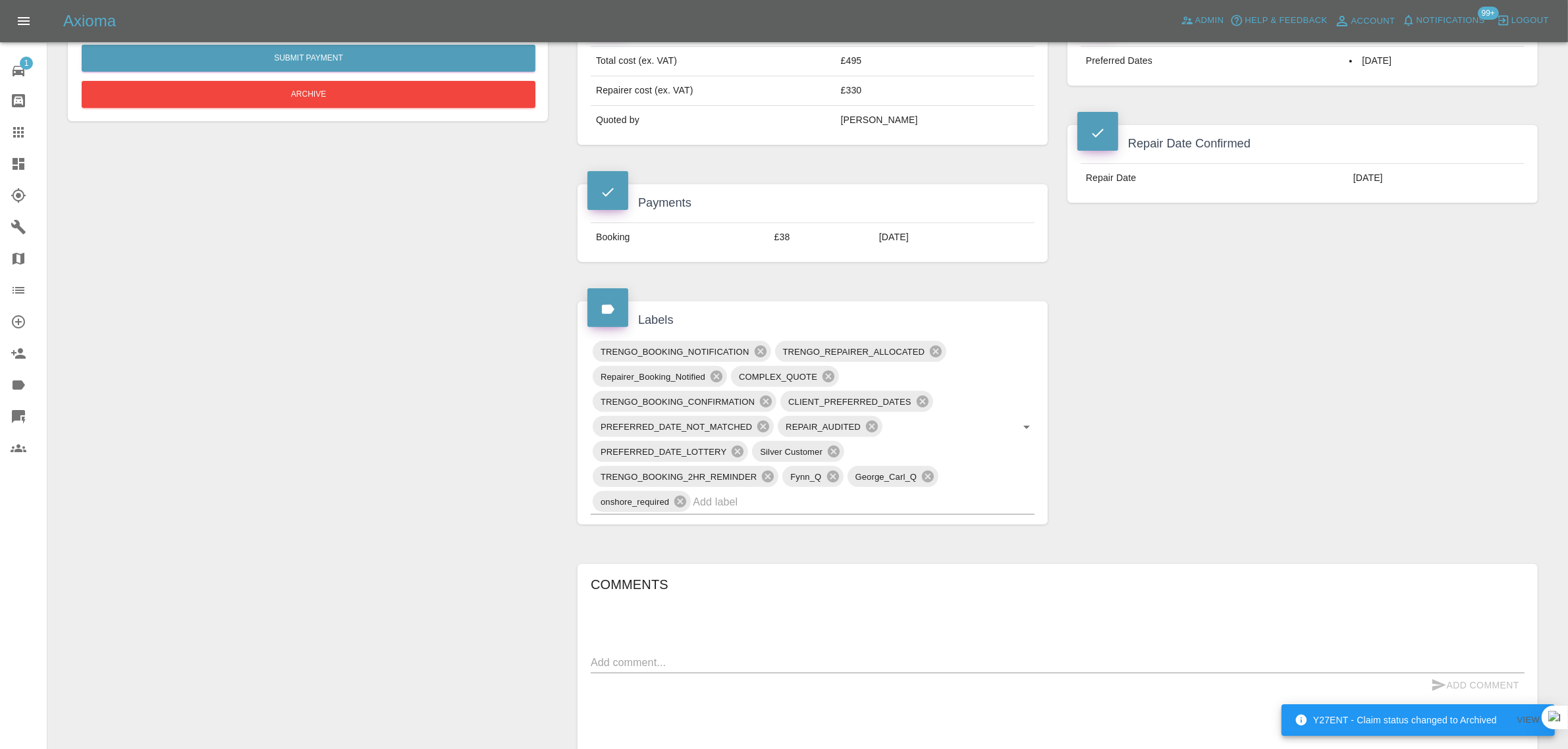
scroll to position [823, 0]
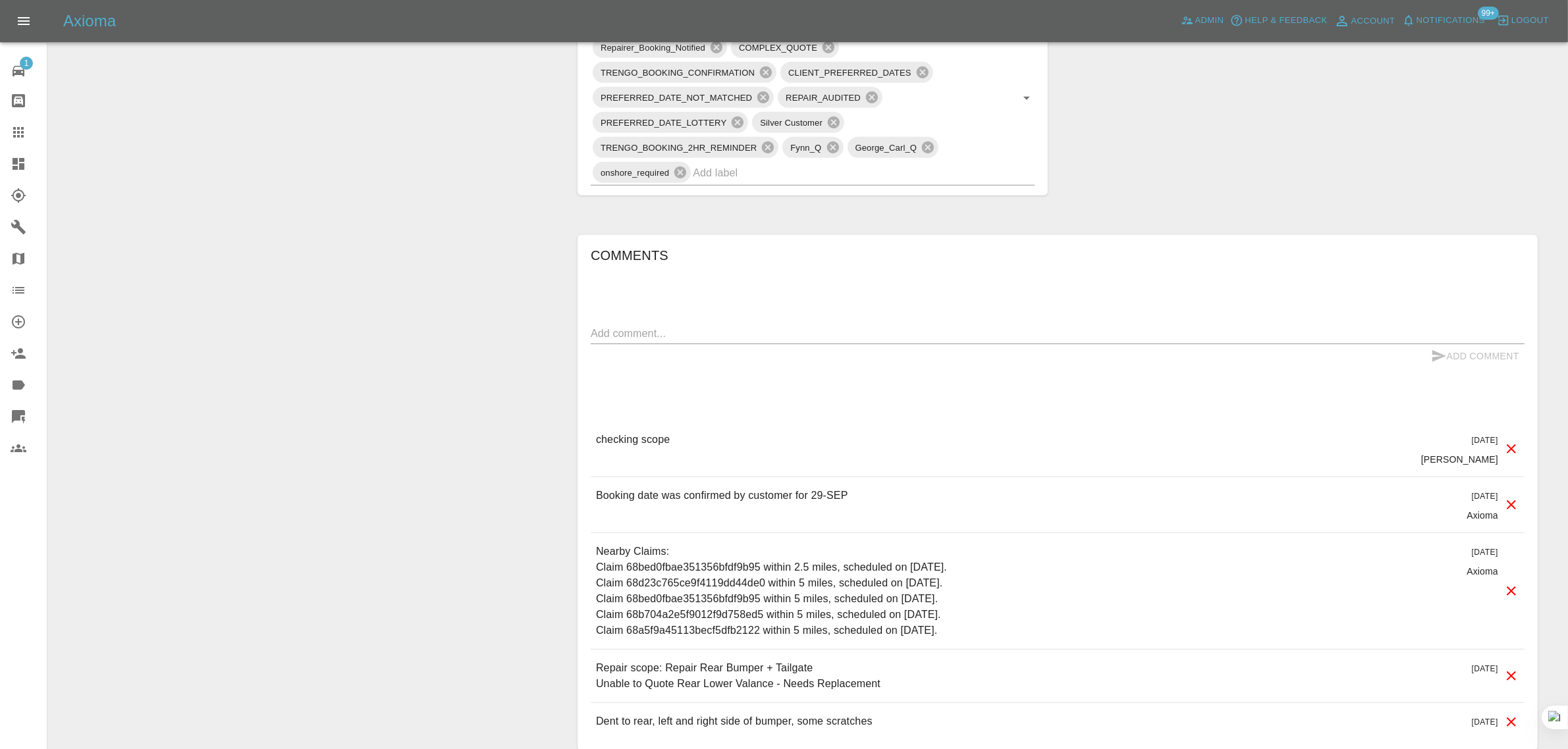
click at [758, 344] on div "x" at bounding box center [1057, 334] width 934 height 21
paste textarea "Ok just continue with repair on Monday, will try find someone else to sort vala…"
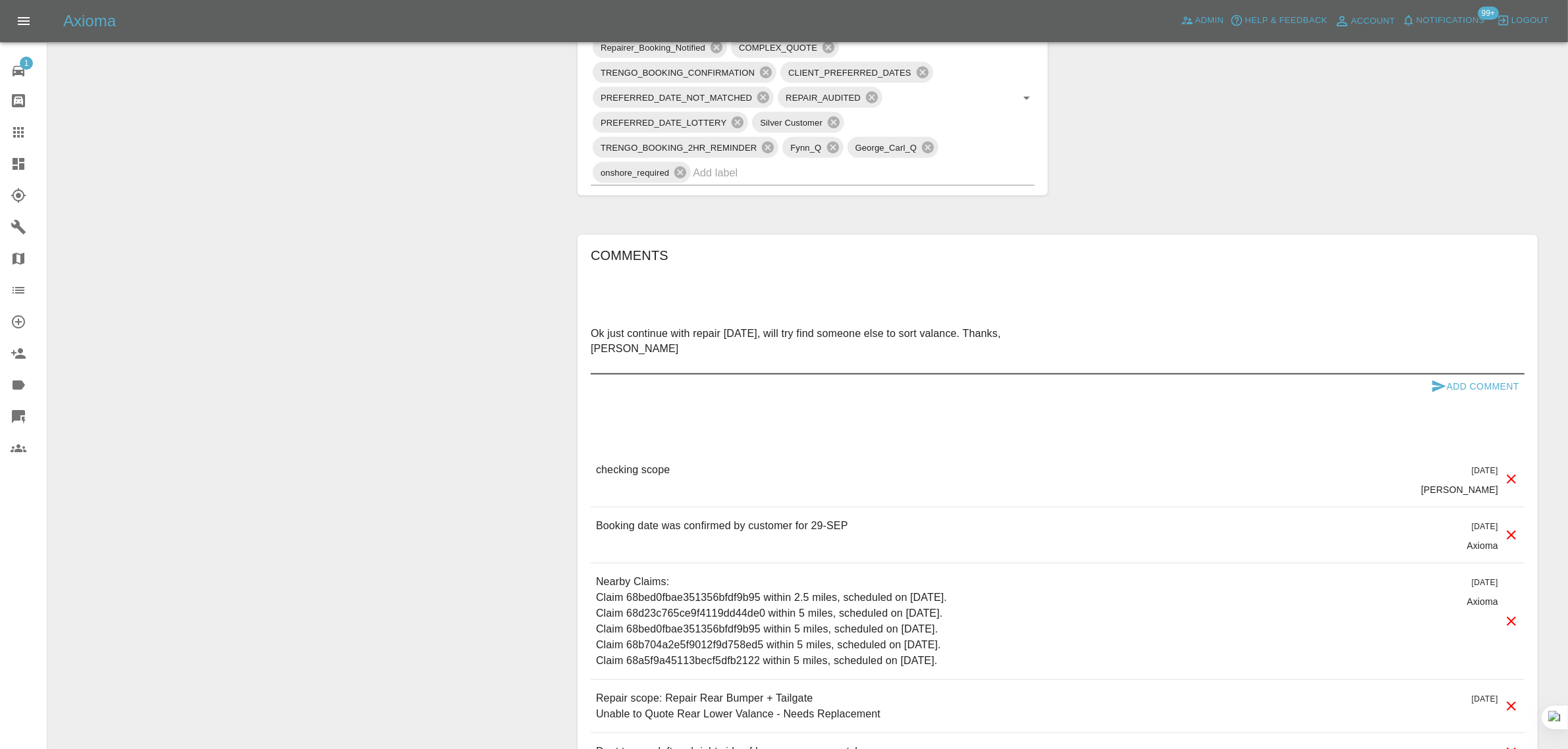
type textarea "Ok just continue with repair on Monday, will try find someone else to sort vala…"
click at [1485, 383] on button "Add Comment" at bounding box center [1475, 387] width 99 height 25
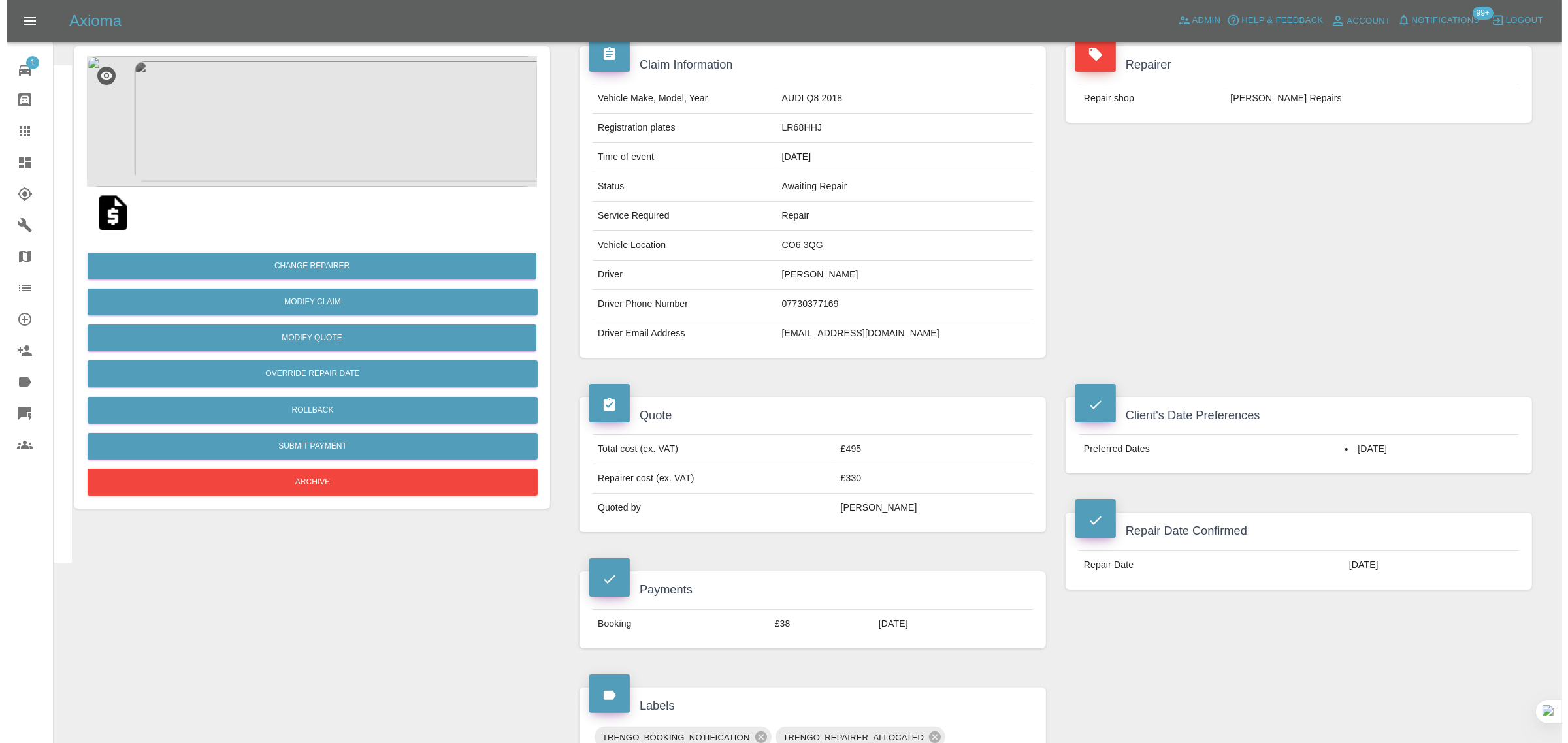
scroll to position [0, 0]
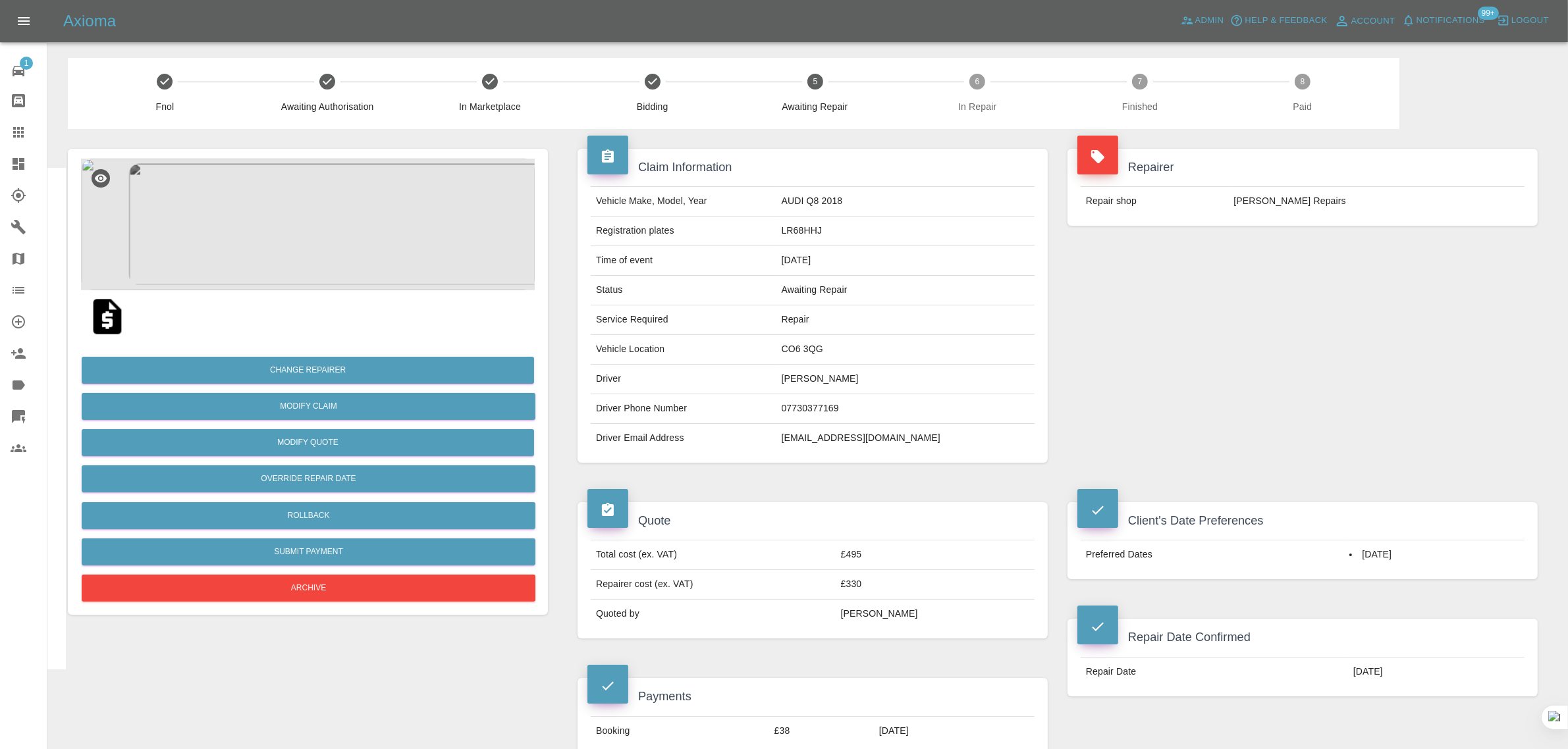
click at [20, 133] on icon at bounding box center [18, 132] width 16 height 16
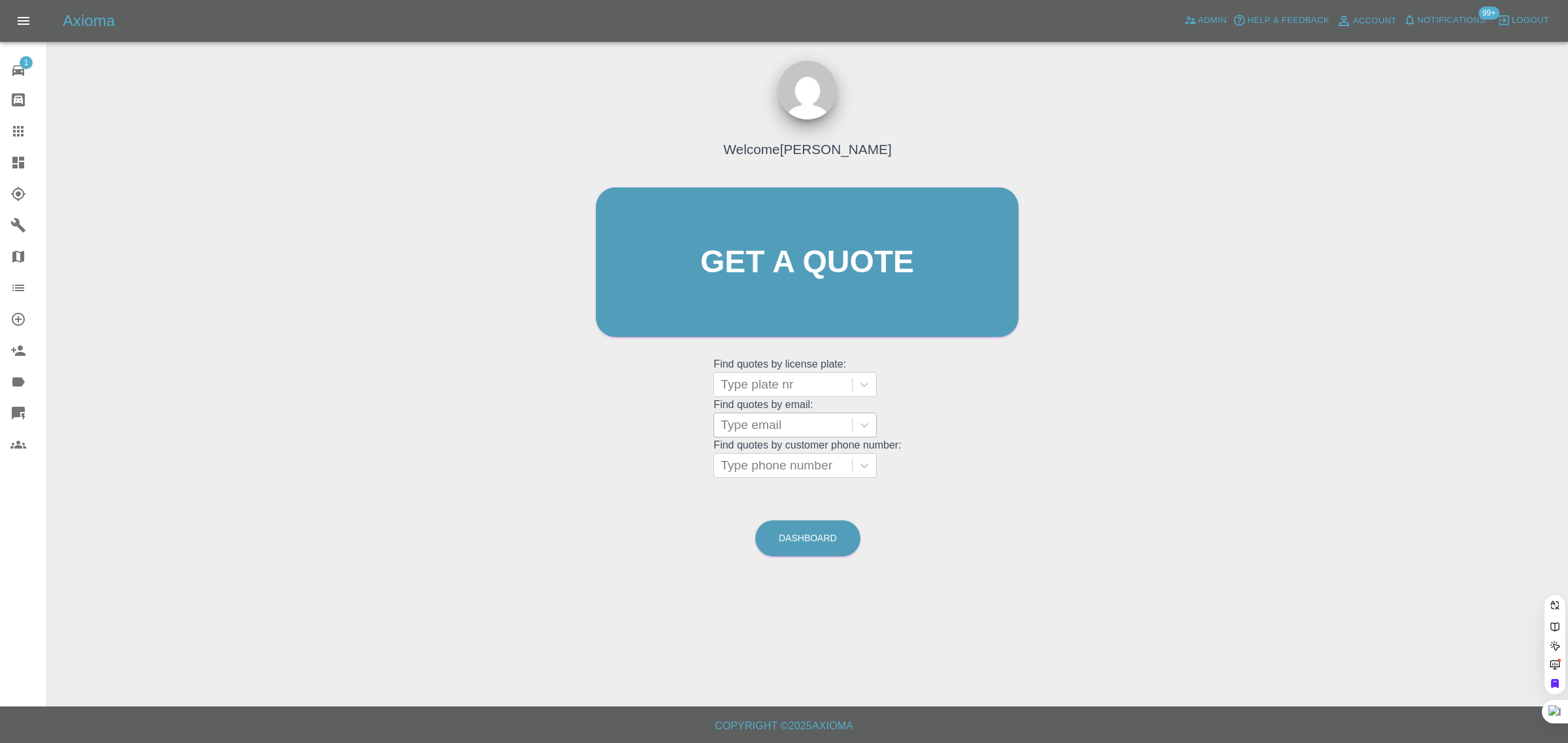
click at [766, 423] on div at bounding box center [783, 425] width 125 height 19
paste input "rickychampion@yahoo.co.uk"
type input "rickychampion@yahoo.co.uk"
click at [756, 450] on div "AJ71UZF, Awaiting Repair" at bounding box center [795, 459] width 163 height 26
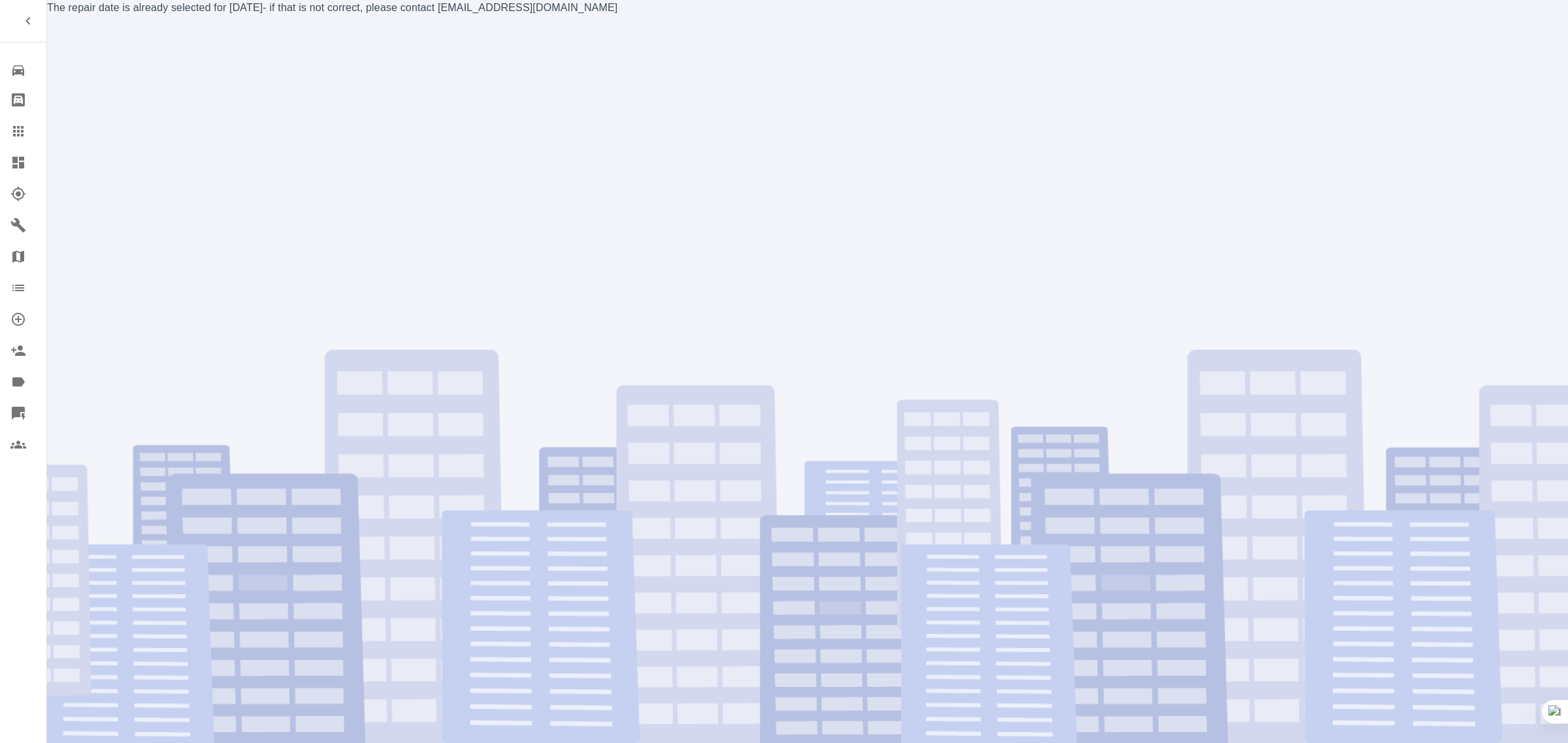
click at [188, 180] on div "The repair date is already selected for [DATE] - if that is not correct, please…" at bounding box center [808, 371] width 1521 height 743
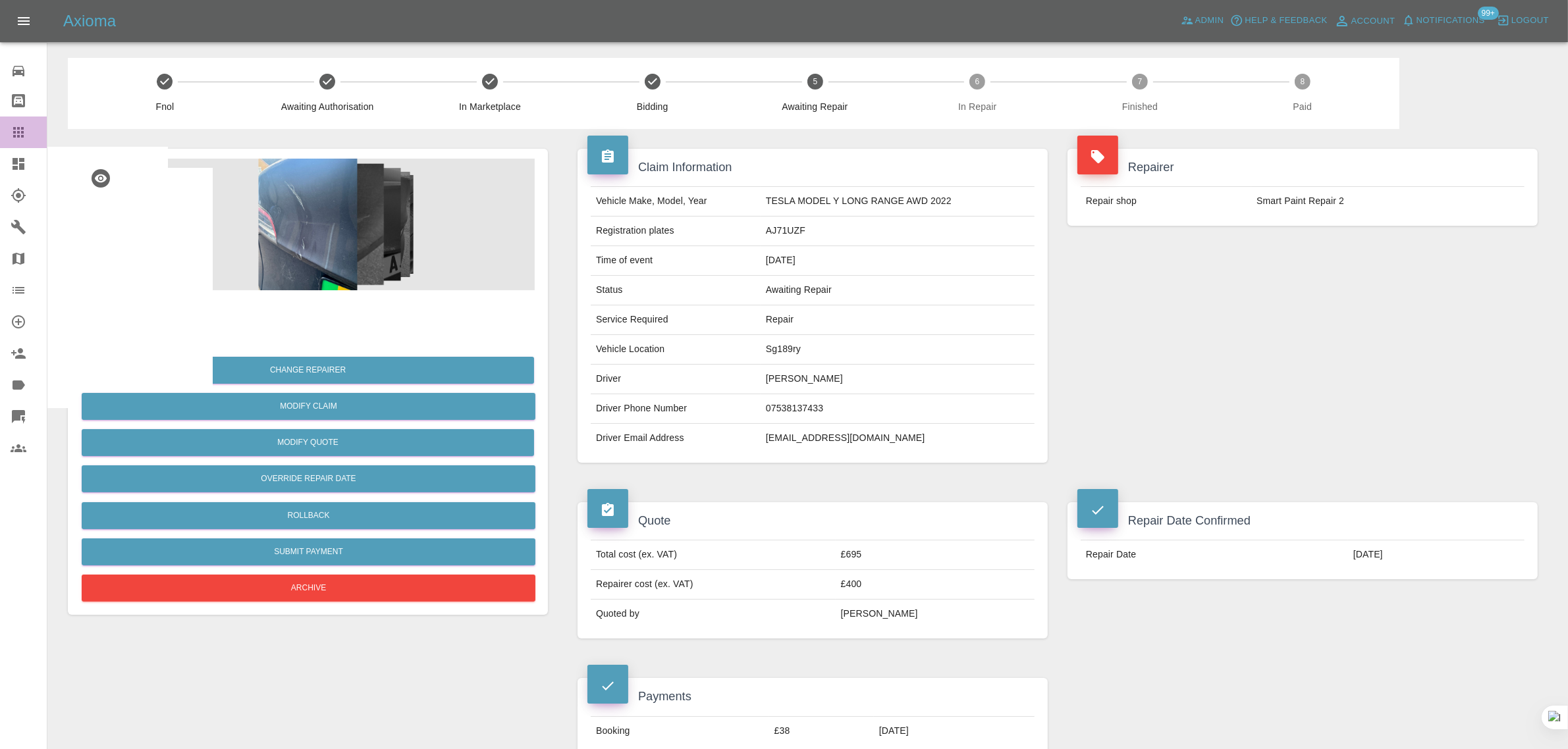
click at [19, 138] on icon at bounding box center [18, 132] width 16 height 16
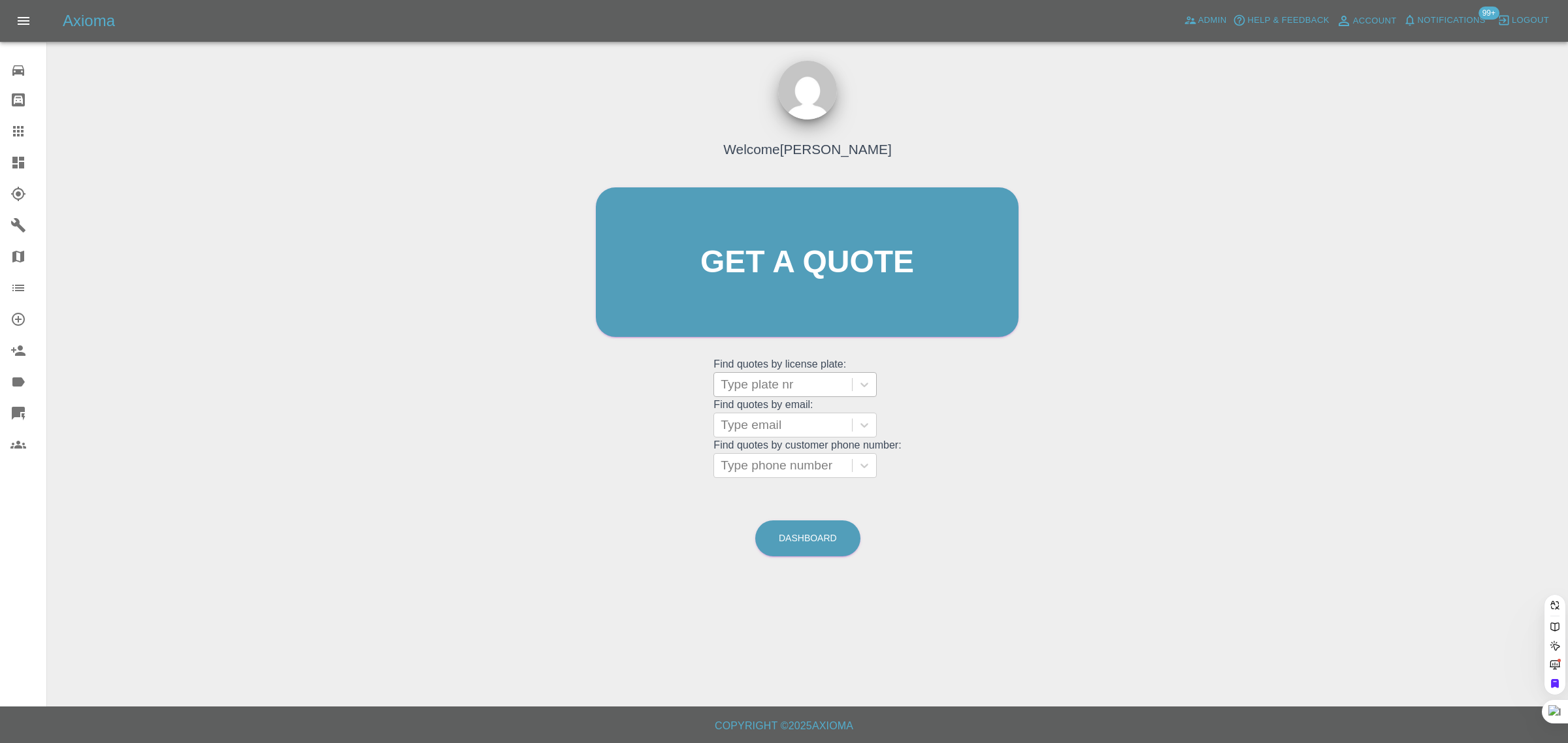
click at [782, 389] on div at bounding box center [783, 384] width 125 height 19
drag, startPoint x: 618, startPoint y: 420, endPoint x: 773, endPoint y: 422, distance: 155.0
click at [635, 422] on div "Welcome [PERSON_NAME] Get a quote Get a quote Find quotes by license plate: Use…" at bounding box center [807, 287] width 450 height 395
click at [773, 422] on div at bounding box center [783, 425] width 125 height 19
paste input "[EMAIL_ADDRESS][DOMAIN_NAME]"
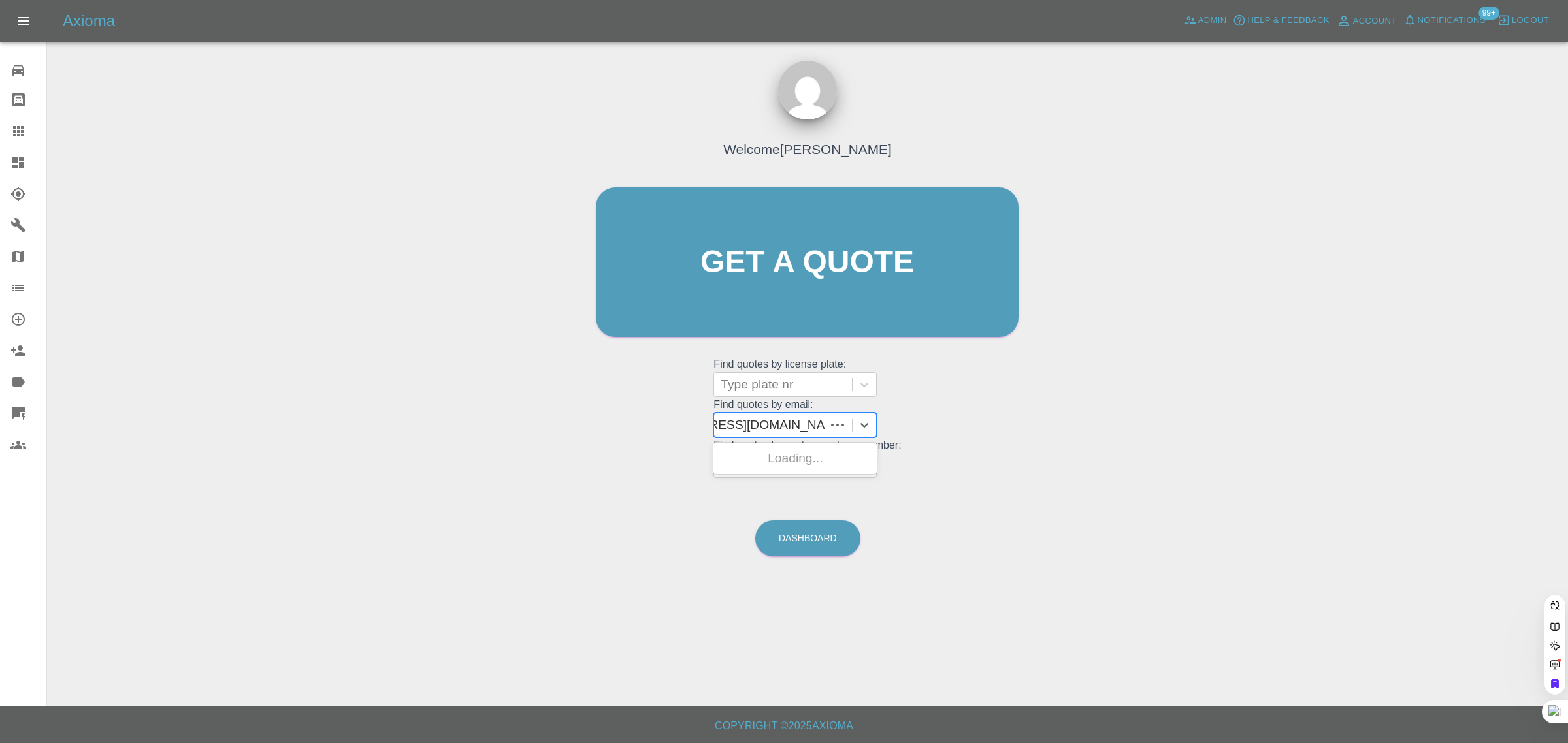
type input "[EMAIL_ADDRESS][DOMAIN_NAME]"
click at [727, 457] on div "ND19NNT, Awaiting Repair" at bounding box center [795, 467] width 163 height 42
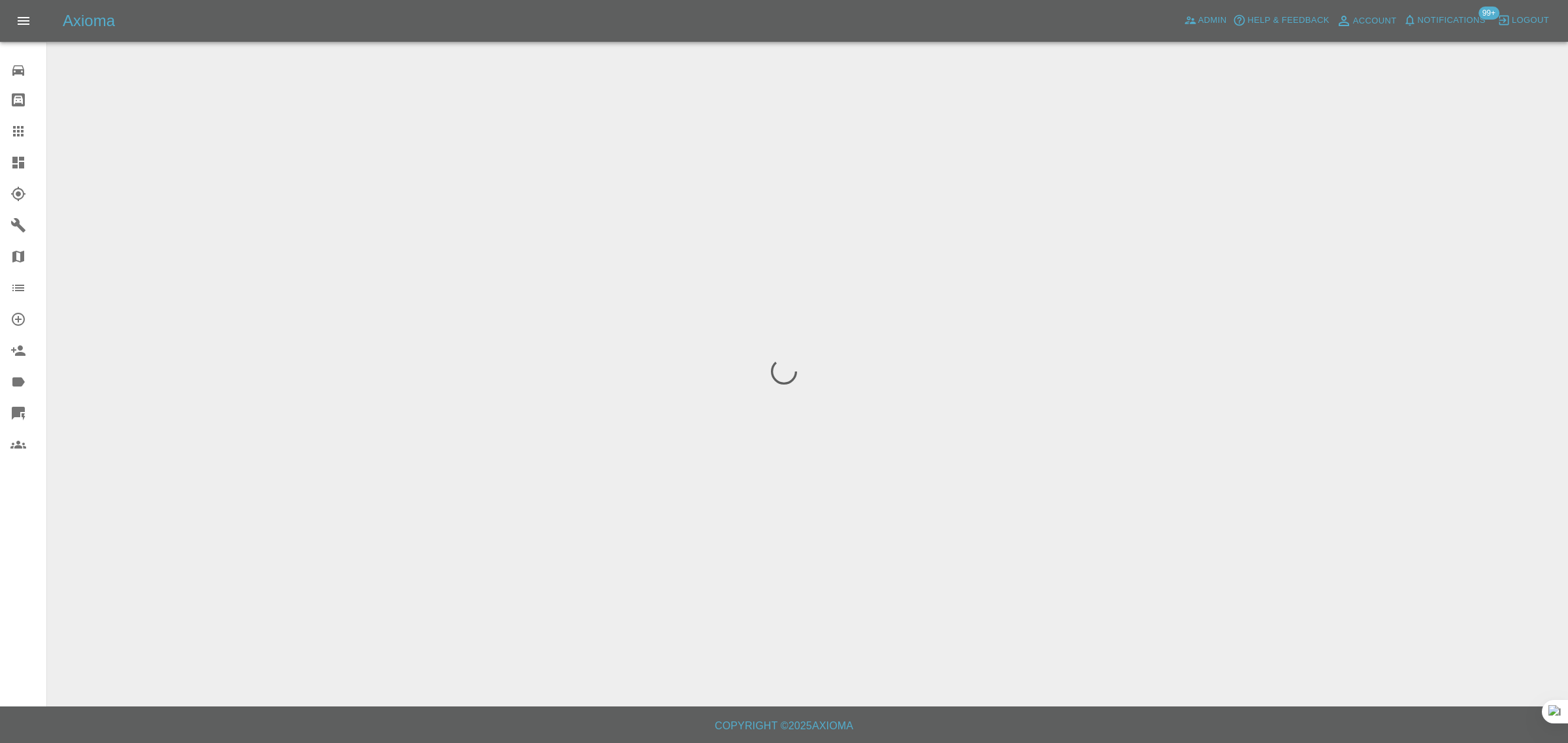
click at [0, 521] on div "0 Repair home Bodyshop home Claims Dashboard Explorer Garages Map Organization …" at bounding box center [24, 371] width 47 height 743
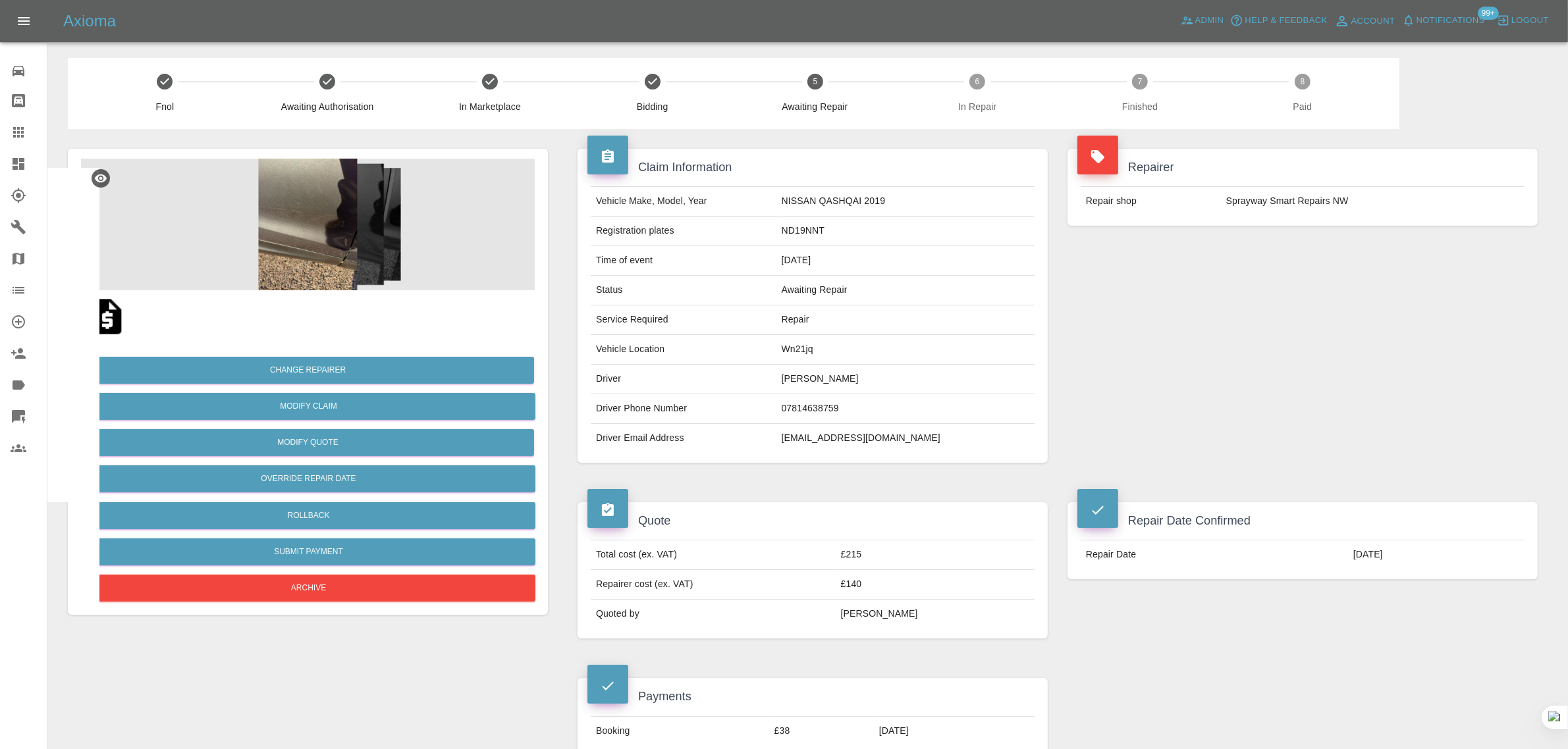
click at [29, 143] on link "Claims" at bounding box center [23, 132] width 47 height 32
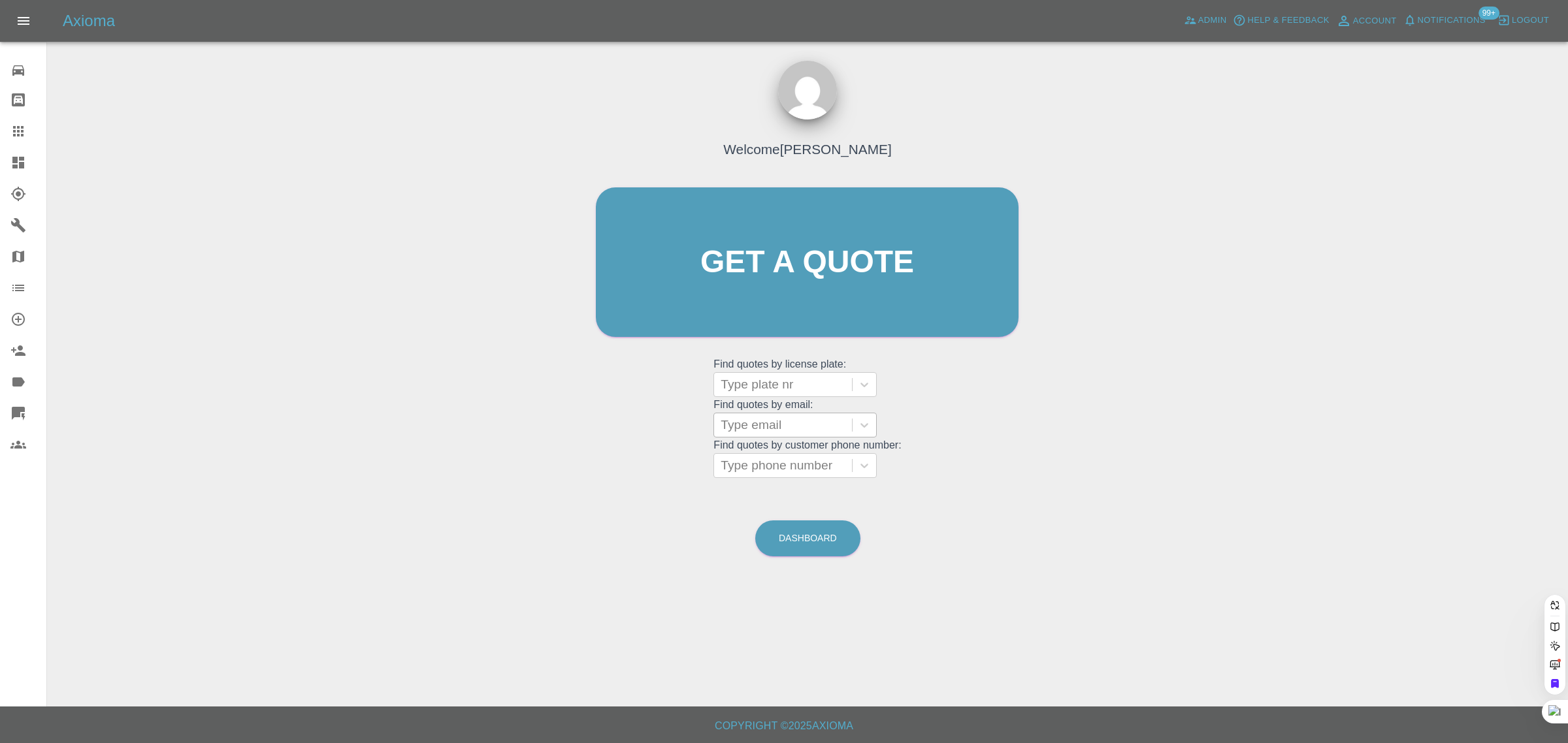
click at [748, 429] on div at bounding box center [783, 425] width 125 height 19
paste input "[EMAIL_ADDRESS][DOMAIN_NAME]"
type input "[EMAIL_ADDRESS][DOMAIN_NAME]"
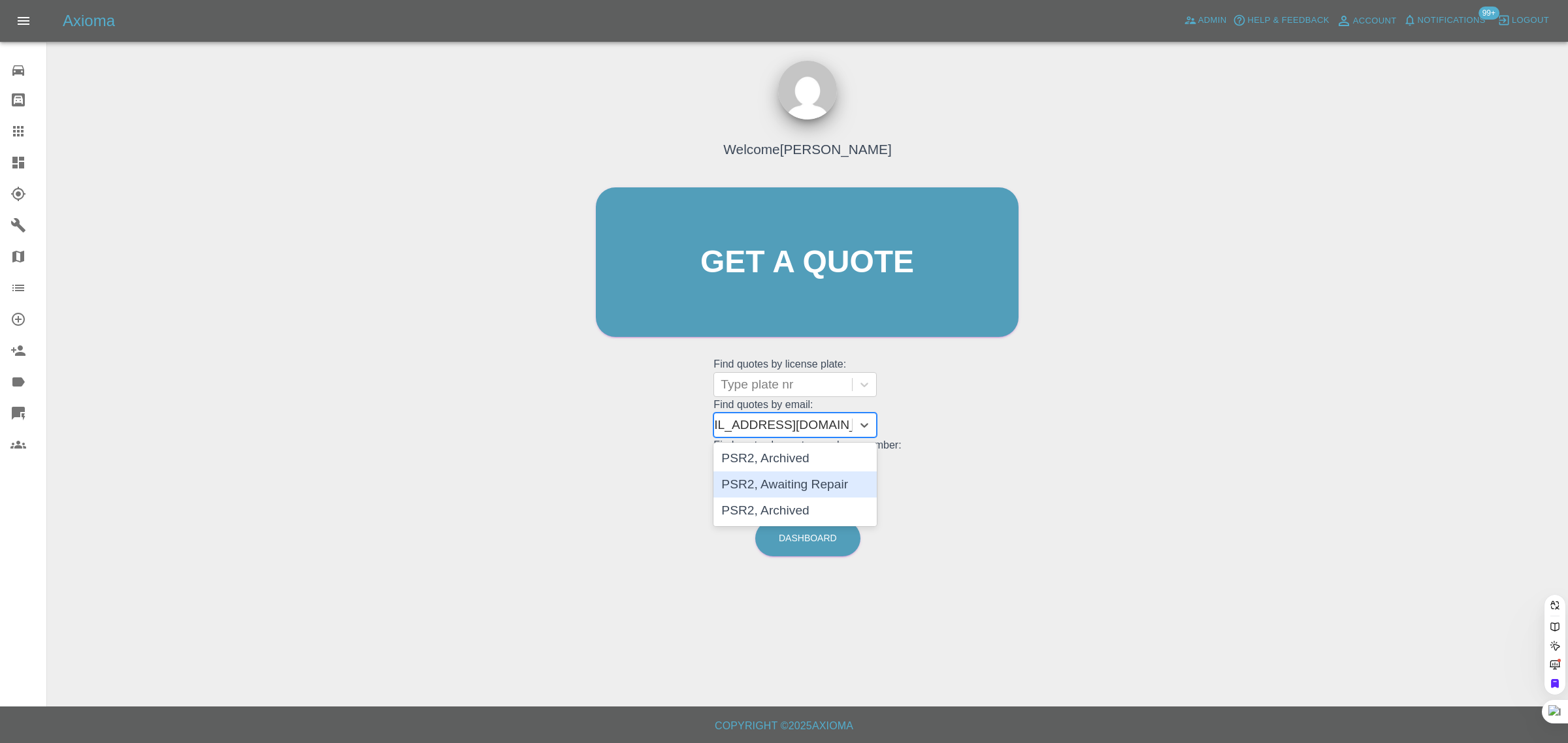
click at [759, 477] on div "PSR2, Awaiting Repair" at bounding box center [795, 485] width 163 height 26
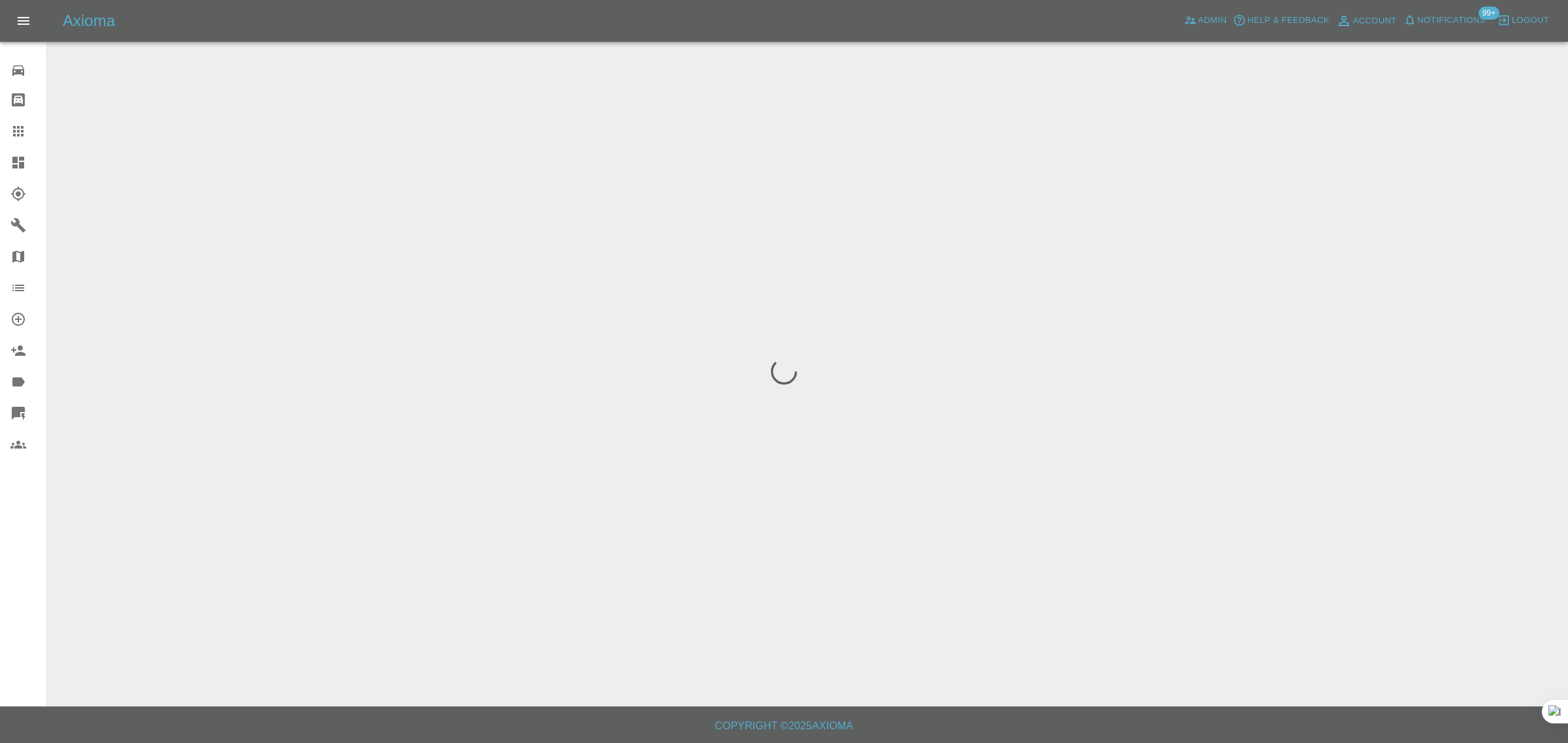
click at [32, 530] on div "0 Repair home Bodyshop home Claims Dashboard Explorer Garages Map Organization …" at bounding box center [24, 371] width 47 height 743
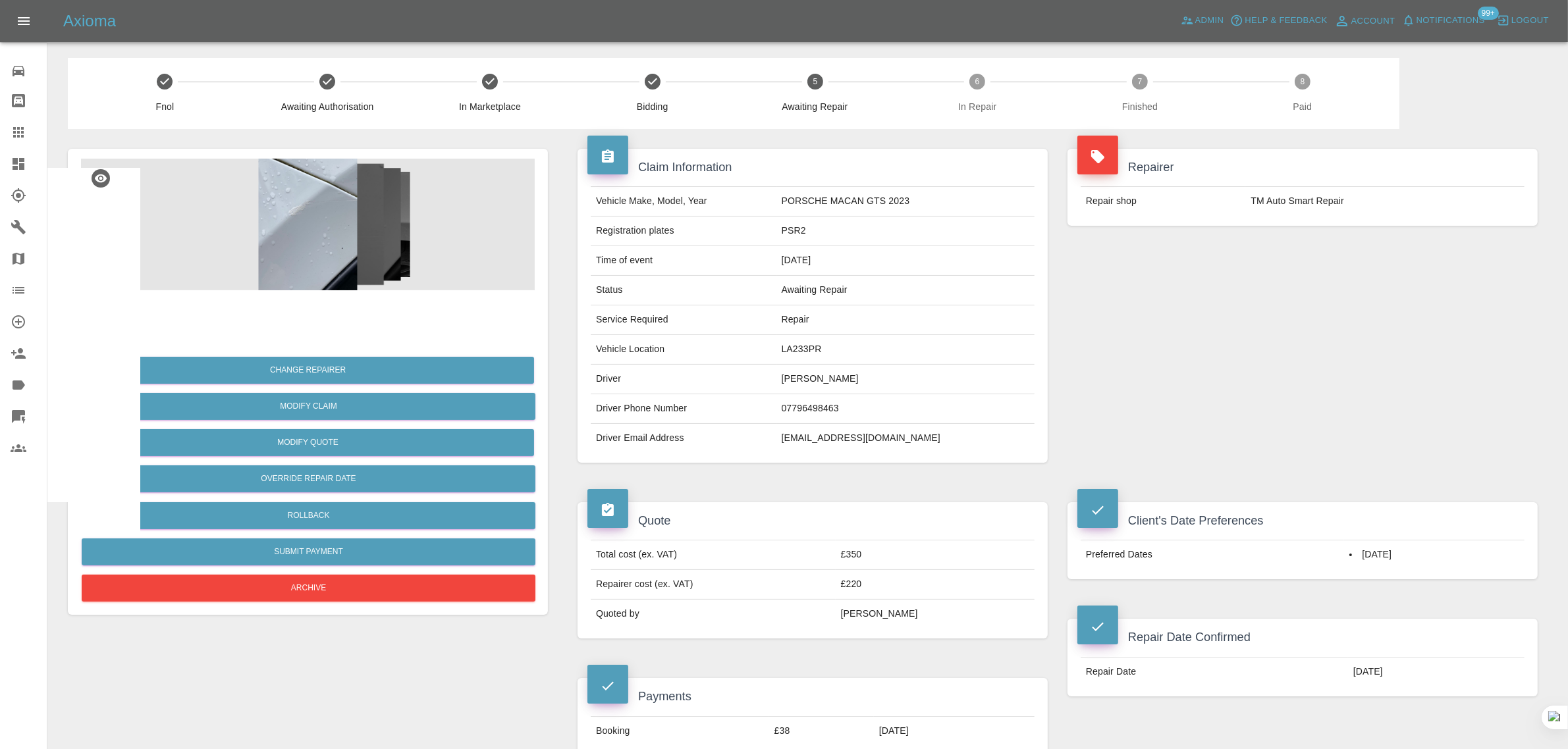
click at [15, 127] on icon at bounding box center [18, 132] width 16 height 16
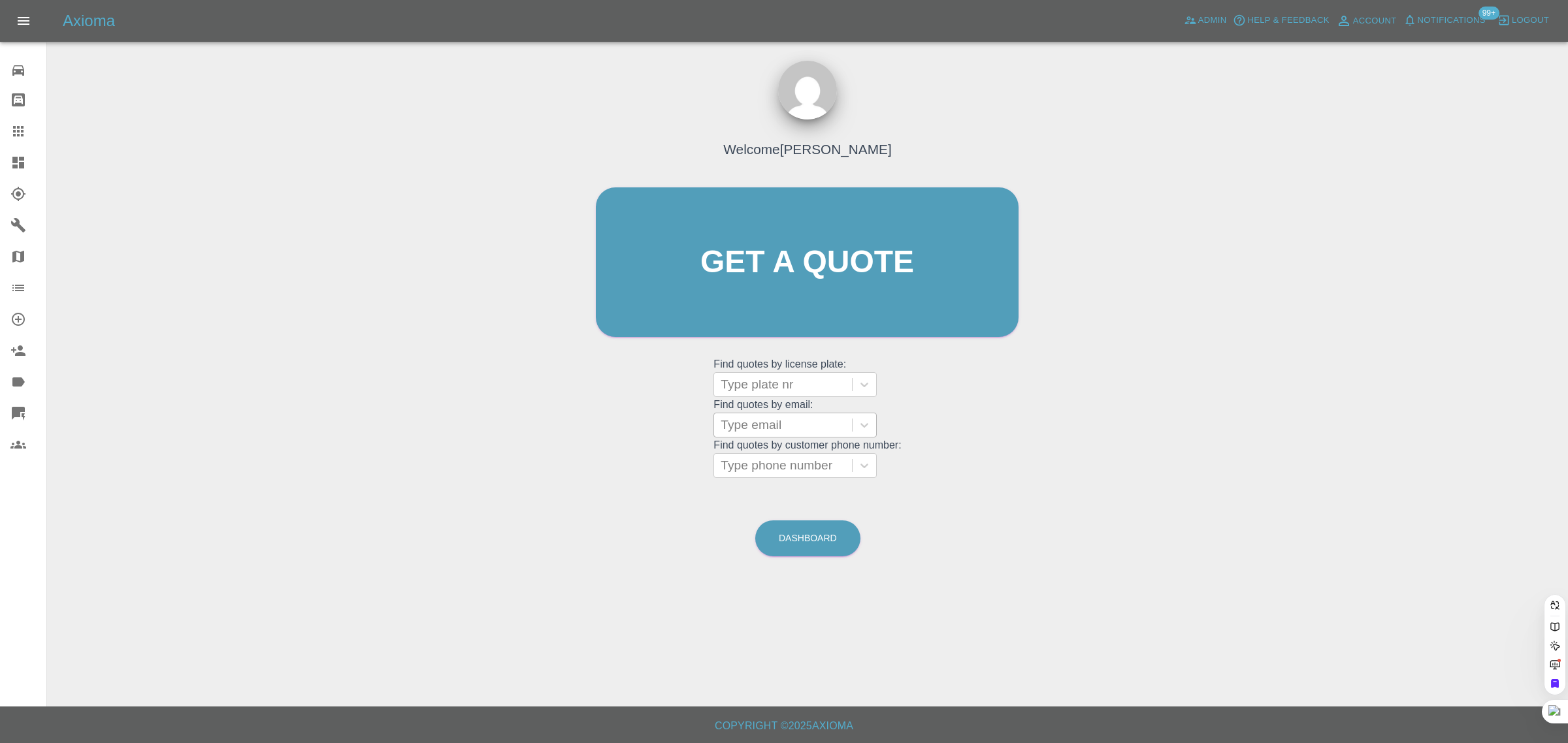
click at [763, 433] on div at bounding box center [783, 425] width 125 height 19
paste input "[PERSON_NAME][EMAIL_ADDRESS][PERSON_NAME][DOMAIN_NAME]"
type input "[PERSON_NAME].[PERSON_NAME]@water-plus.co.[PERSON_NAME]"
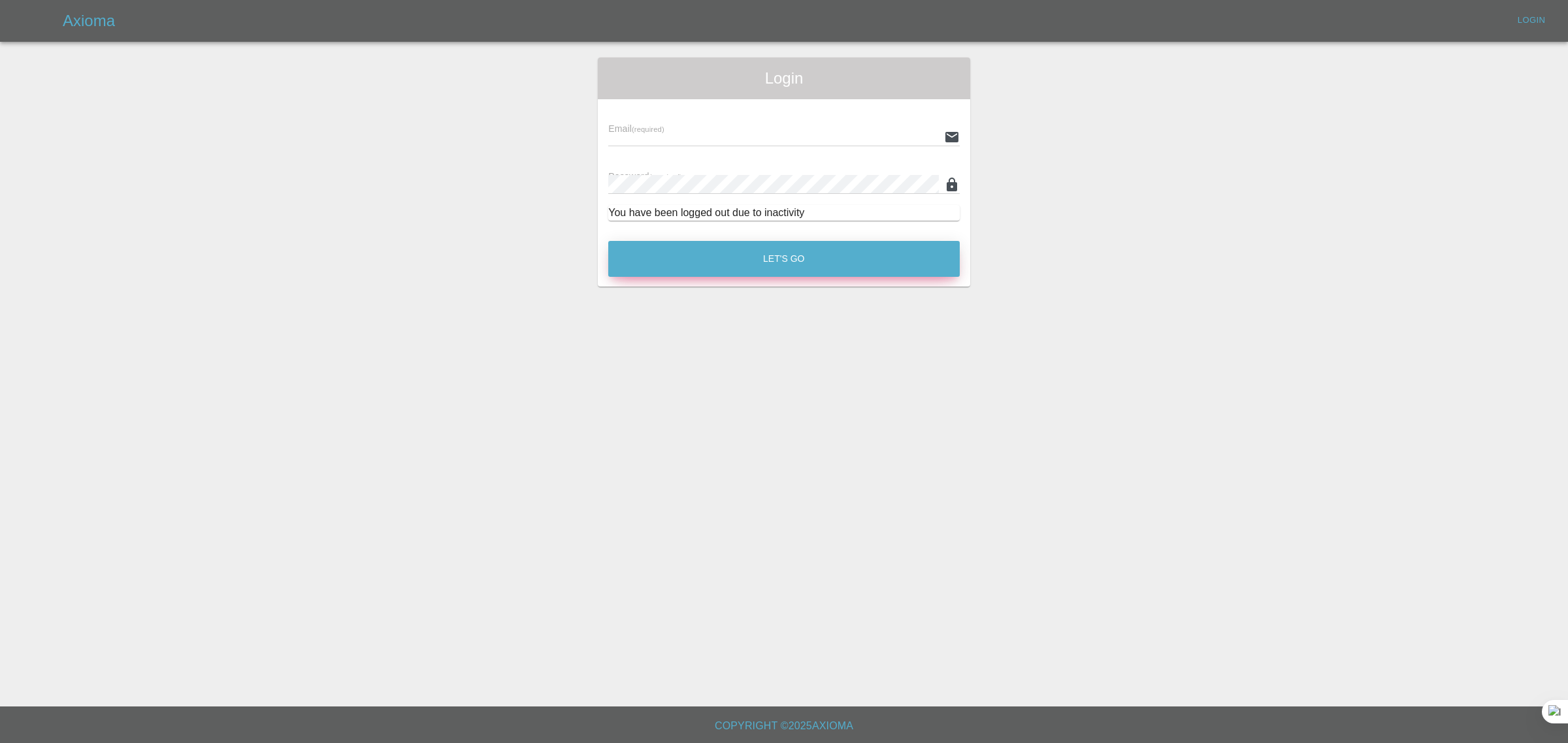
type input "[EMAIL_ADDRESS][DOMAIN_NAME]"
click at [833, 263] on button "Let's Go" at bounding box center [784, 258] width 352 height 36
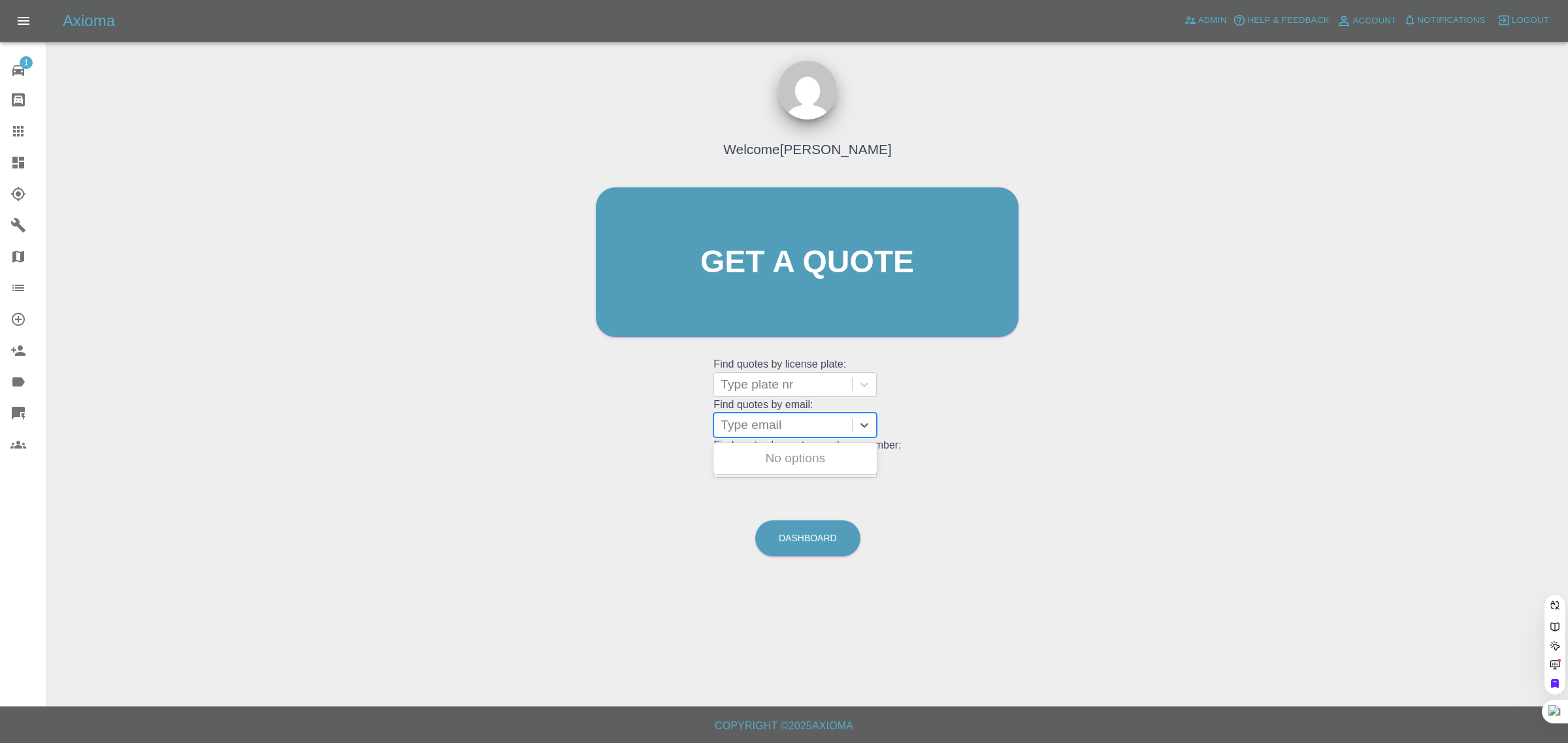
click at [813, 431] on div at bounding box center [783, 425] width 125 height 19
paste input "[PERSON_NAME][EMAIL_ADDRESS][PERSON_NAME][DOMAIN_NAME]"
type input "[PERSON_NAME][EMAIL_ADDRESS][PERSON_NAME][DOMAIN_NAME]"
click at [773, 458] on div "BN23 LZA, Fnol" at bounding box center [795, 459] width 163 height 26
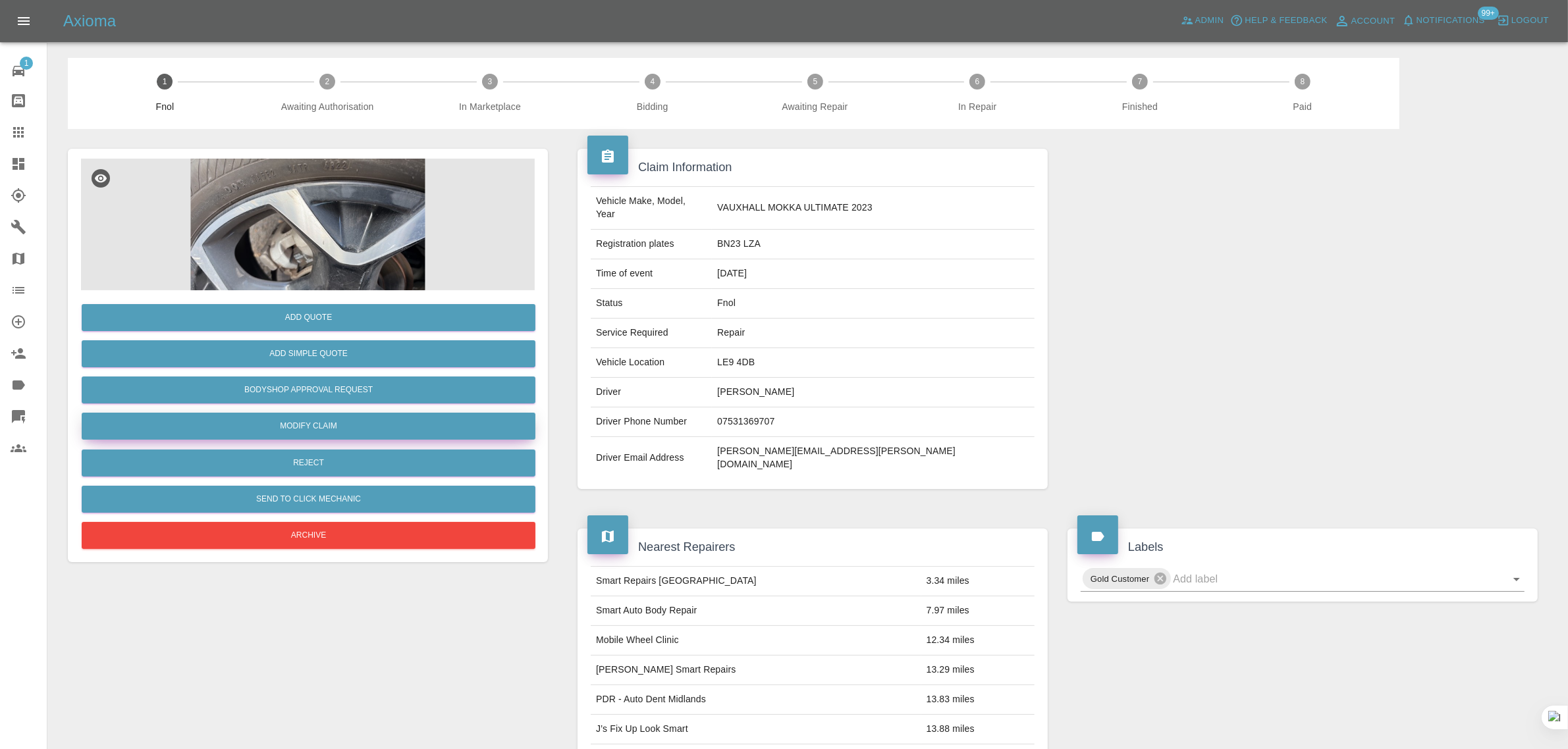
click at [304, 417] on link "Modify Claim" at bounding box center [308, 426] width 453 height 27
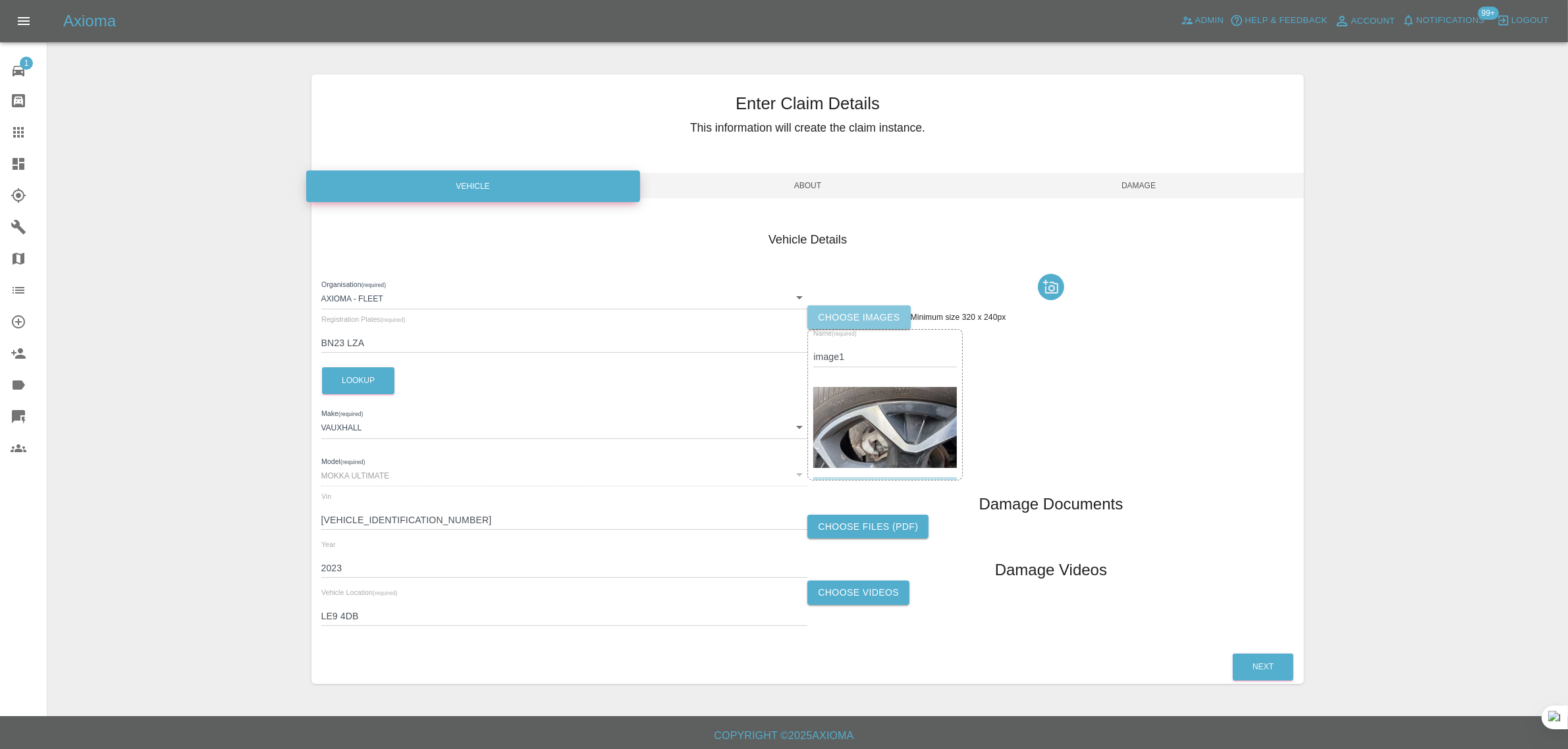
click at [857, 313] on label "Choose images" at bounding box center [859, 318] width 103 height 25
click at [0, 0] on input "Choose images" at bounding box center [0, 0] width 0 height 0
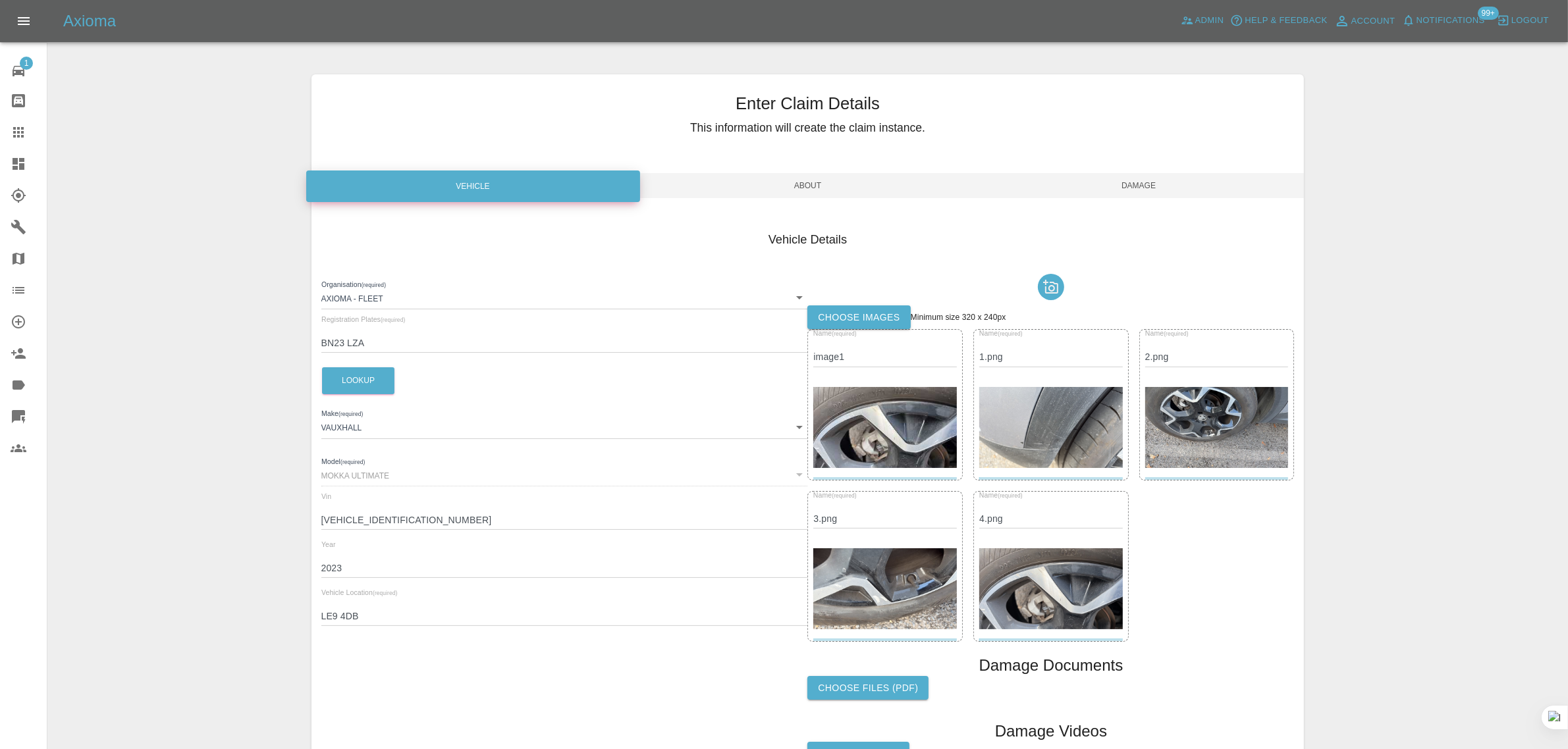
click at [1143, 192] on span "Damage" at bounding box center [1138, 185] width 331 height 25
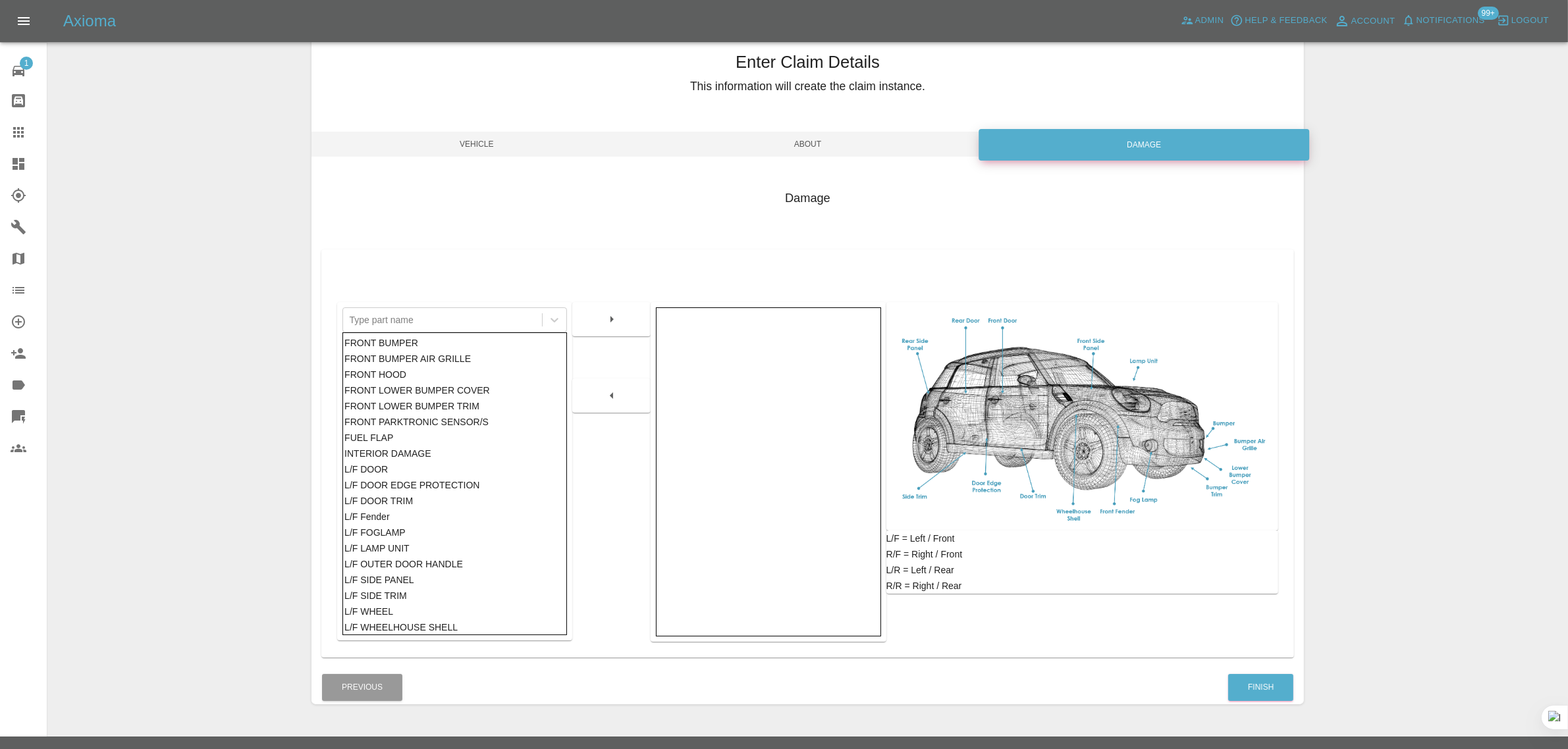
scroll to position [65, 0]
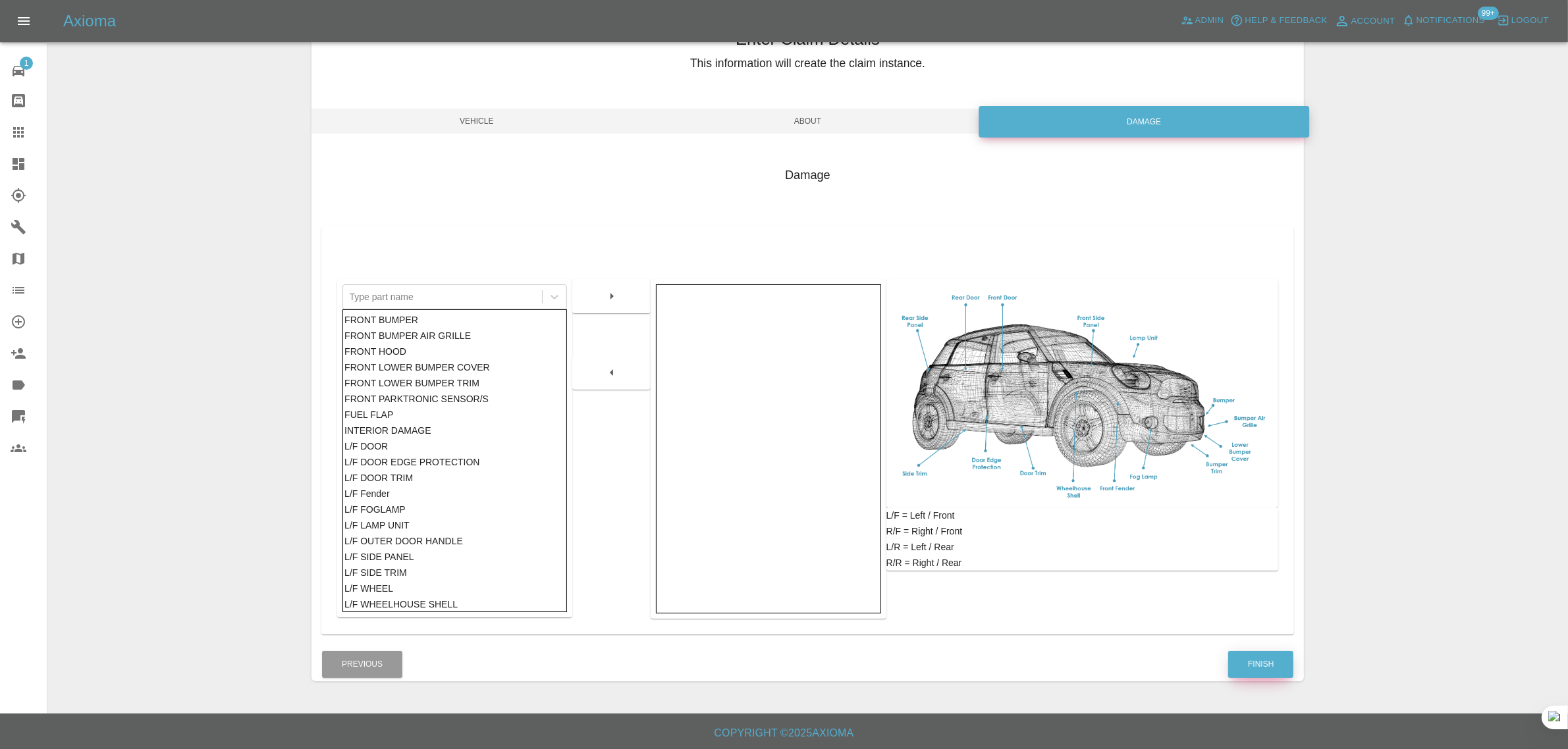
click at [1240, 657] on button "Finish" at bounding box center [1261, 664] width 65 height 27
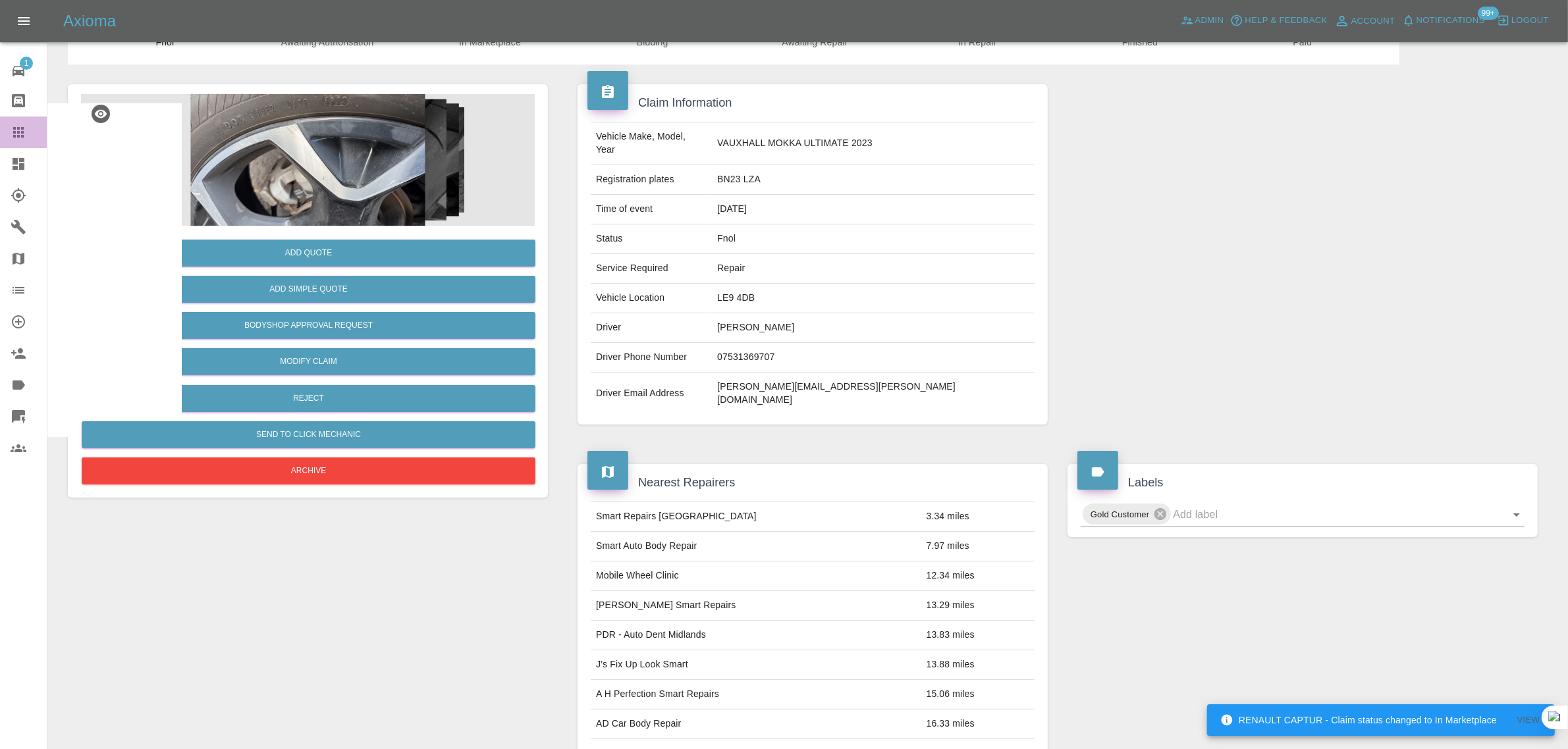
click at [16, 136] on icon at bounding box center [18, 132] width 16 height 16
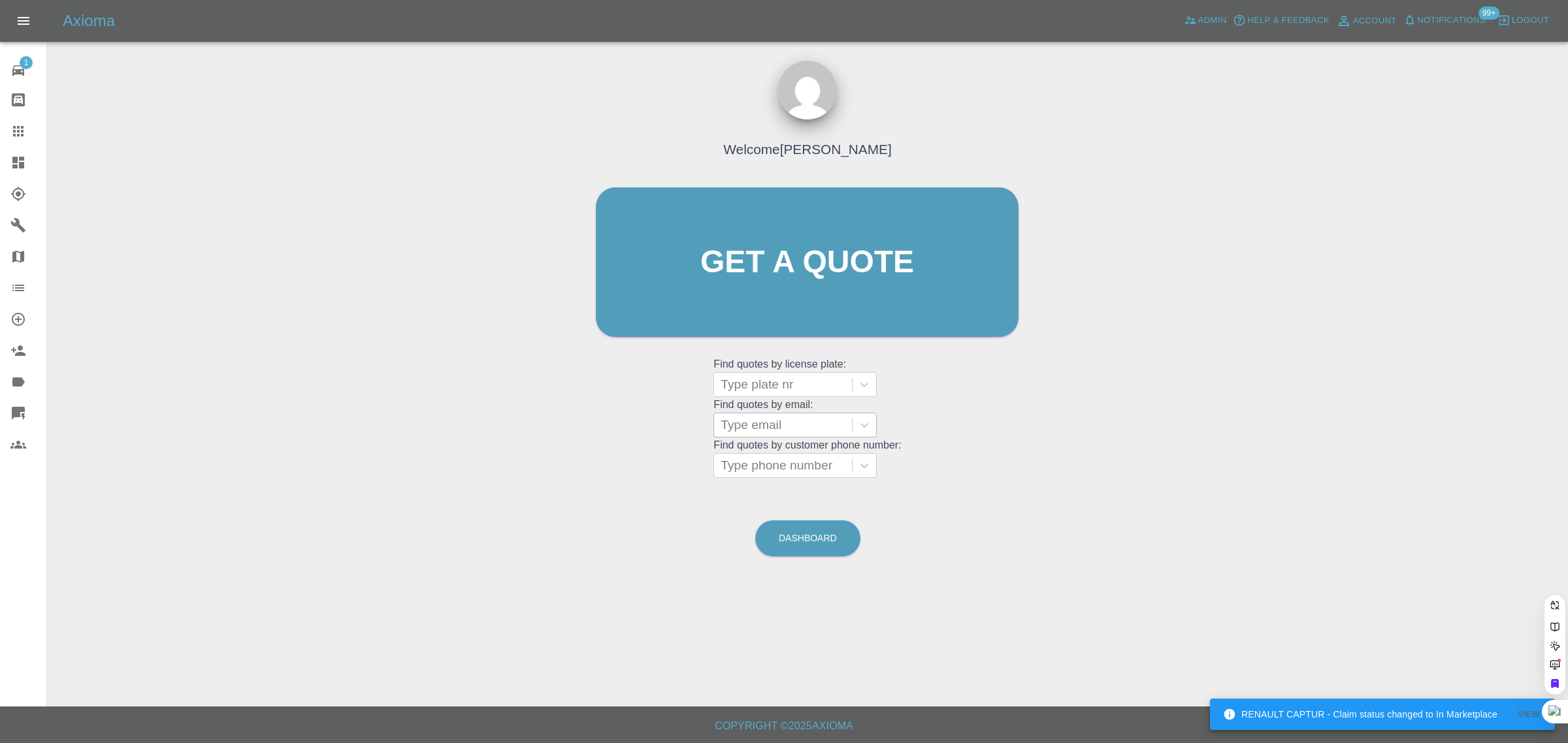
click at [782, 426] on div at bounding box center [783, 425] width 125 height 19
paste input "[EMAIL_ADDRESS][DOMAIN_NAME]"
type input "[EMAIL_ADDRESS][DOMAIN_NAME]"
click at [763, 457] on div "LR71VSL, Awaiting Authorisation" at bounding box center [795, 467] width 163 height 42
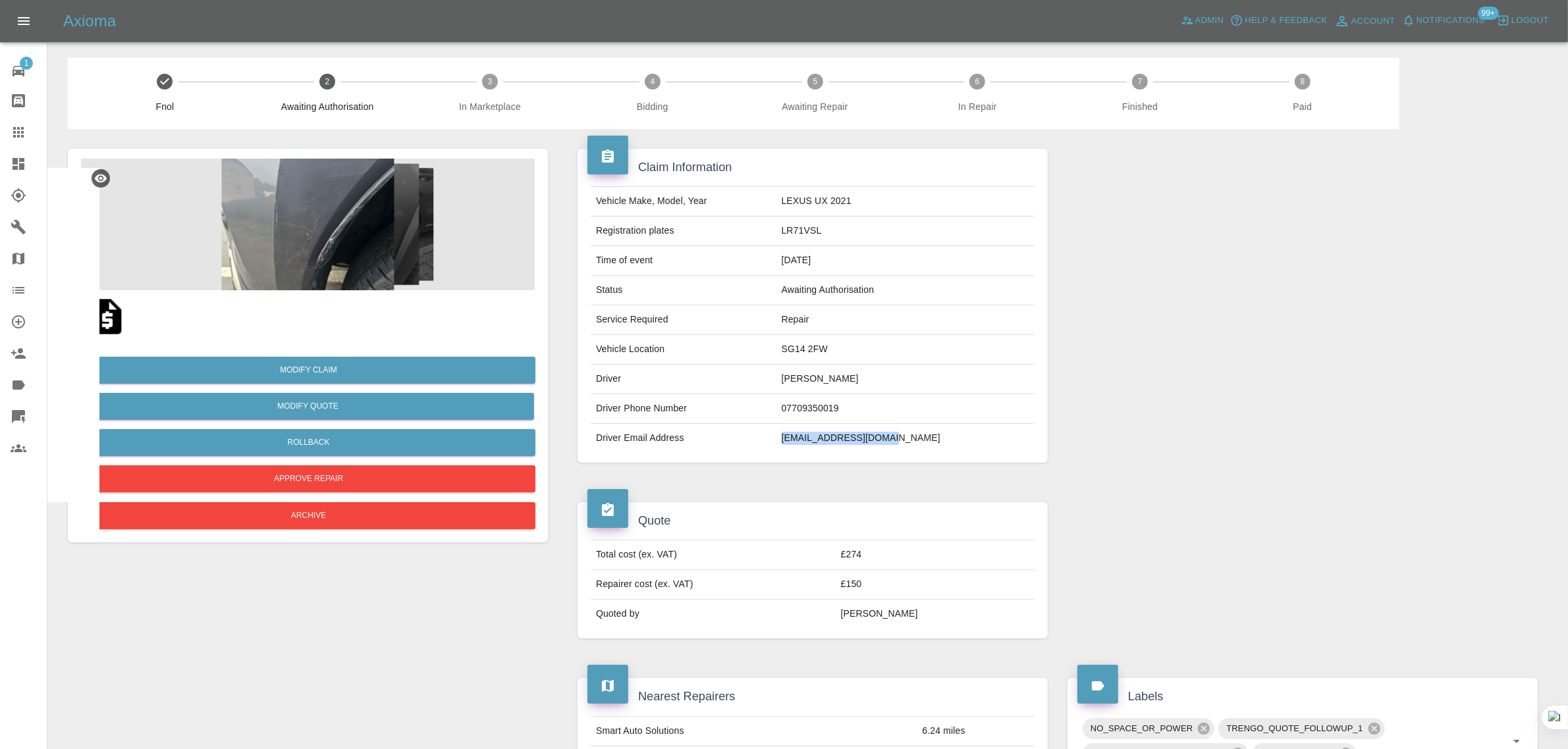
drag, startPoint x: 819, startPoint y: 445, endPoint x: 960, endPoint y: 428, distance: 142.0
click at [960, 428] on tr "Driver Email Address [EMAIL_ADDRESS][DOMAIN_NAME]" at bounding box center [812, 438] width 444 height 29
copy tr "[EMAIL_ADDRESS][DOMAIN_NAME]"
